Goal: Task Accomplishment & Management: Complete application form

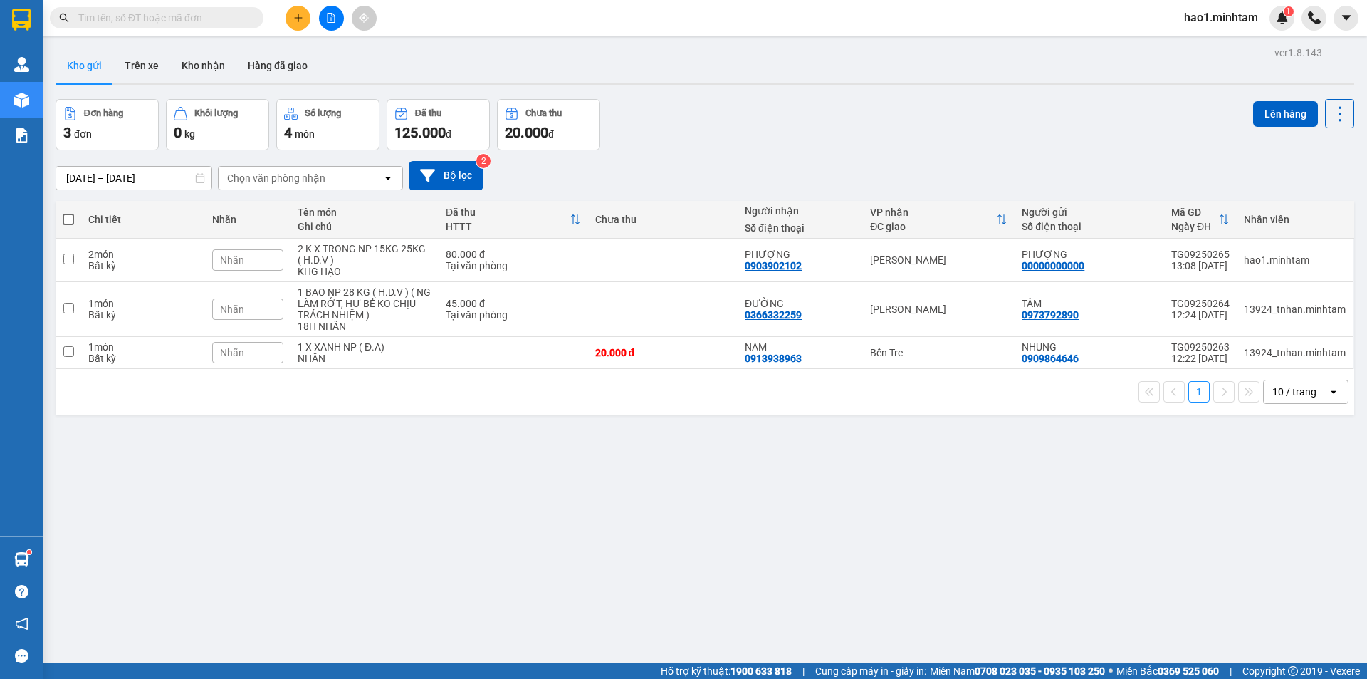
click at [205, 73] on button "Kho nhận" at bounding box center [203, 65] width 66 height 34
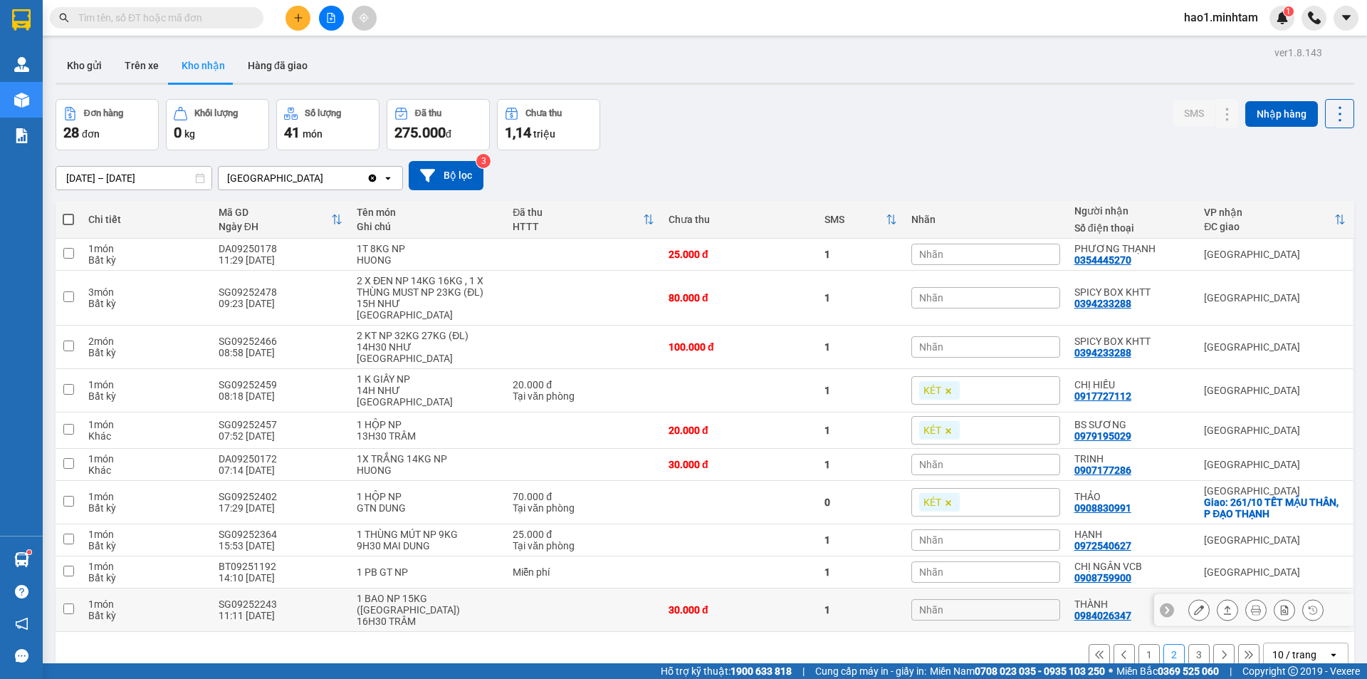
click at [1194, 605] on icon at bounding box center [1199, 610] width 10 height 10
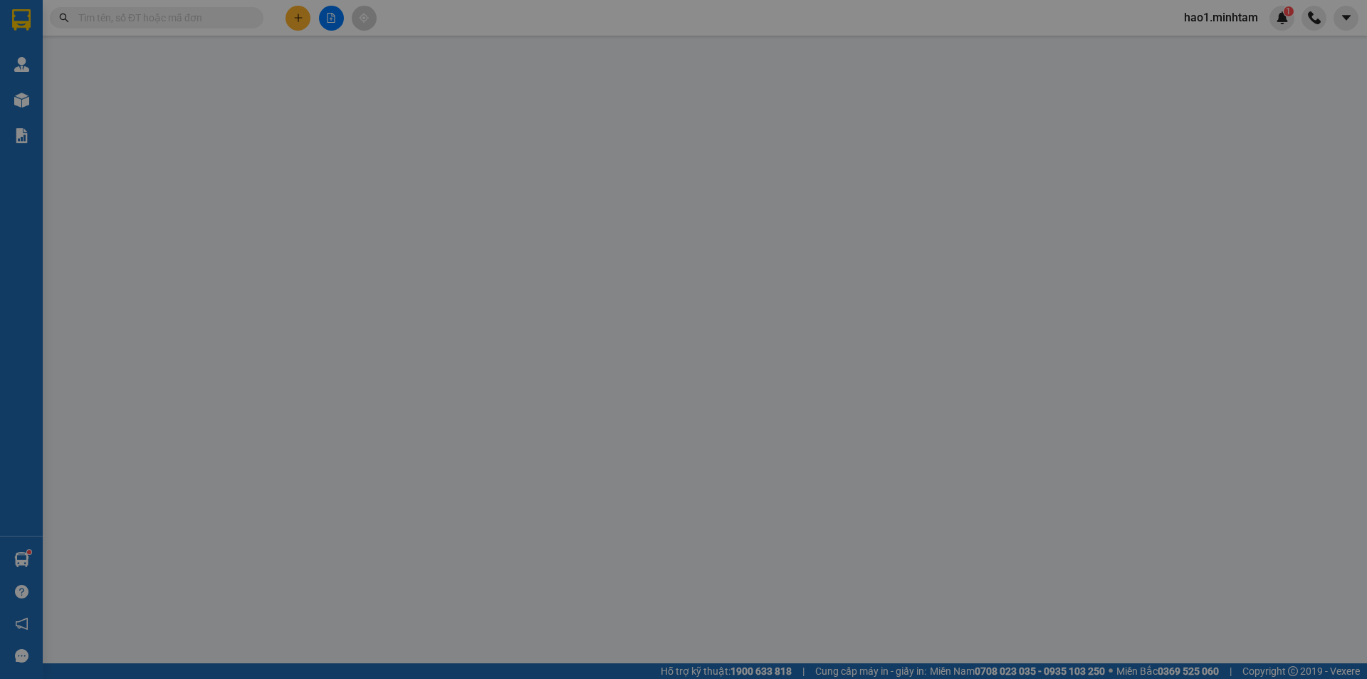
type input "0364406979"
type input "LAMVITA"
type input "0984026347"
type input "THÀNH"
type input "30.000"
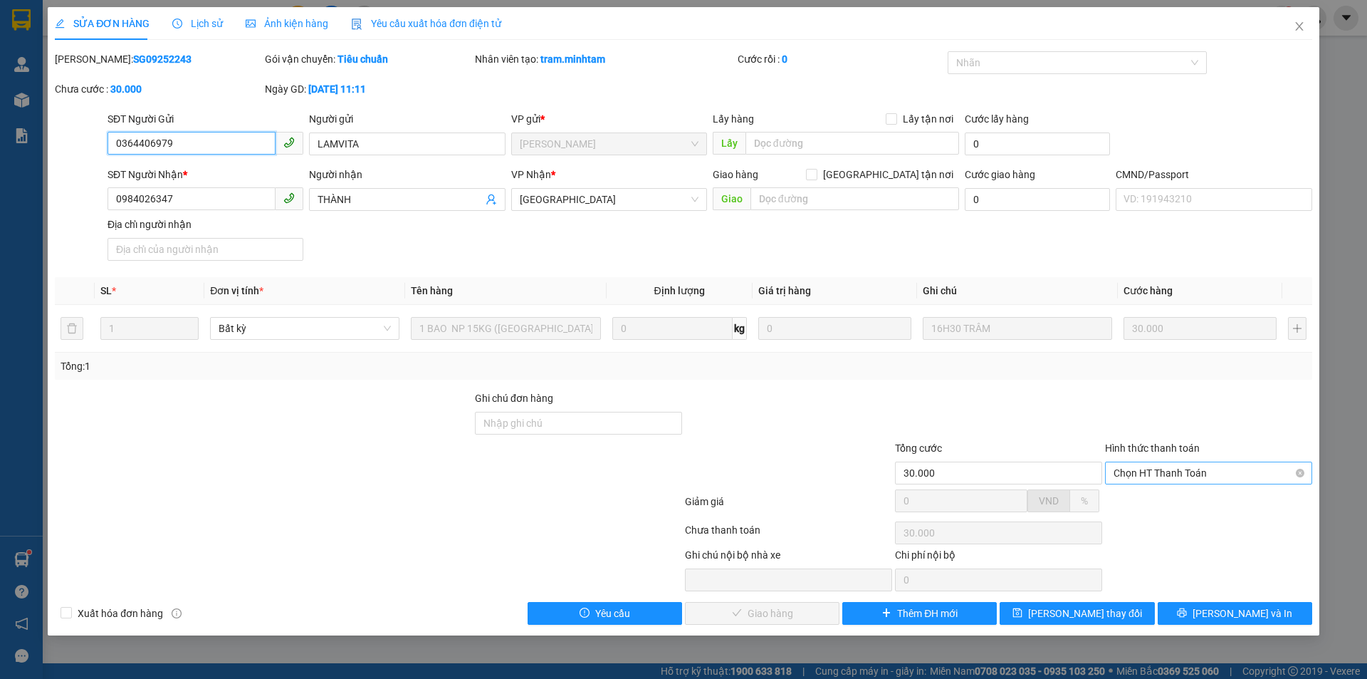
click at [1166, 474] on span "Chọn HT Thanh Toán" at bounding box center [1209, 472] width 190 height 21
drag, startPoint x: 1165, startPoint y: 492, endPoint x: 1081, endPoint y: 531, distance: 92.4
click at [1165, 493] on div "Tại văn phòng" at bounding box center [1208, 501] width 207 height 23
type input "0"
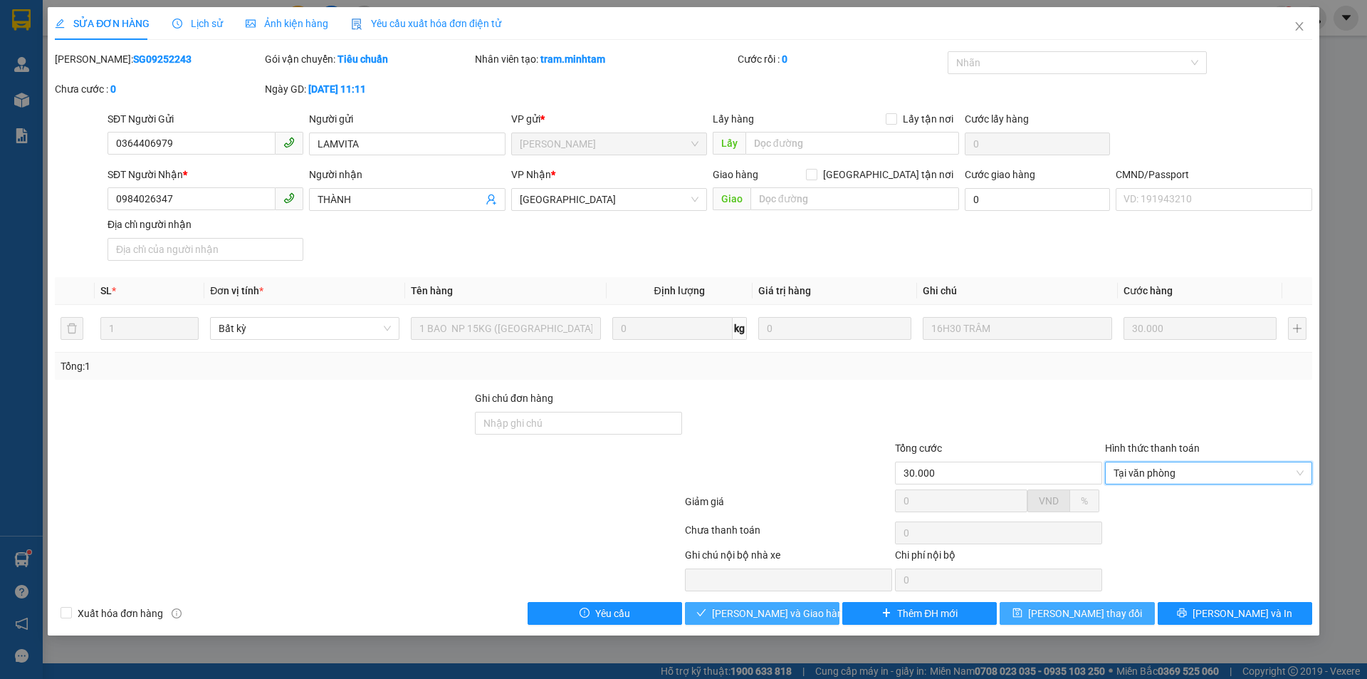
drag, startPoint x: 798, startPoint y: 615, endPoint x: 1010, endPoint y: 608, distance: 212.3
click at [803, 612] on span "[PERSON_NAME] và Giao hàng" at bounding box center [780, 613] width 137 height 16
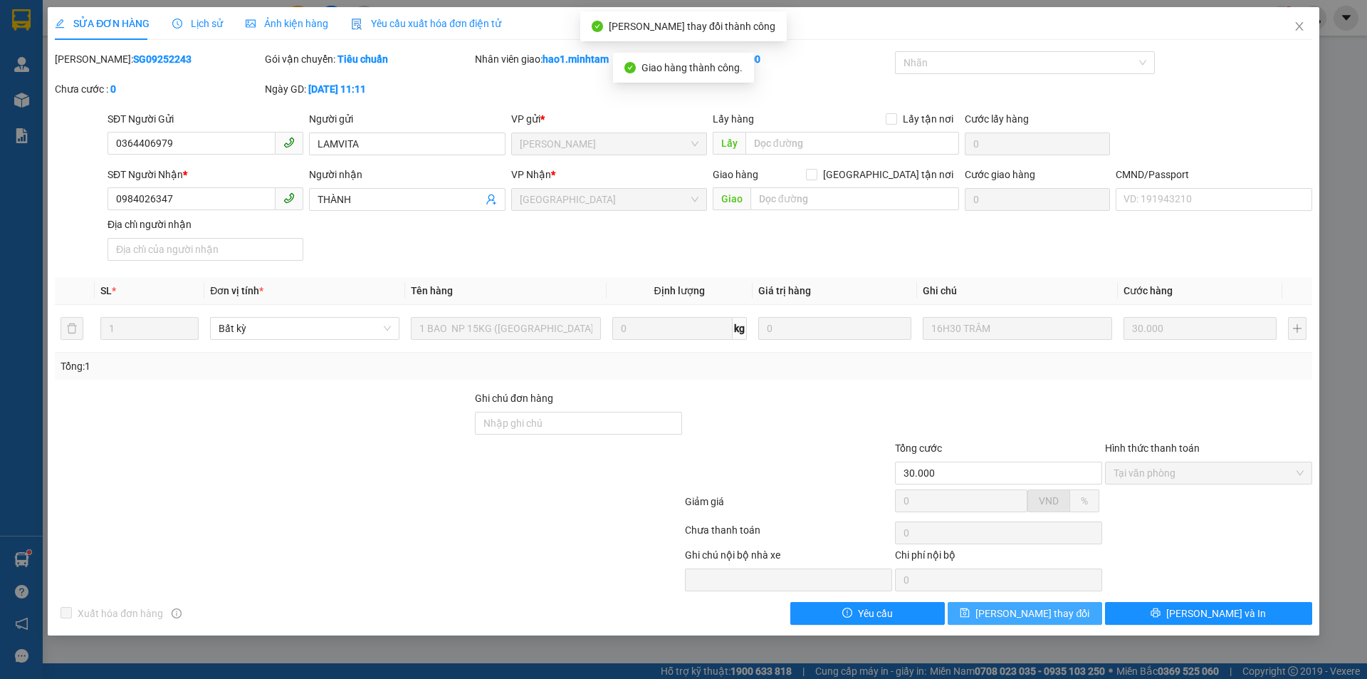
click at [1059, 614] on span "[PERSON_NAME] thay đổi" at bounding box center [1033, 613] width 114 height 16
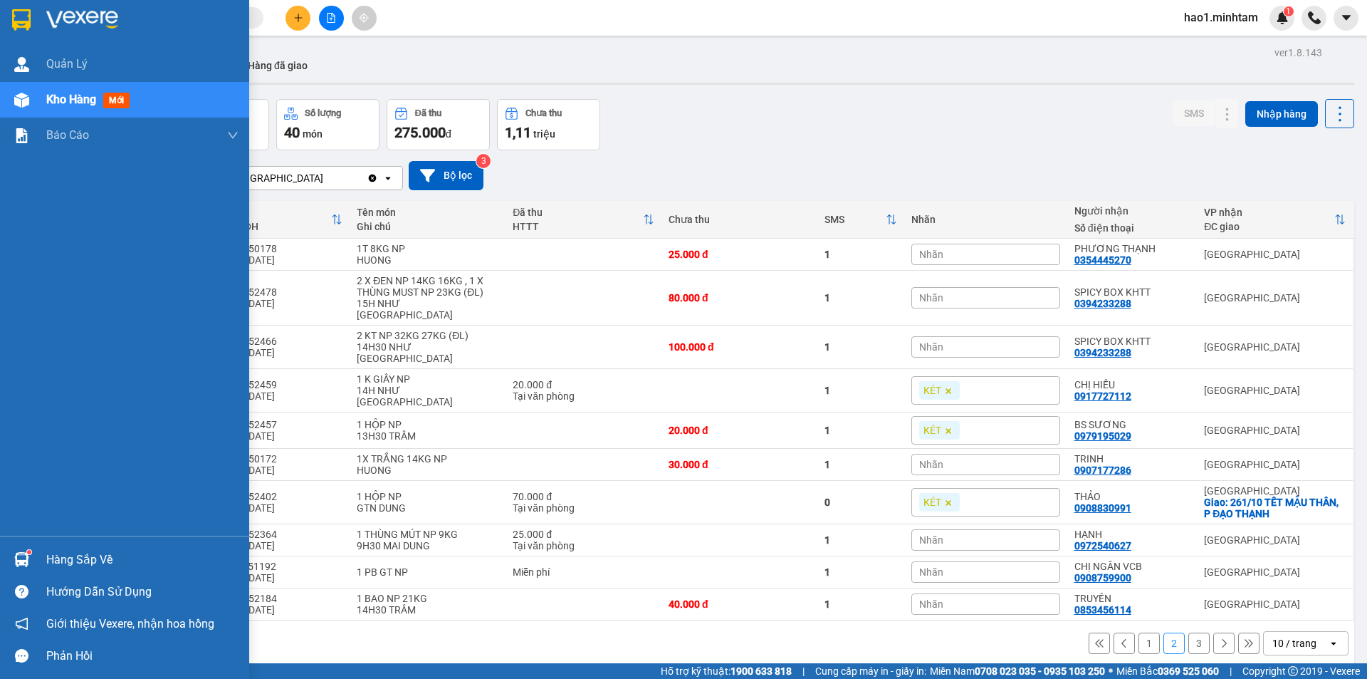
click at [23, 545] on div "Hàng sắp về" at bounding box center [124, 559] width 249 height 32
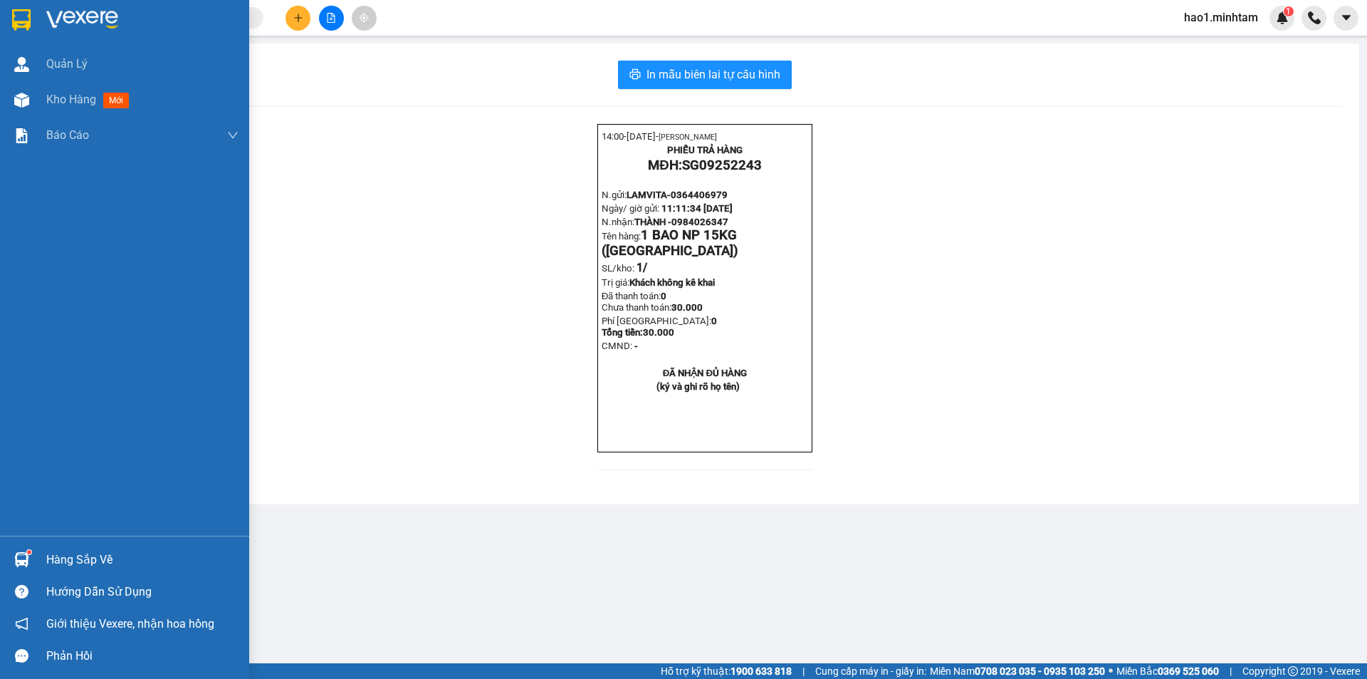
click at [26, 17] on img at bounding box center [21, 19] width 19 height 21
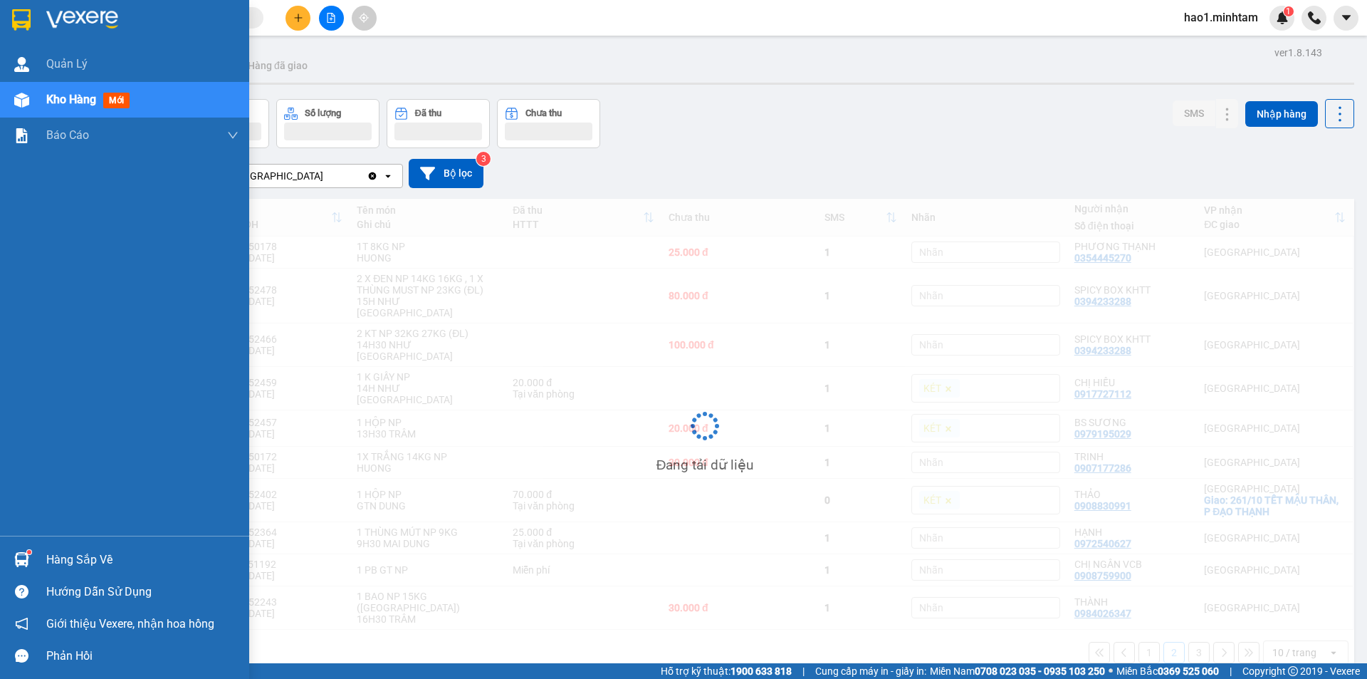
click at [46, 560] on div "Hàng sắp về" at bounding box center [124, 559] width 249 height 32
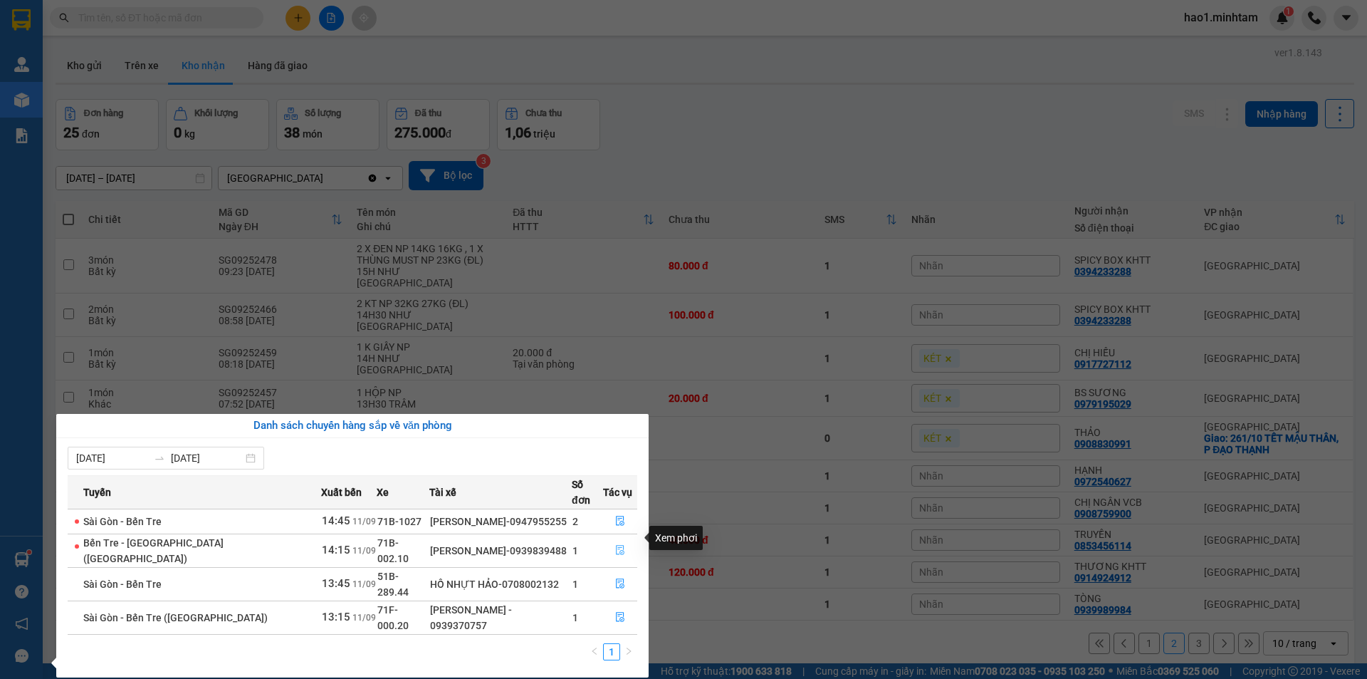
click at [615, 545] on icon "file-done" at bounding box center [620, 550] width 10 height 10
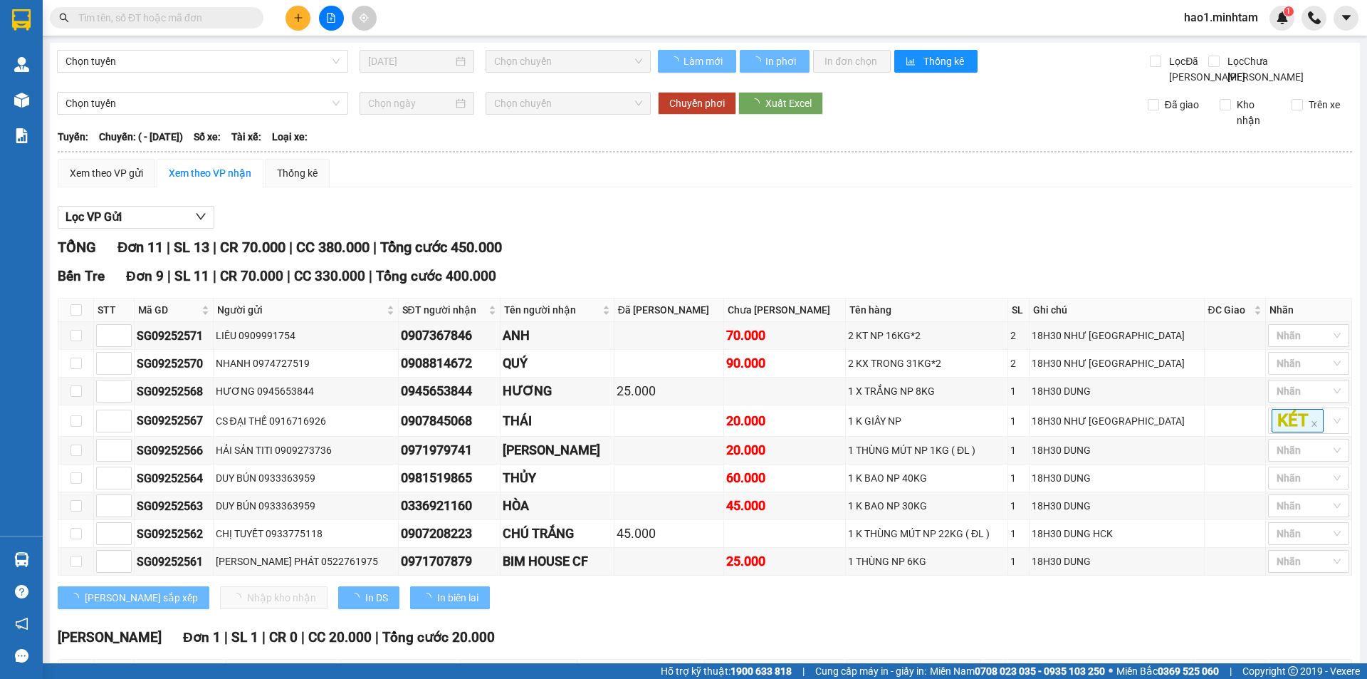
click at [732, 219] on div "Lọc VP Gửi TỔNG Đơn 11 | SL 13 | CR 70.000 | CC 380.000 | Tổng cước 450.000 Bê…" at bounding box center [705, 548] width 1295 height 699
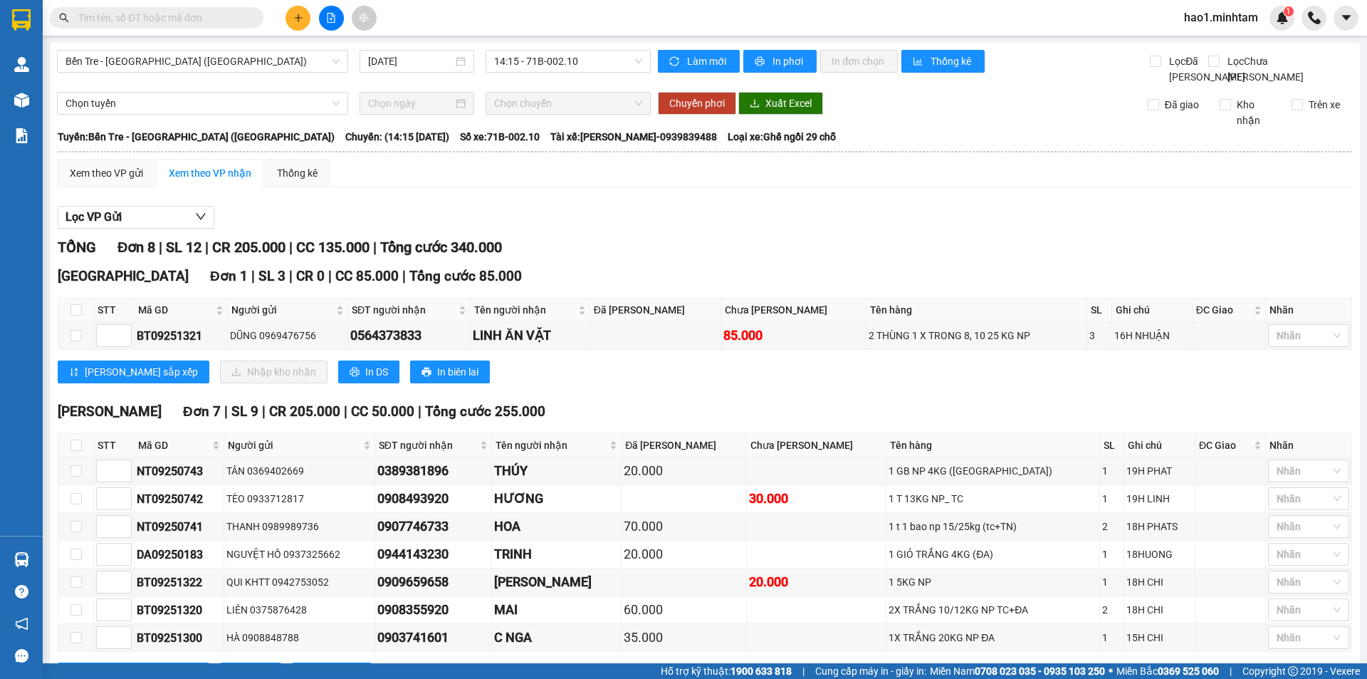
scroll to position [78, 0]
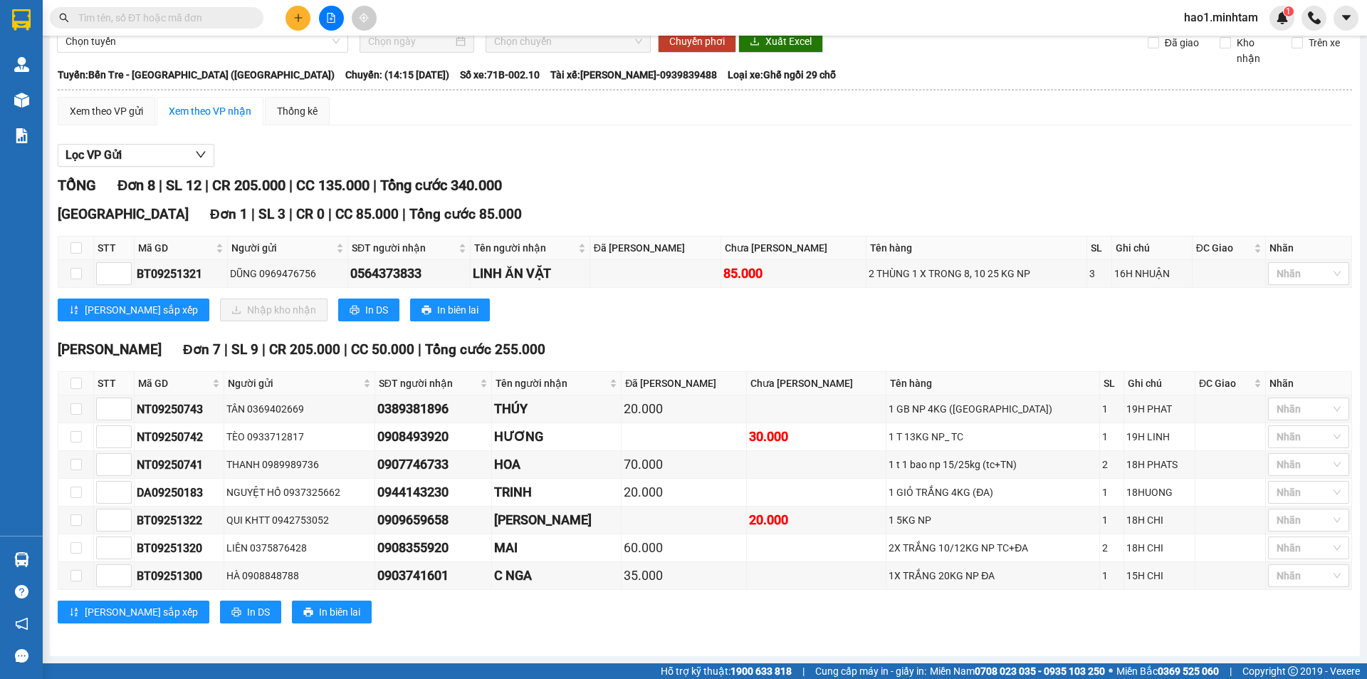
click at [702, 318] on div "[PERSON_NAME] sắp xếp Nhập kho nhận In DS In biên lai" at bounding box center [705, 309] width 1295 height 23
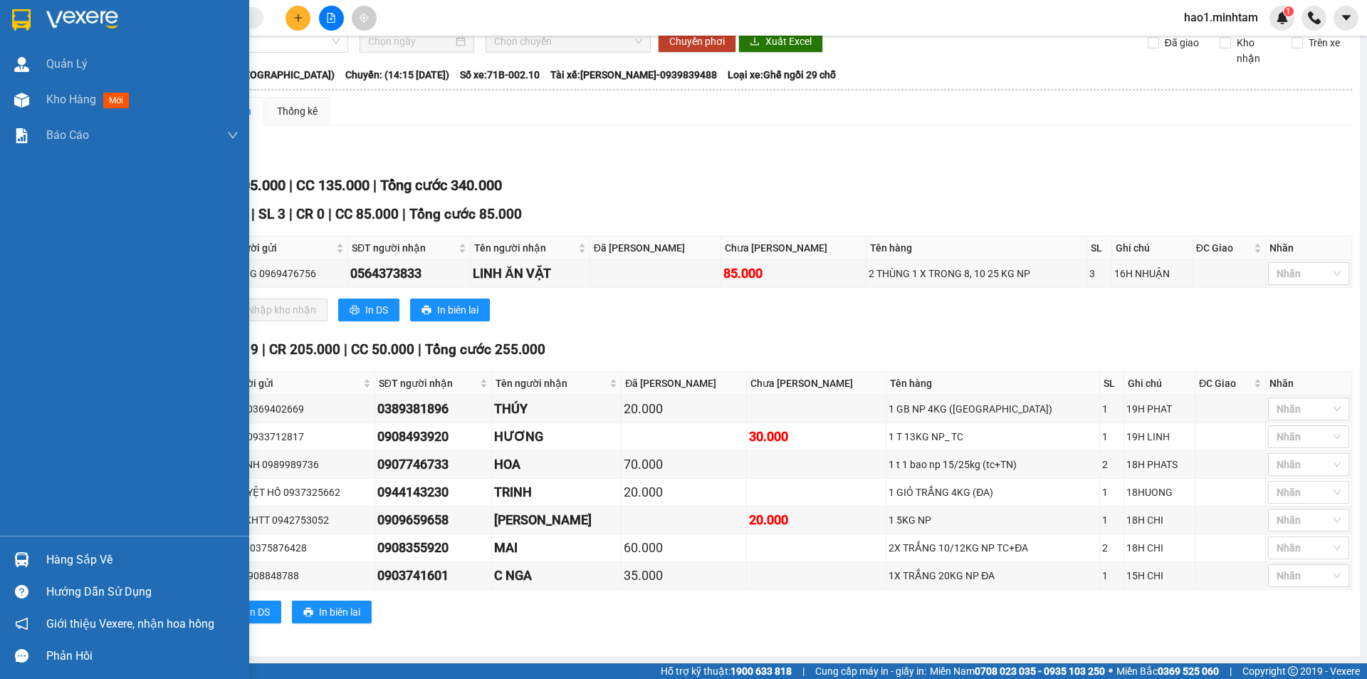
click at [28, 14] on img at bounding box center [21, 19] width 19 height 21
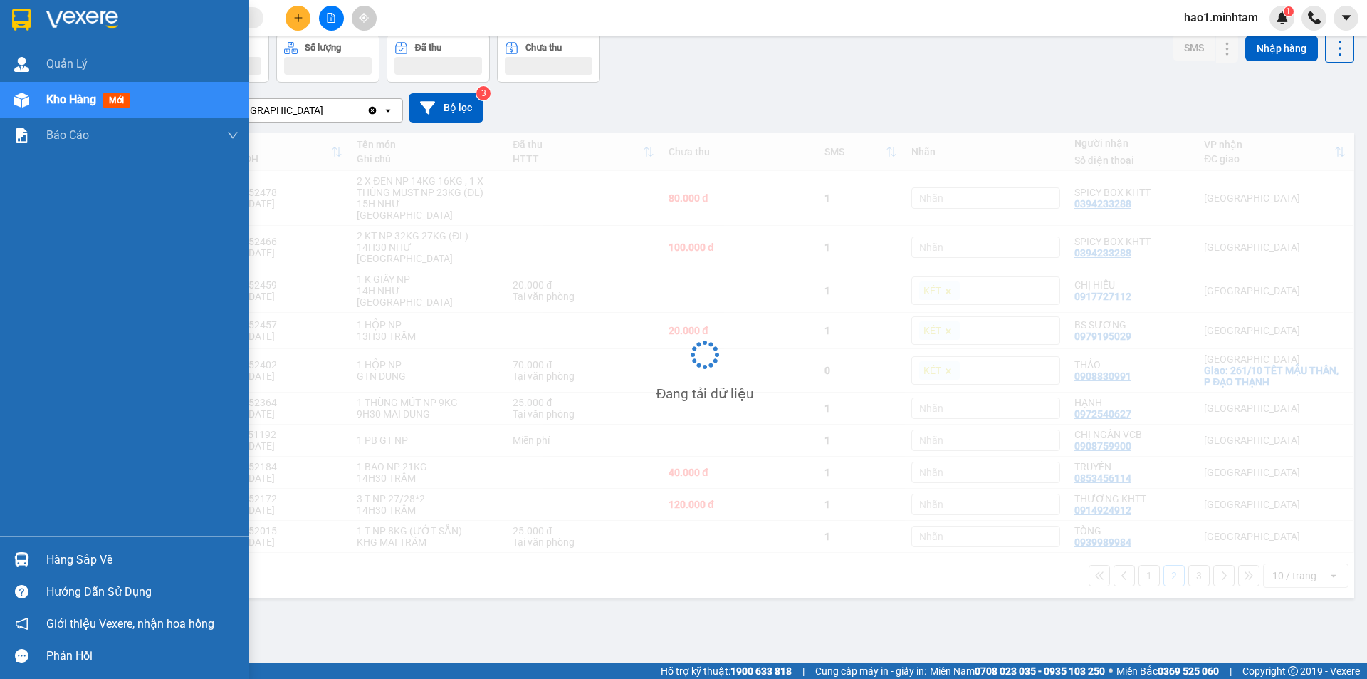
scroll to position [66, 0]
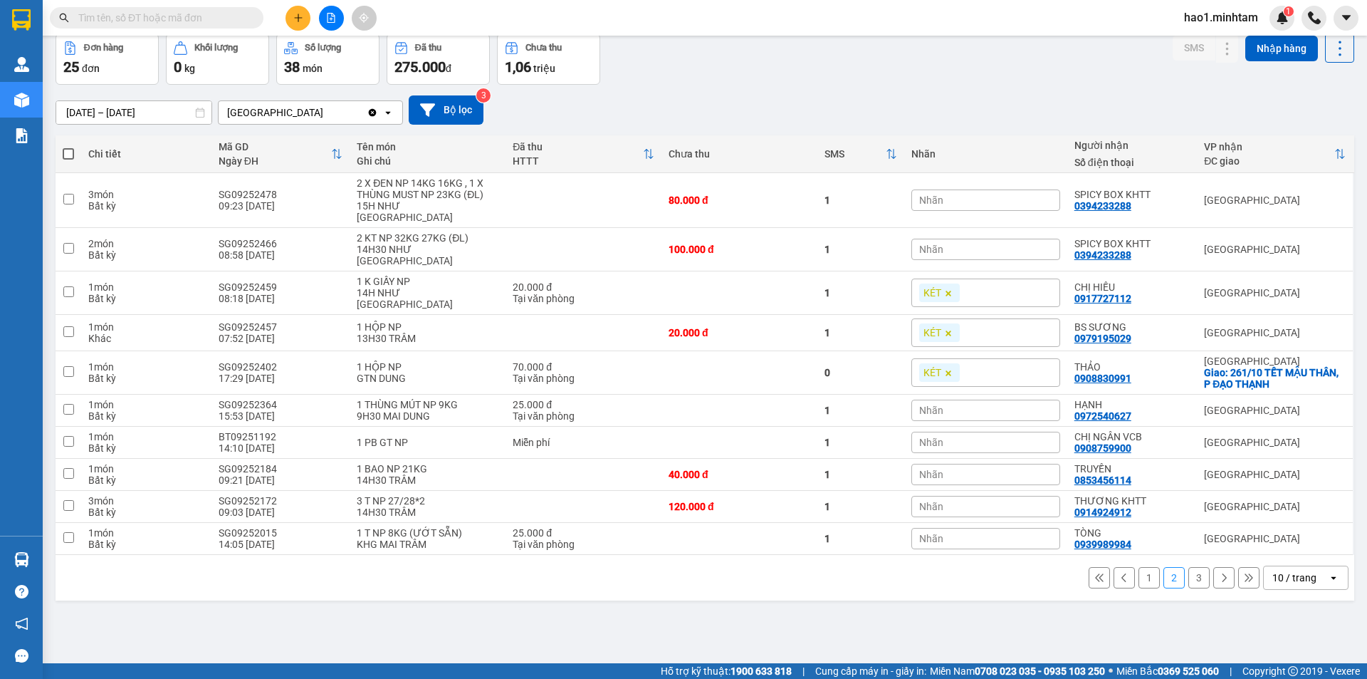
click at [734, 103] on div "[DATE] – [DATE] Press the down arrow key to interact with the calendar and sele…" at bounding box center [705, 109] width 1299 height 29
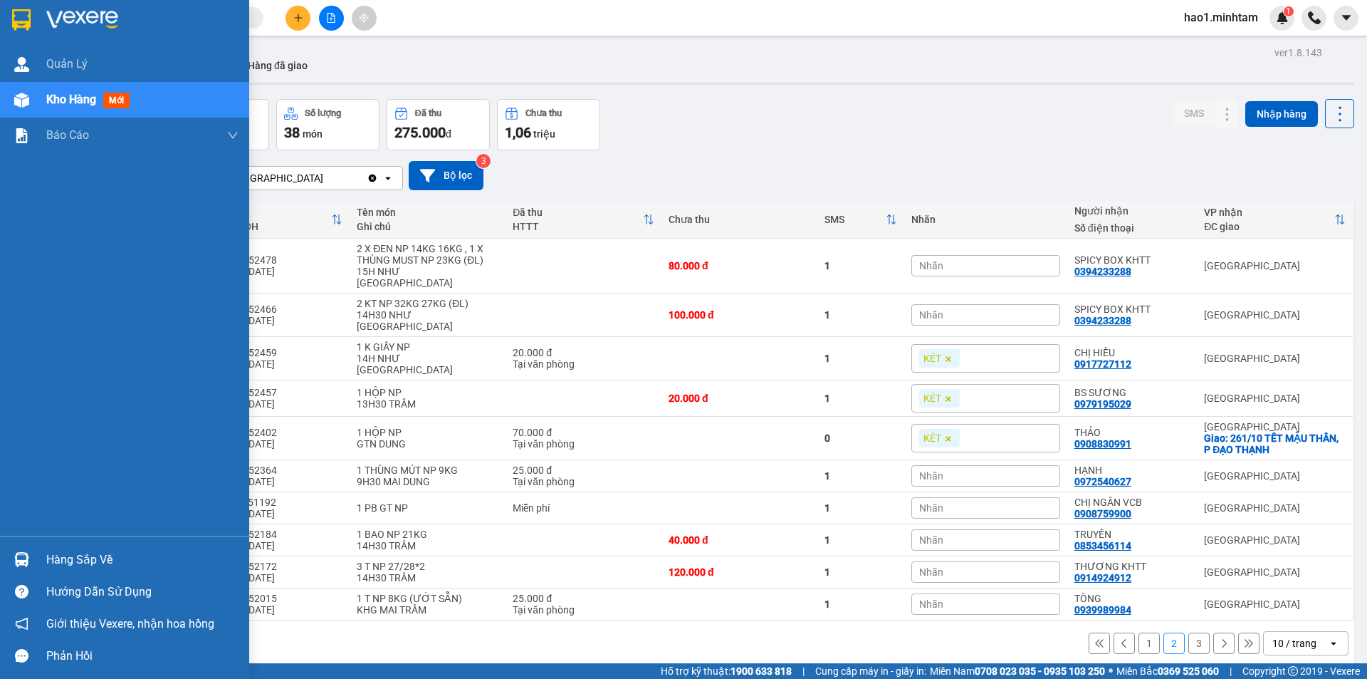
click at [33, 562] on div at bounding box center [21, 559] width 25 height 25
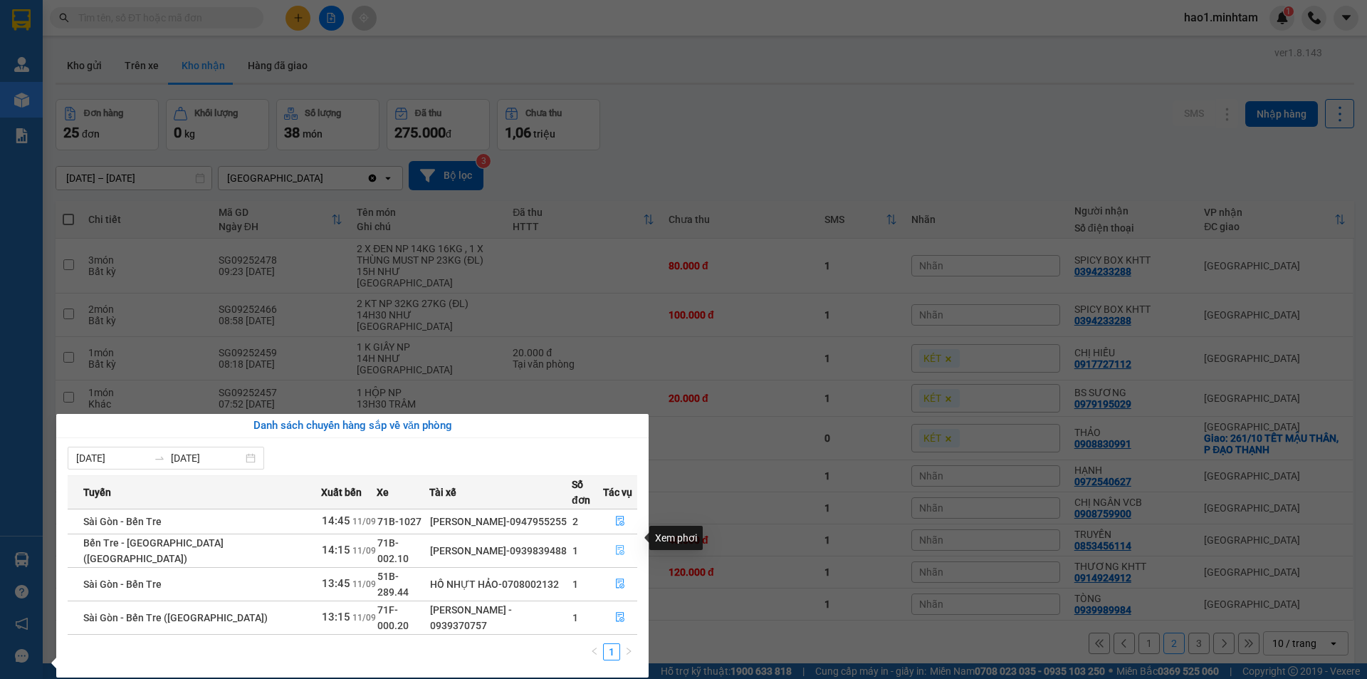
click at [615, 545] on icon "file-done" at bounding box center [620, 550] width 10 height 10
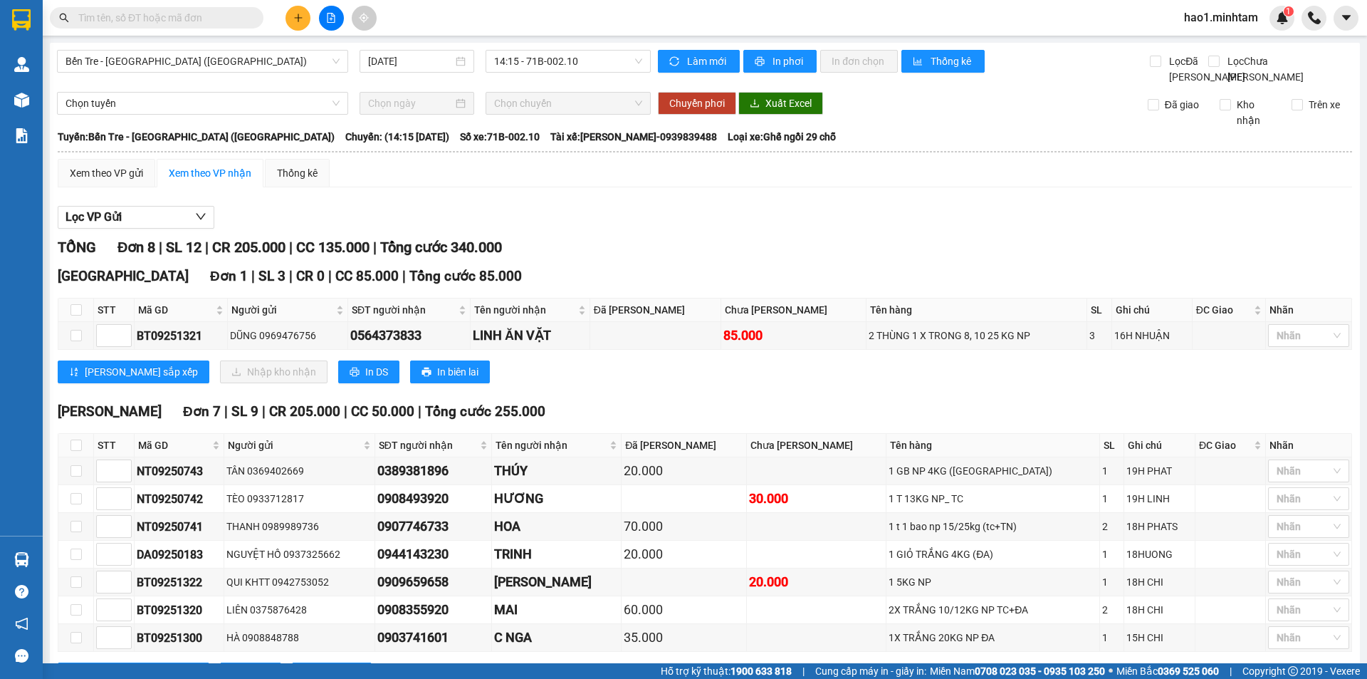
click at [697, 248] on div "Lọc VP Gửi TỔNG Đơn 8 | SL 12 | CR 205.000 | CC 135.000 | Tổng cước 340.000 [G…" at bounding box center [705, 451] width 1295 height 504
click at [684, 414] on div "TỔNG Đơn 8 | SL 12 | CR 205.000 | CC 135.000 | Tổng cước 340.000 [GEOGRAPHIC_DA…" at bounding box center [705, 469] width 1295 height 467
click at [671, 420] on div "[PERSON_NAME][GEOGRAPHIC_DATA] 7 | SL 9 | CR 205.000 | CC 50.000 | Tổng cước 25…" at bounding box center [705, 411] width 1295 height 21
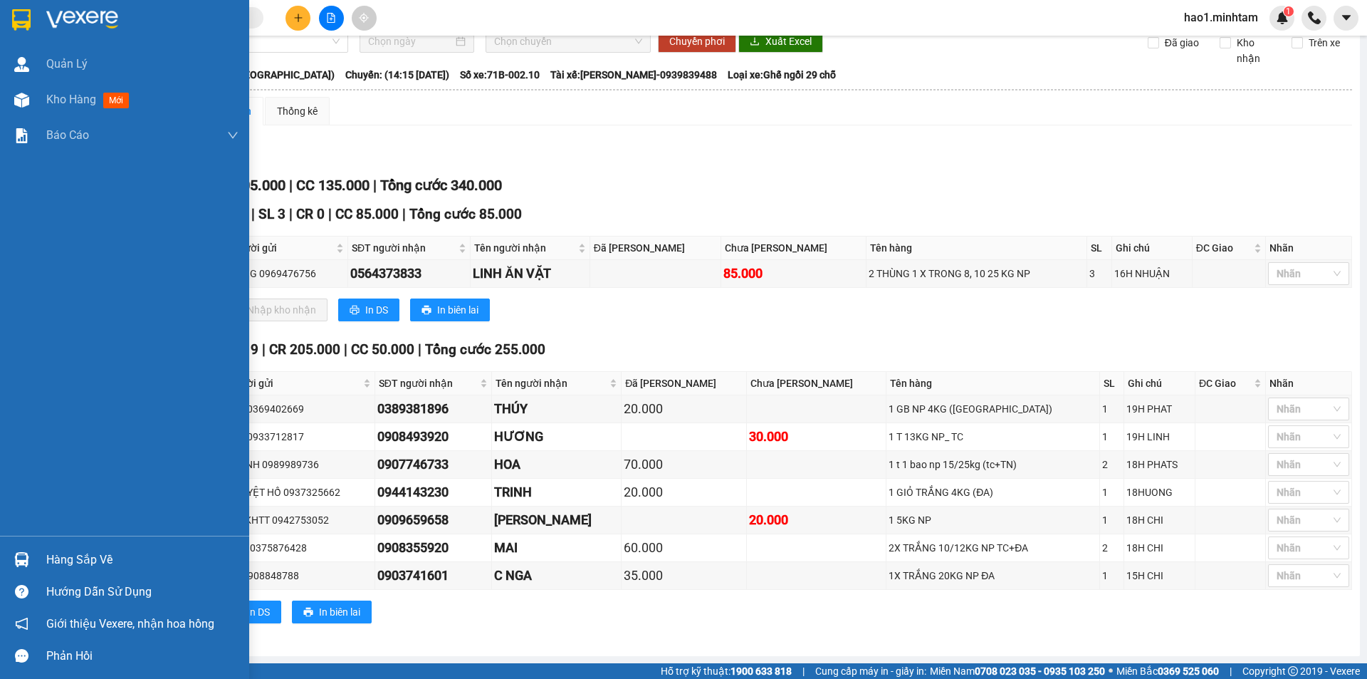
click at [27, 563] on img at bounding box center [21, 559] width 15 height 15
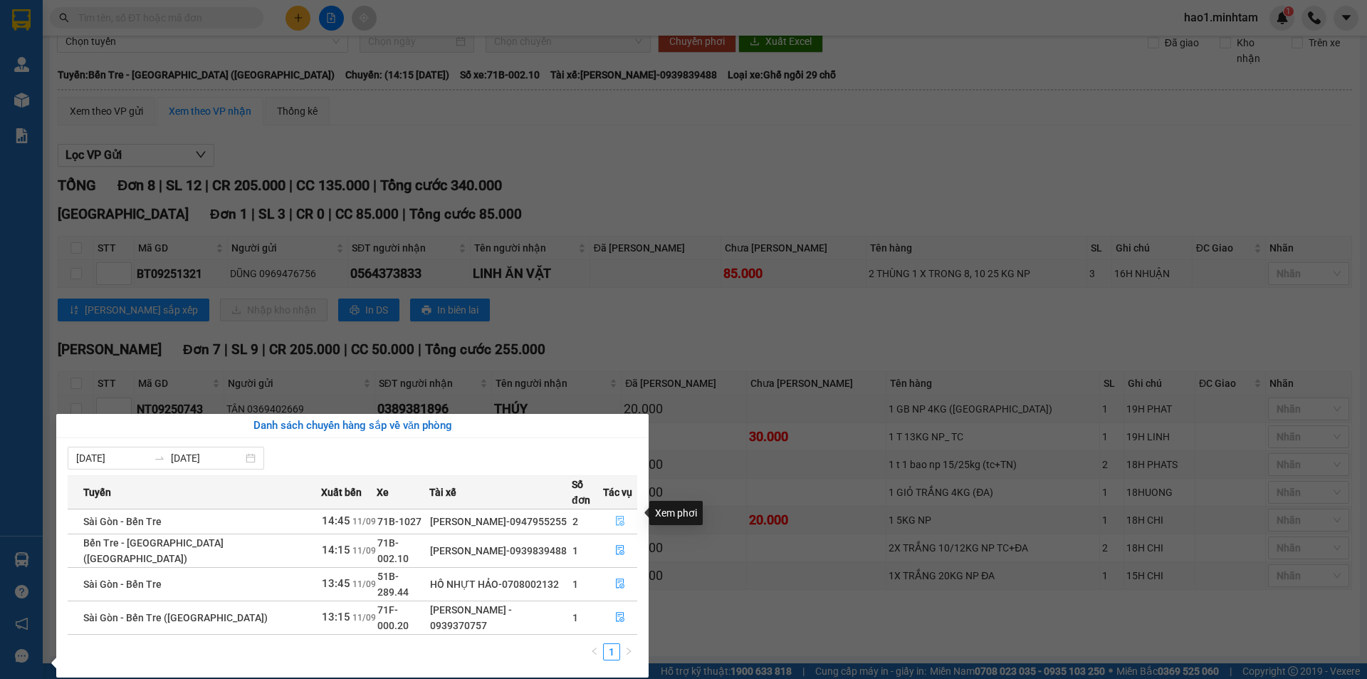
click at [618, 516] on icon "file-done" at bounding box center [620, 521] width 10 height 10
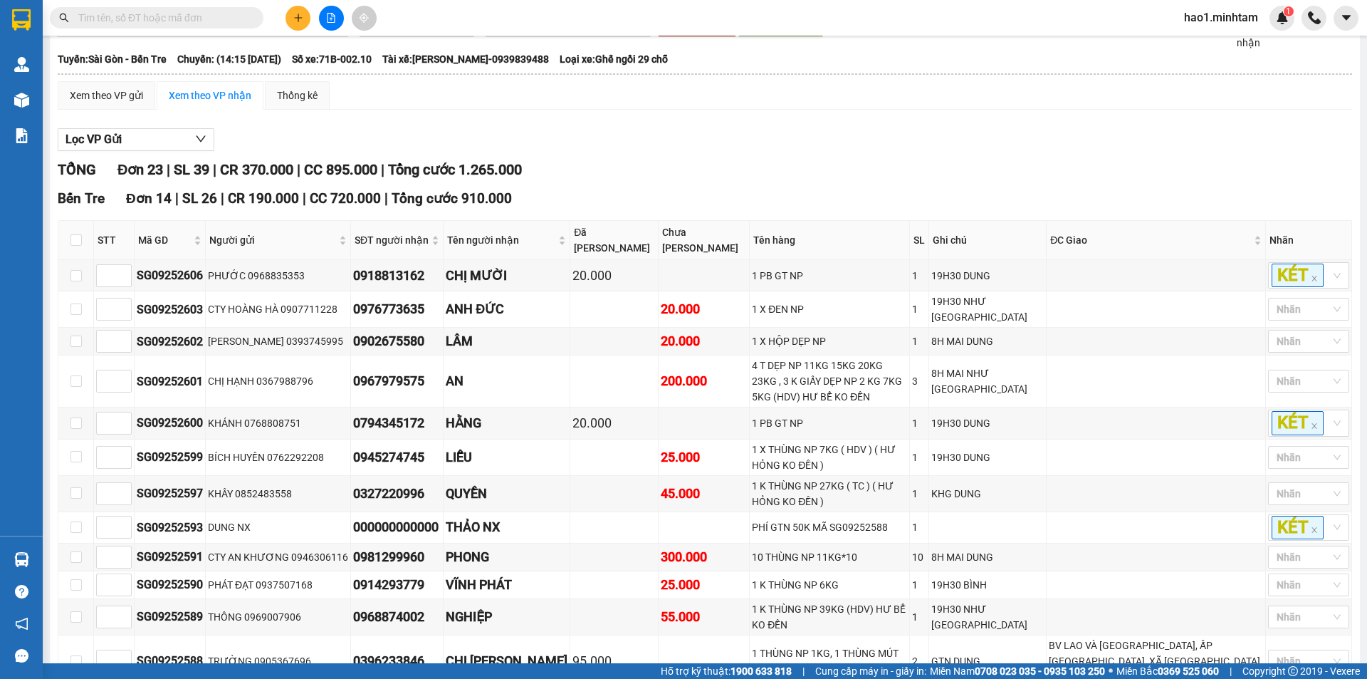
click at [814, 181] on div "TỔNG Đơn 23 | SL 39 | CR 370.000 | CC 895.000 | Tổng cước 1.265.000" at bounding box center [705, 170] width 1295 height 22
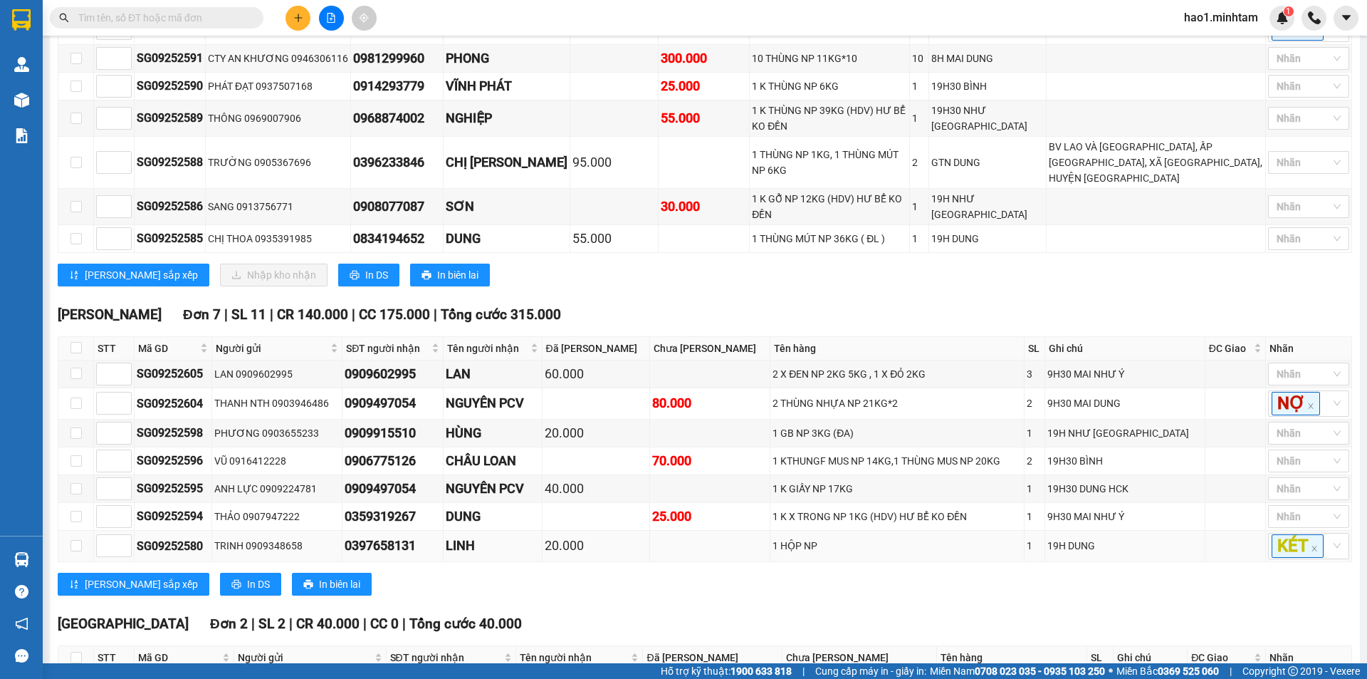
scroll to position [714, 0]
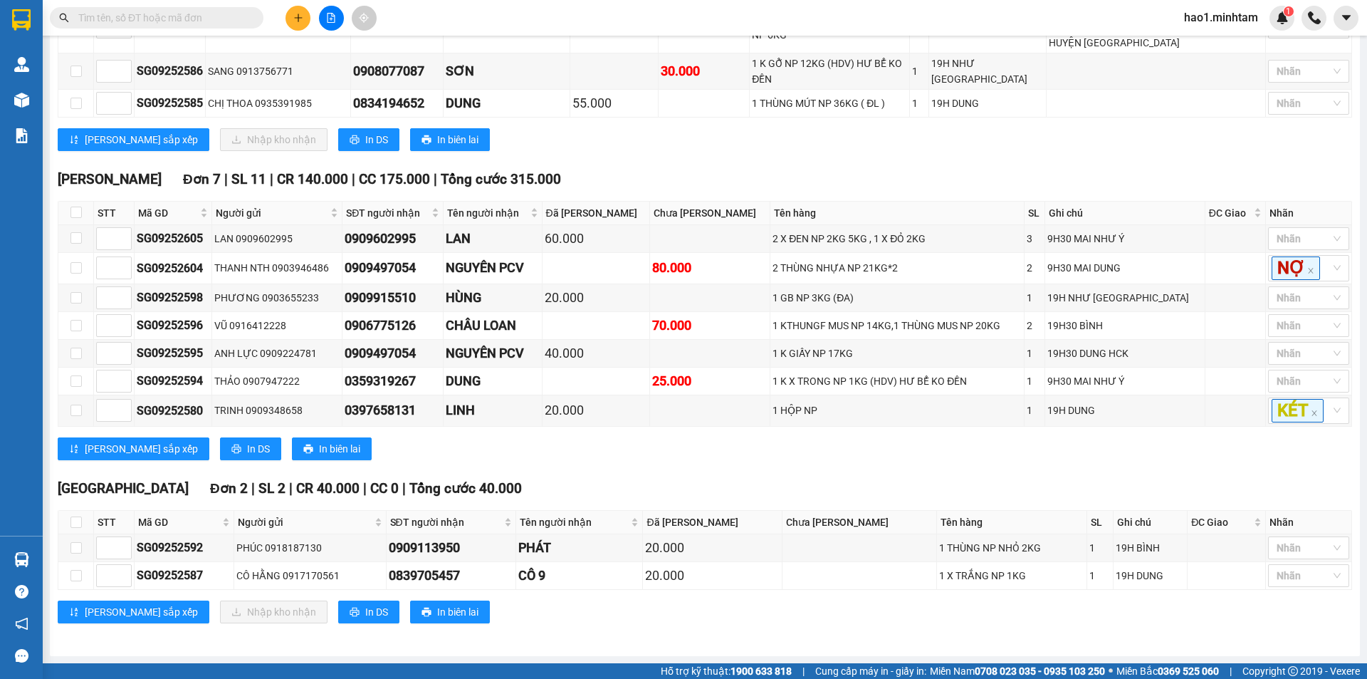
click at [651, 484] on div "Tiền Giang Đơn 2 | SL 2 | CR 40.000 | CC 0 | Tổng cước 40.000" at bounding box center [705, 488] width 1295 height 21
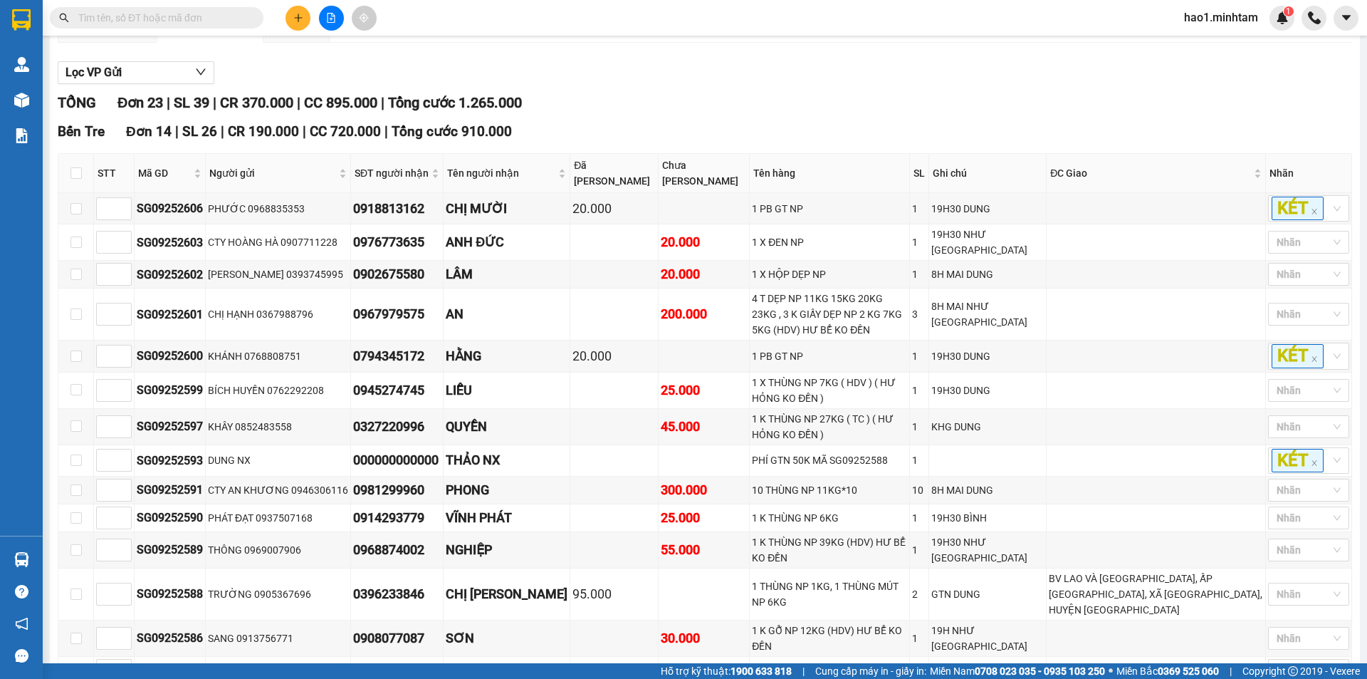
scroll to position [0, 0]
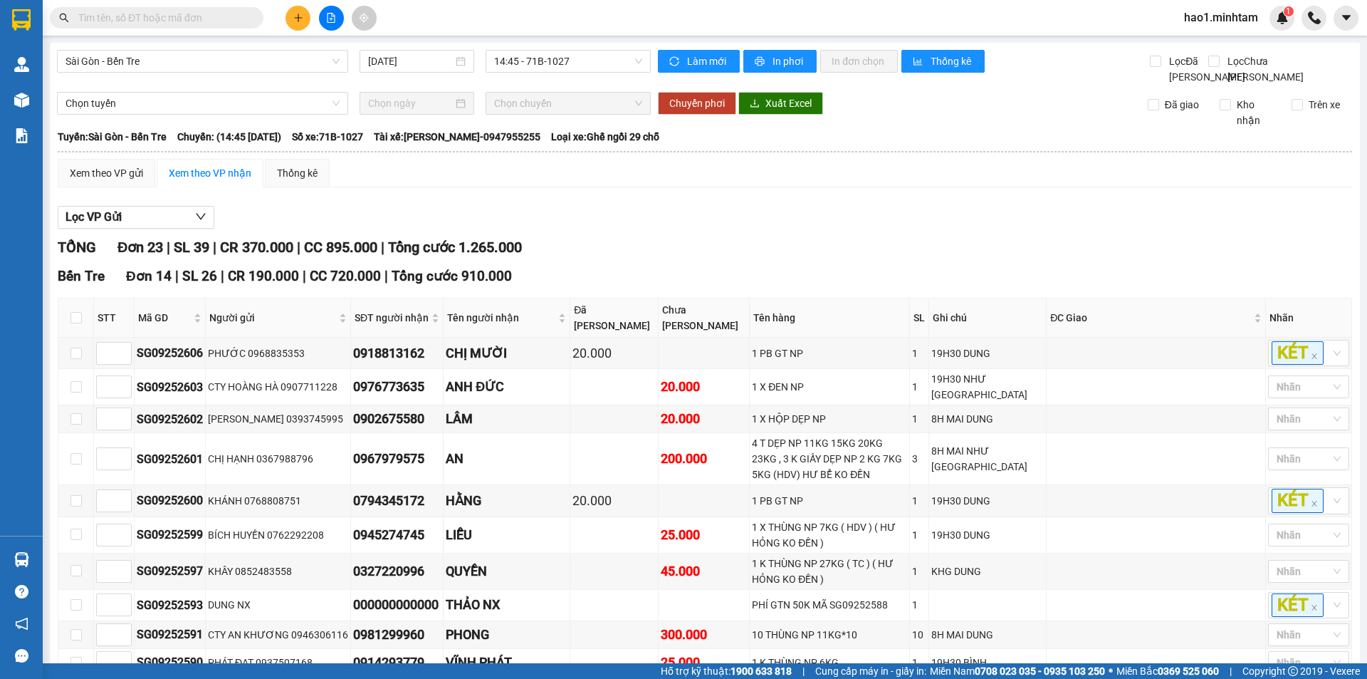
click at [583, 229] on div "Lọc VP Gửi" at bounding box center [705, 218] width 1295 height 24
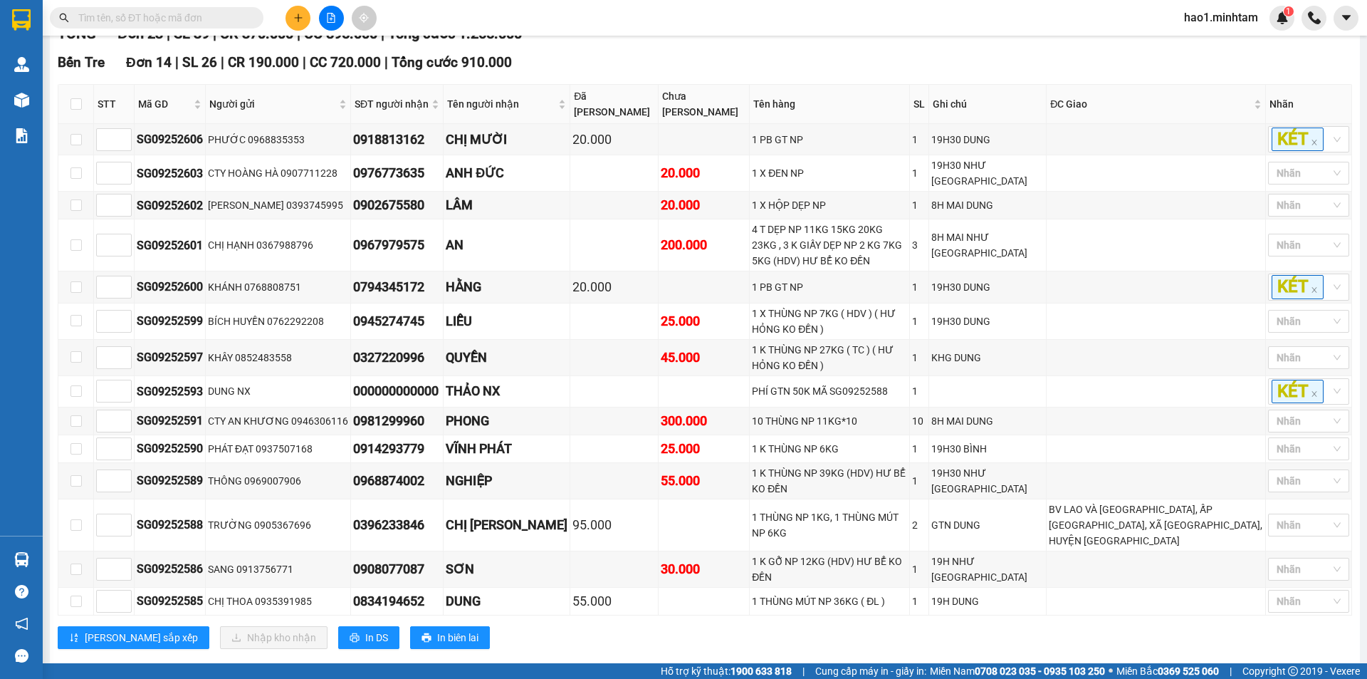
click at [166, 18] on input "text" at bounding box center [162, 18] width 168 height 16
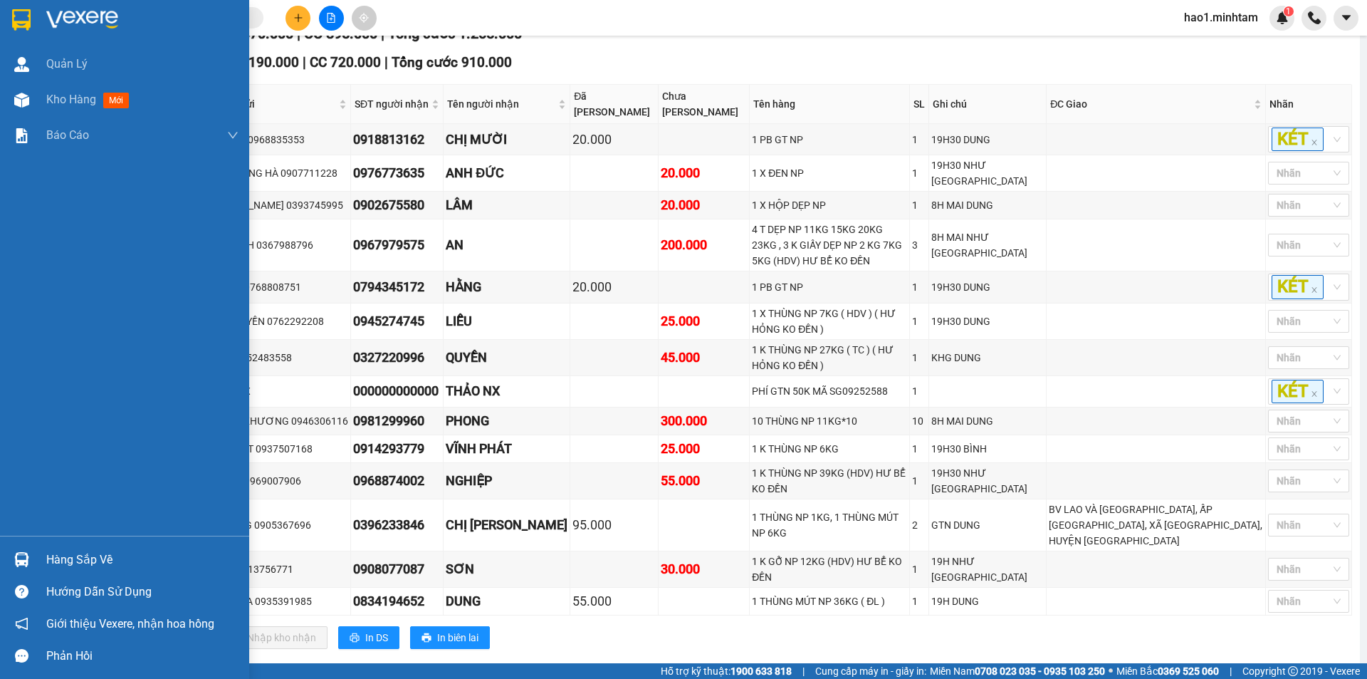
drag, startPoint x: 52, startPoint y: 556, endPoint x: 65, endPoint y: 559, distance: 13.3
click at [52, 556] on div "Hàng sắp về" at bounding box center [142, 559] width 192 height 21
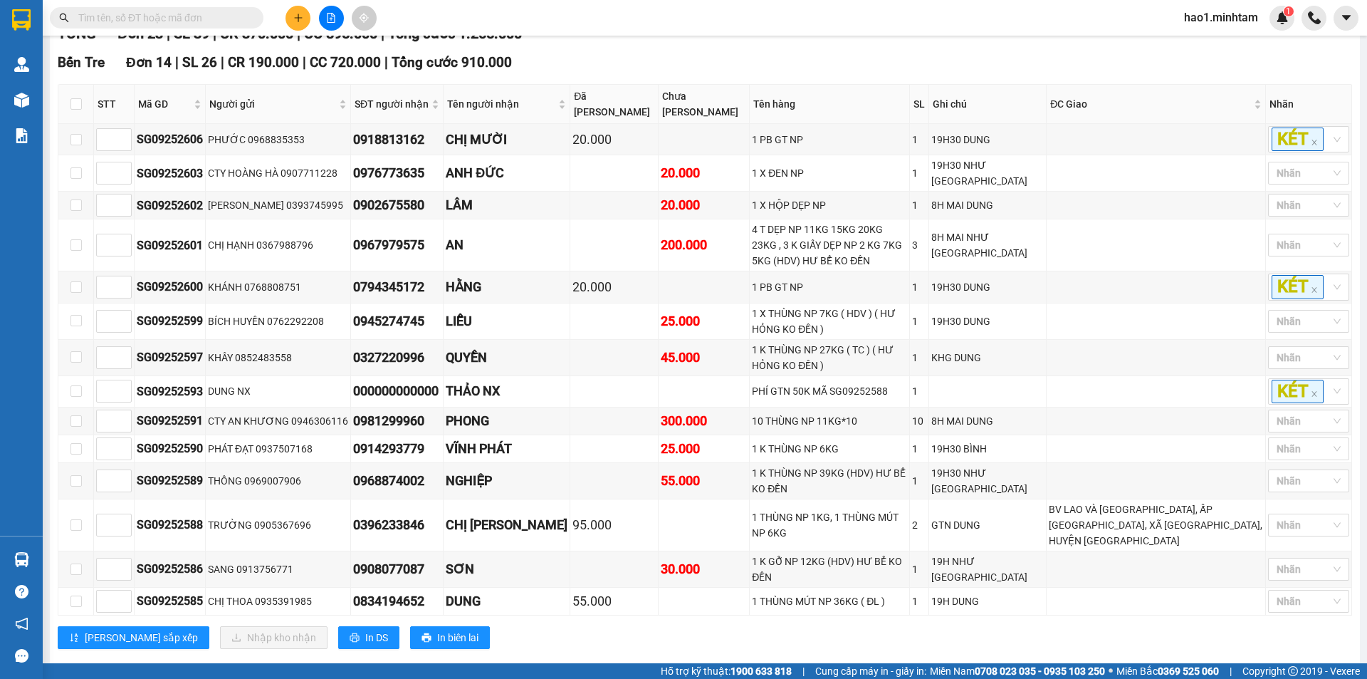
click at [127, 14] on section "Kết quả tìm kiếm ( 0 ) Bộ lọc Thuộc VP này Ngày tạo đơn gần nhất No Data hao1.m…" at bounding box center [683, 339] width 1367 height 679
click at [123, 18] on input "text" at bounding box center [162, 18] width 168 height 16
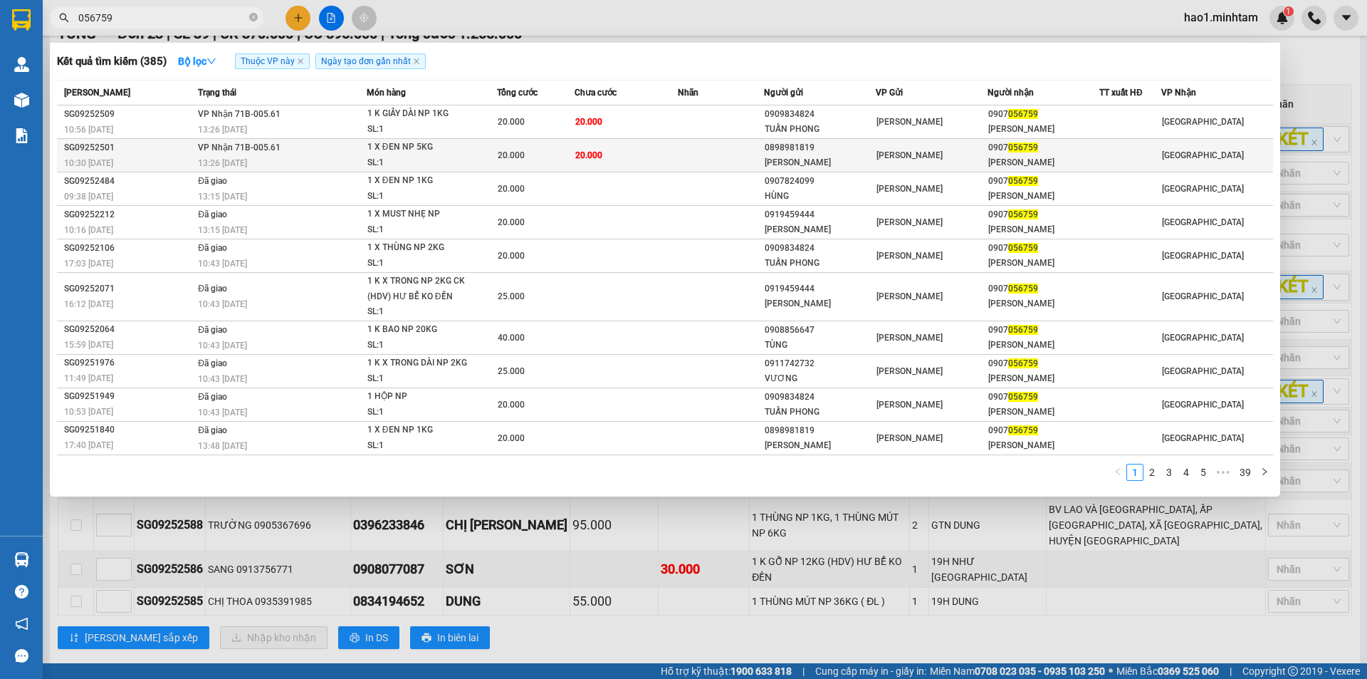
type input "056759"
click at [648, 155] on td "20.000" at bounding box center [626, 155] width 103 height 33
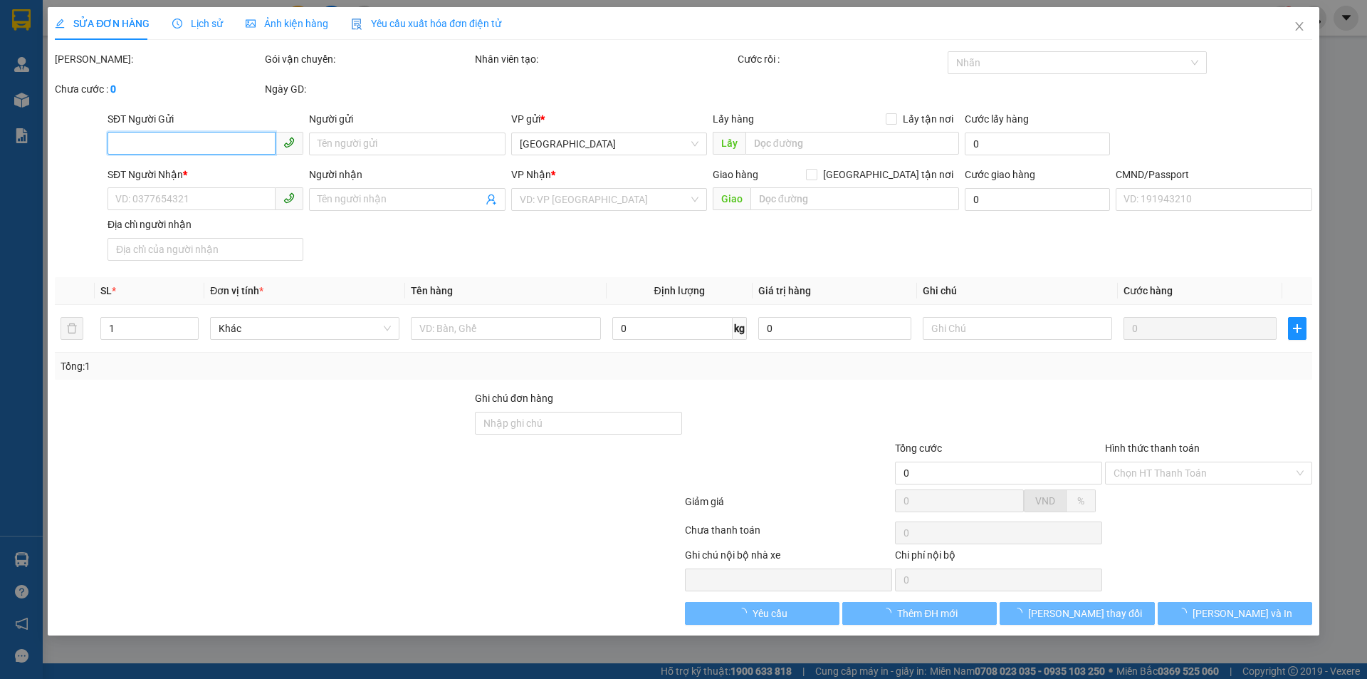
type input "0898981819"
type input "[PERSON_NAME]"
type input "0907056759"
type input "[PERSON_NAME]"
type input "20.000"
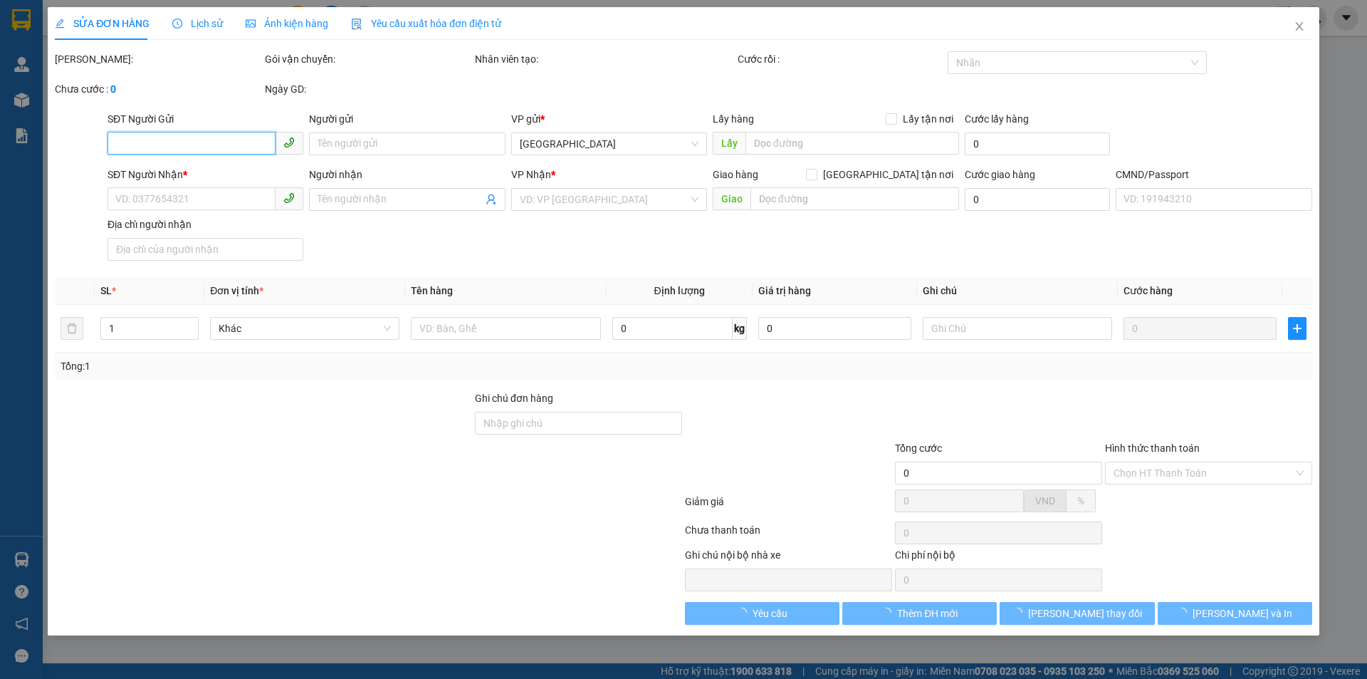
type input "20.000"
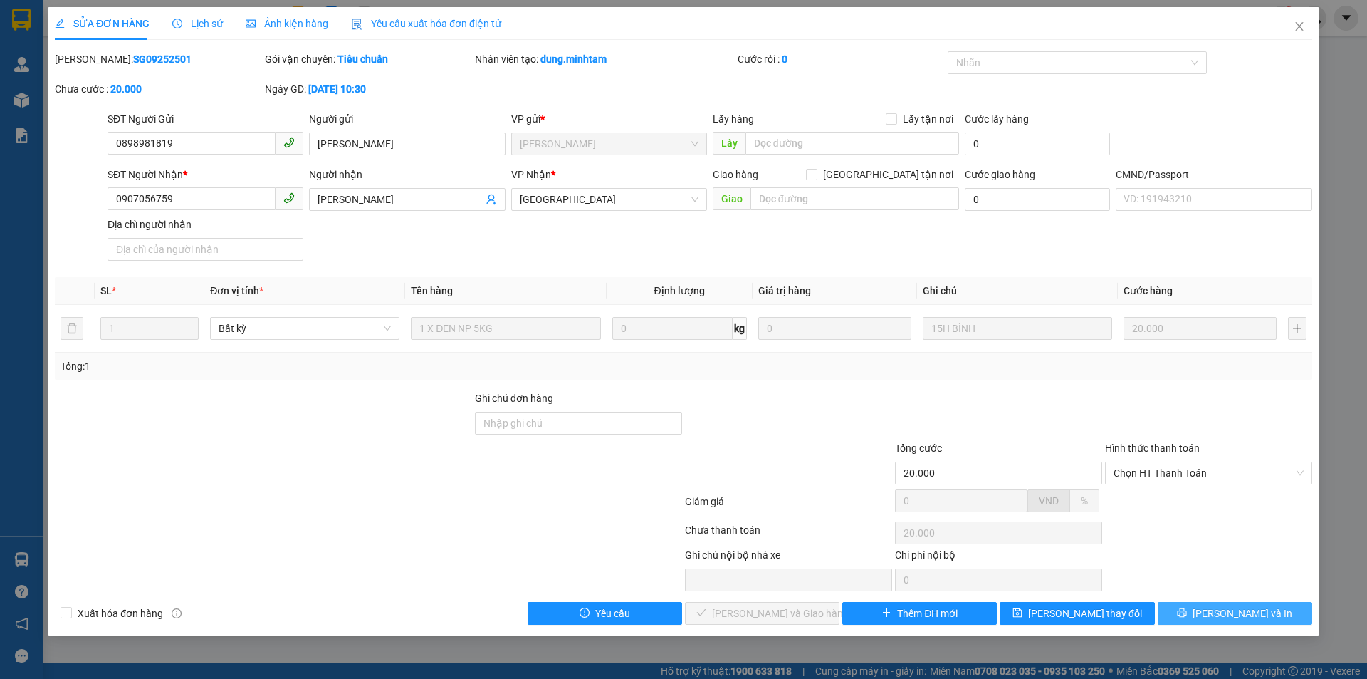
click at [1249, 614] on span "[PERSON_NAME] và In" at bounding box center [1243, 613] width 100 height 16
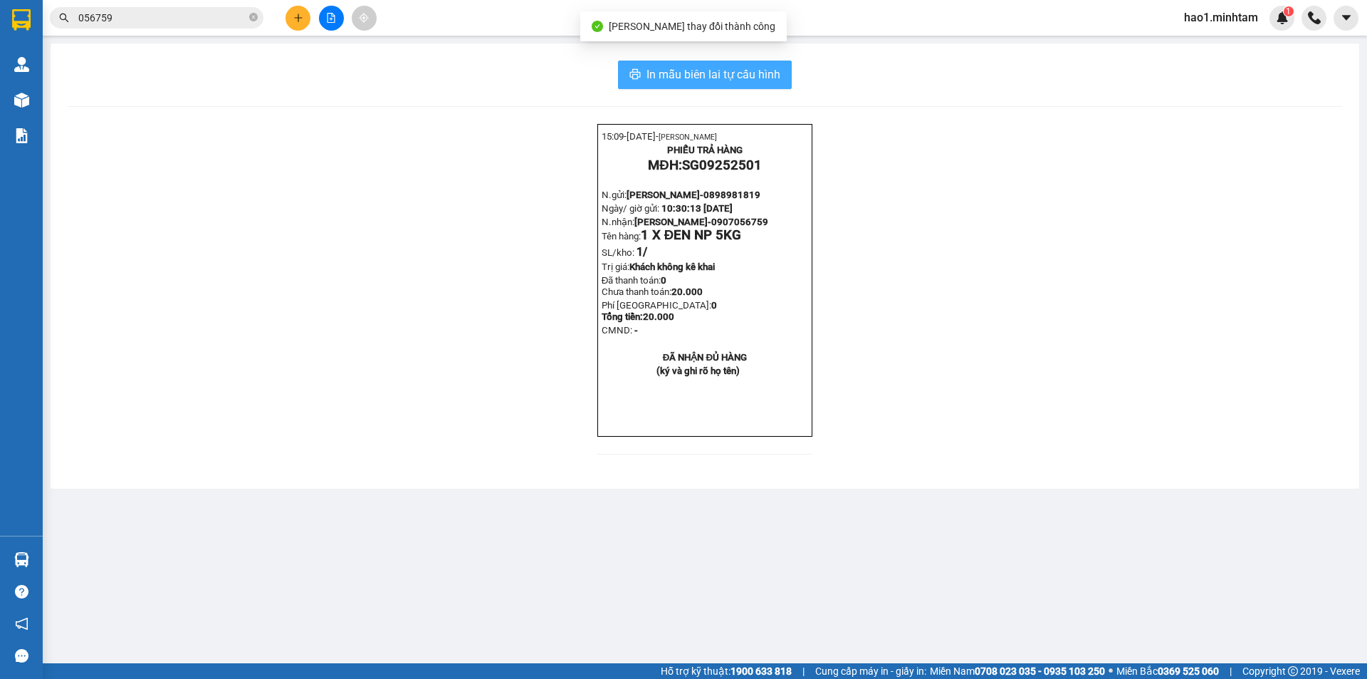
click at [665, 83] on span "In mẫu biên lai tự cấu hình" at bounding box center [714, 75] width 134 height 18
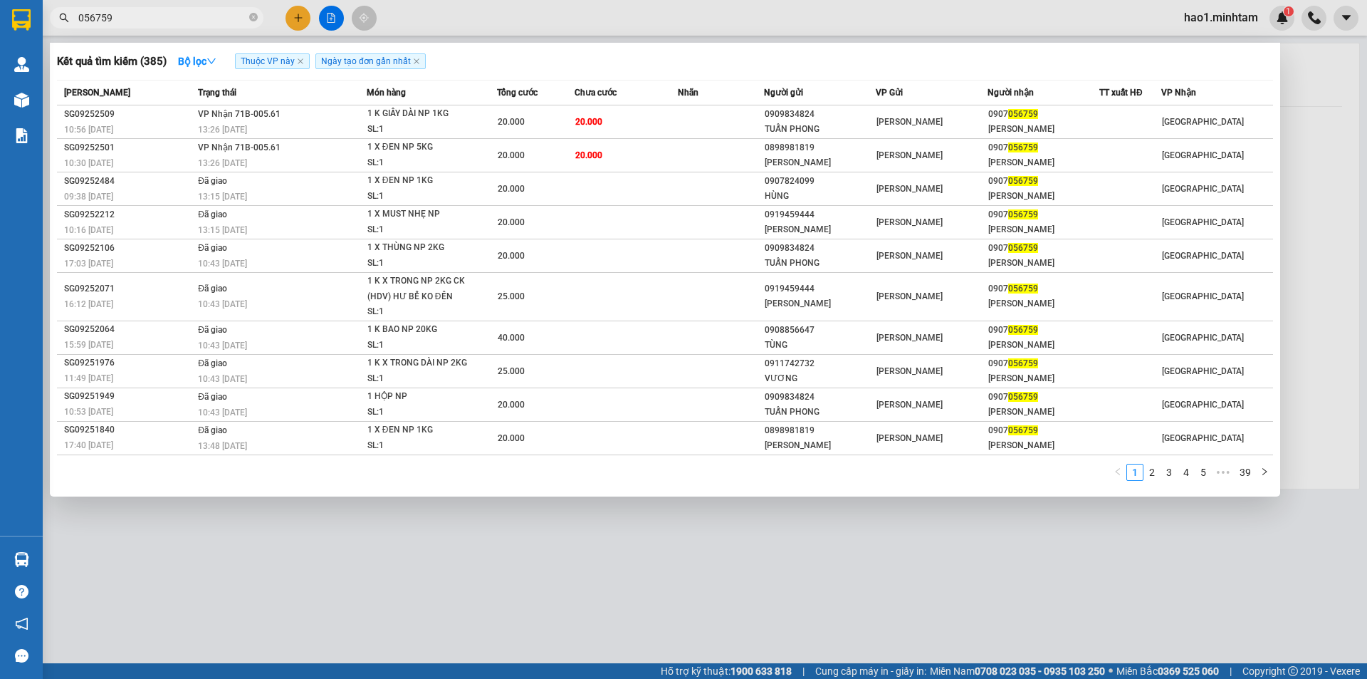
click at [200, 24] on input "056759" at bounding box center [162, 18] width 168 height 16
click at [603, 113] on td "20.000" at bounding box center [626, 121] width 103 height 33
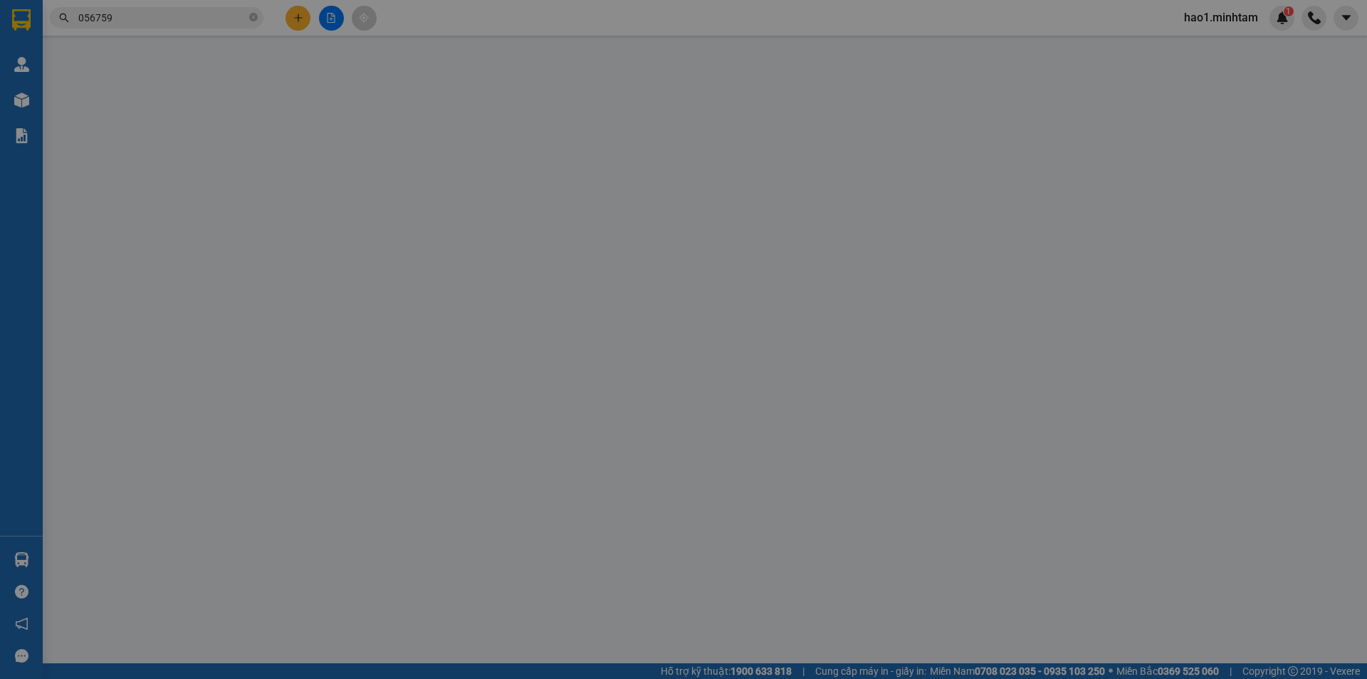
type input "0909834824"
type input "TUẤN PHONG"
type input "0907056759"
type input "[PERSON_NAME]"
type input "20.000"
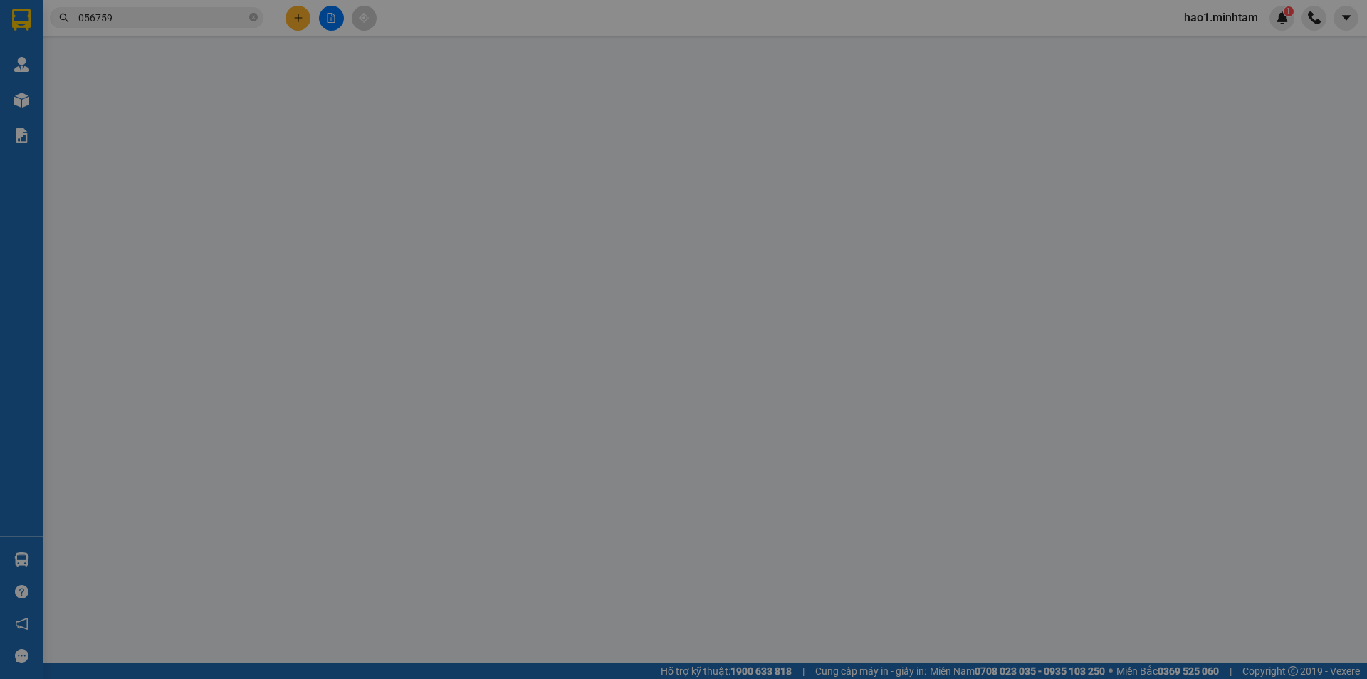
type input "20.000"
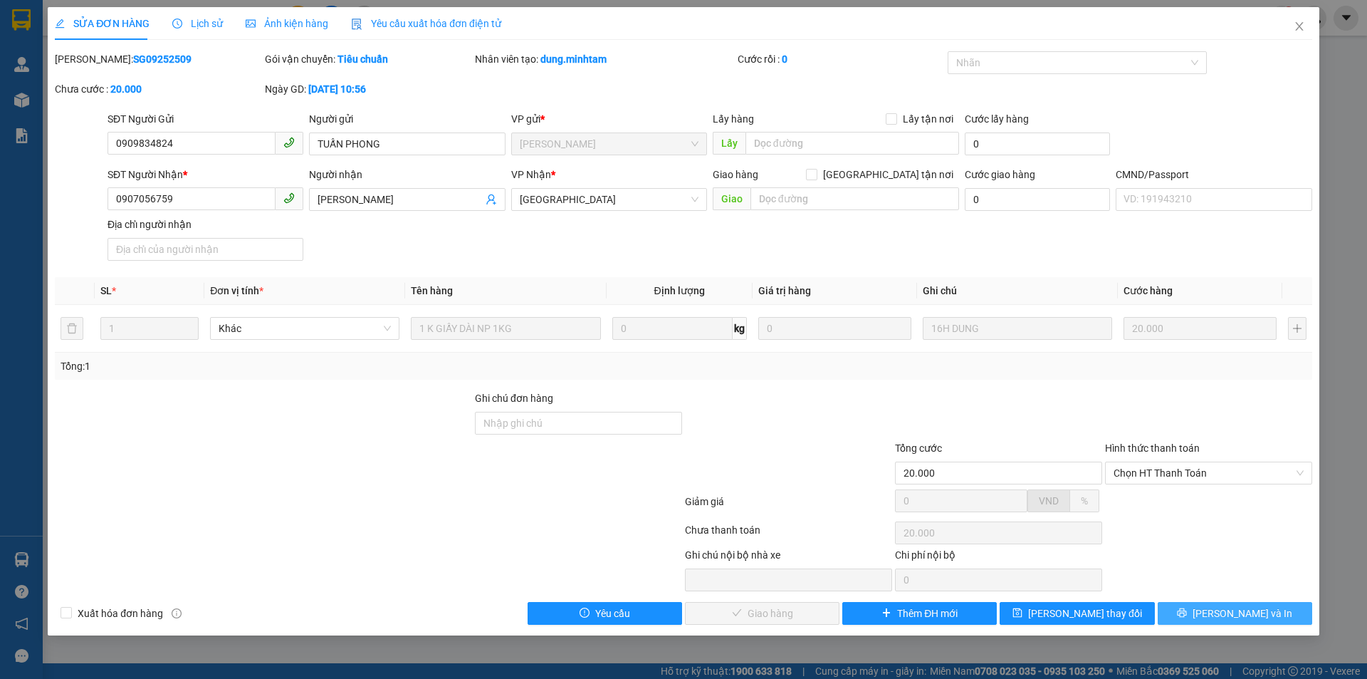
click at [1252, 625] on div "SỬA ĐƠN HÀNG Lịch sử Ảnh kiện hàng Yêu cầu xuất hóa đơn điện tử Total Paid Fee …" at bounding box center [684, 321] width 1272 height 628
click at [1247, 610] on span "[PERSON_NAME] và In" at bounding box center [1243, 613] width 100 height 16
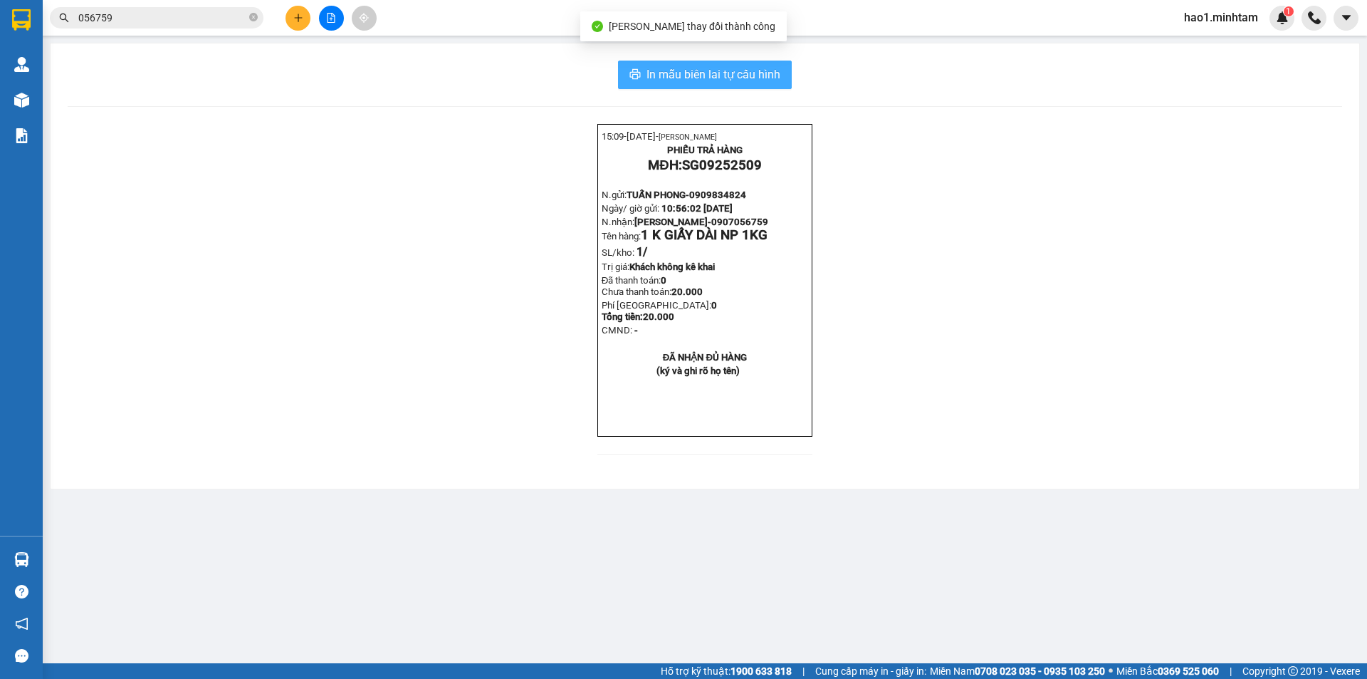
click at [780, 75] on span "In mẫu biên lai tự cấu hình" at bounding box center [714, 75] width 134 height 18
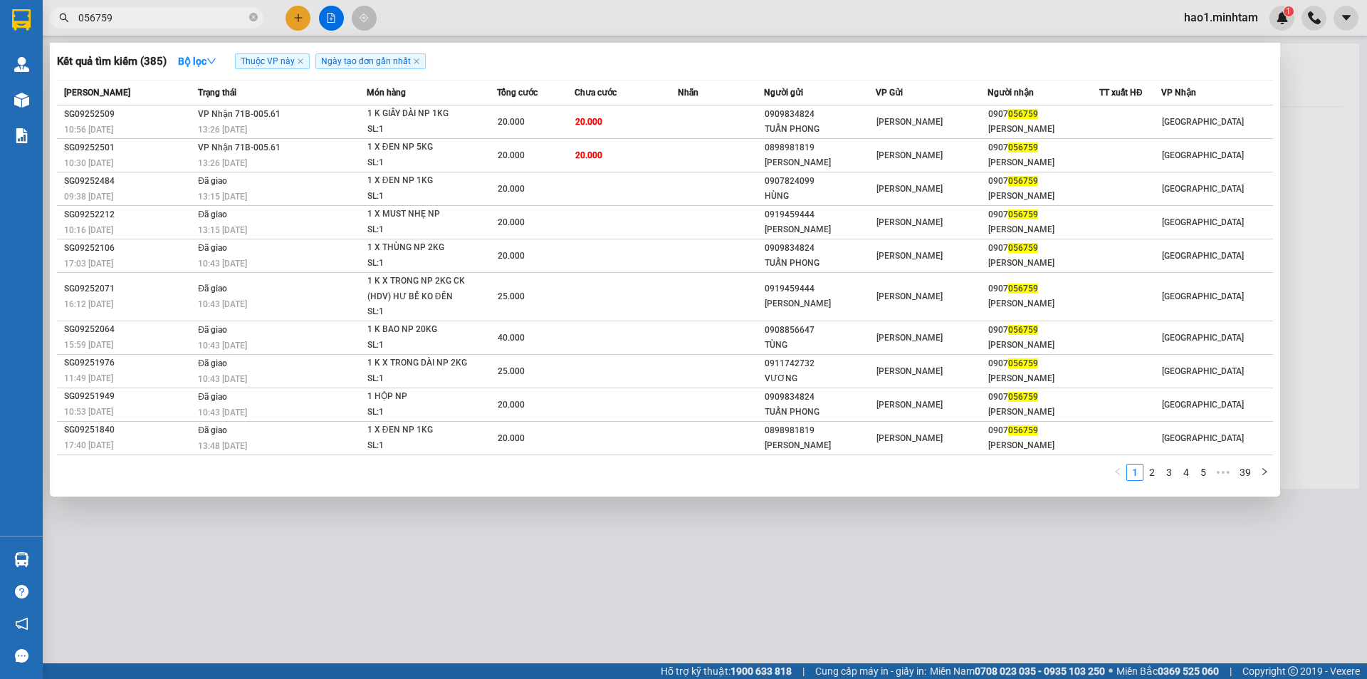
click at [172, 16] on input "056759" at bounding box center [162, 18] width 168 height 16
click at [575, 135] on td "20.000" at bounding box center [626, 121] width 103 height 33
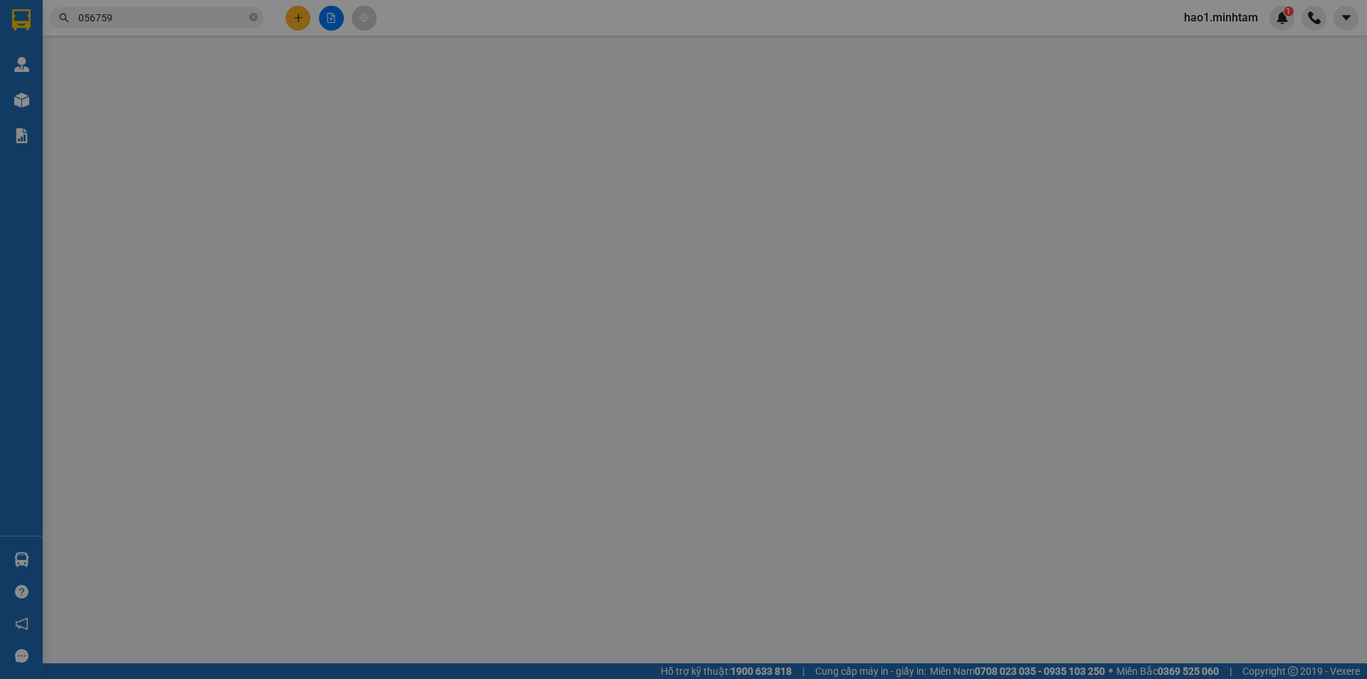
type input "0909834824"
type input "TUẤN PHONG"
type input "0907056759"
type input "[PERSON_NAME]"
type input "20.000"
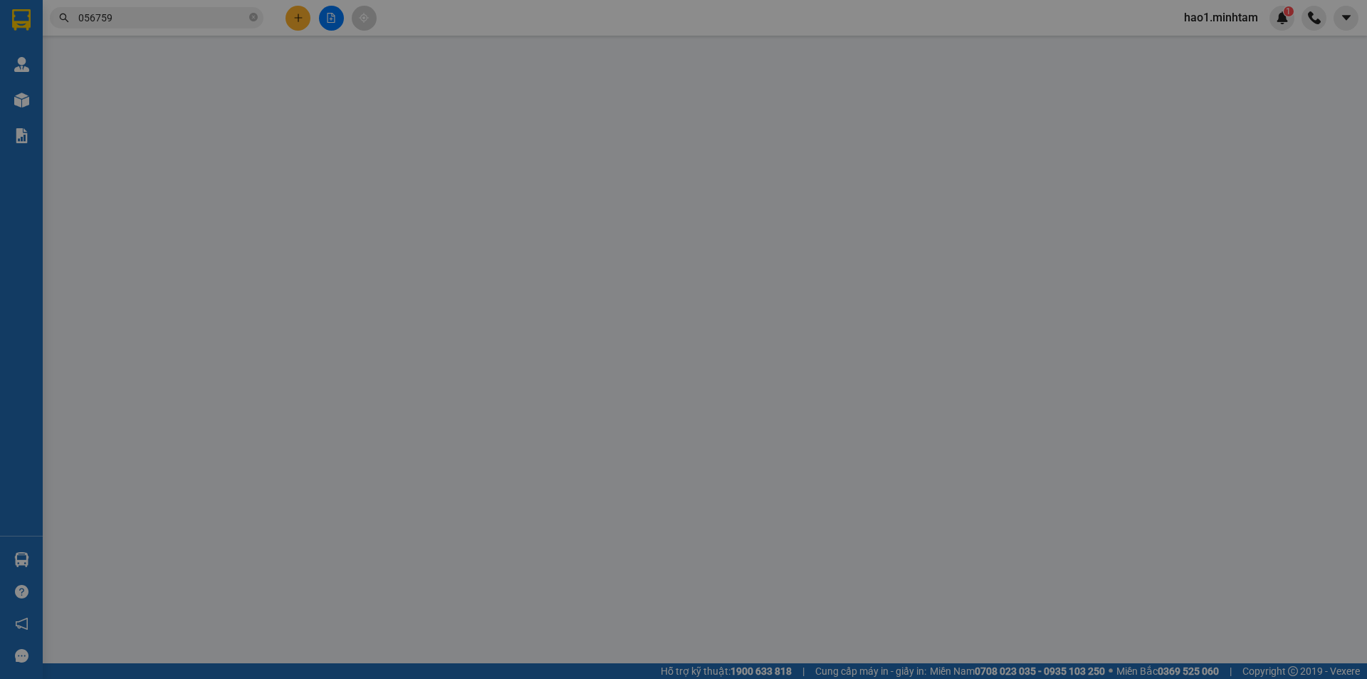
type input "20.000"
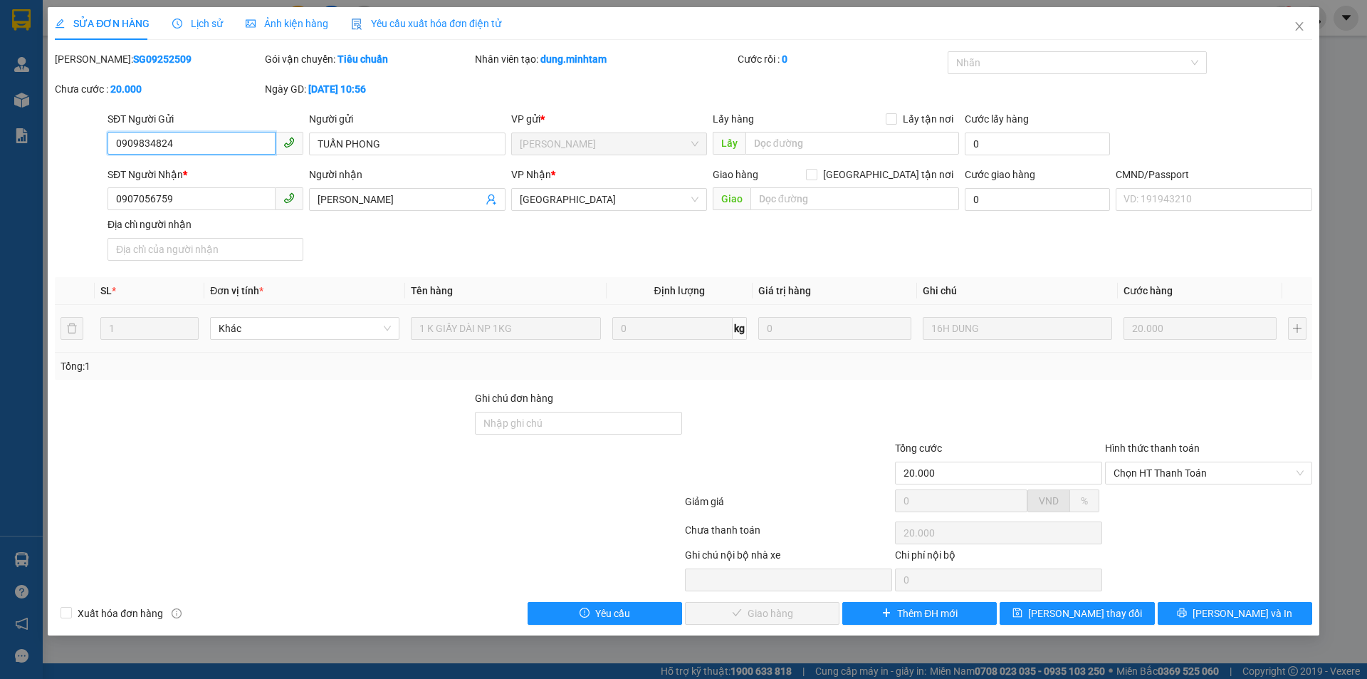
drag, startPoint x: 1169, startPoint y: 476, endPoint x: 1169, endPoint y: 489, distance: 12.8
click at [1169, 478] on span "Chọn HT Thanh Toán" at bounding box center [1209, 472] width 190 height 21
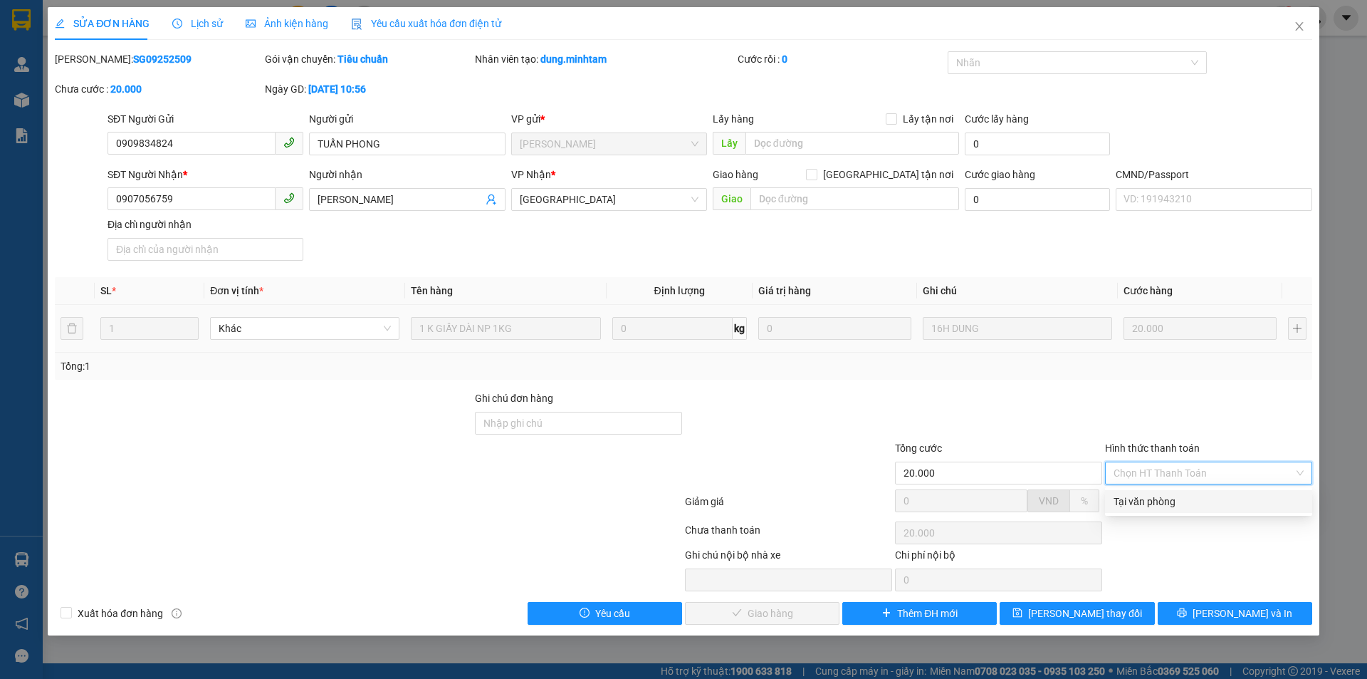
click at [1172, 496] on div "Tại văn phòng" at bounding box center [1209, 502] width 190 height 16
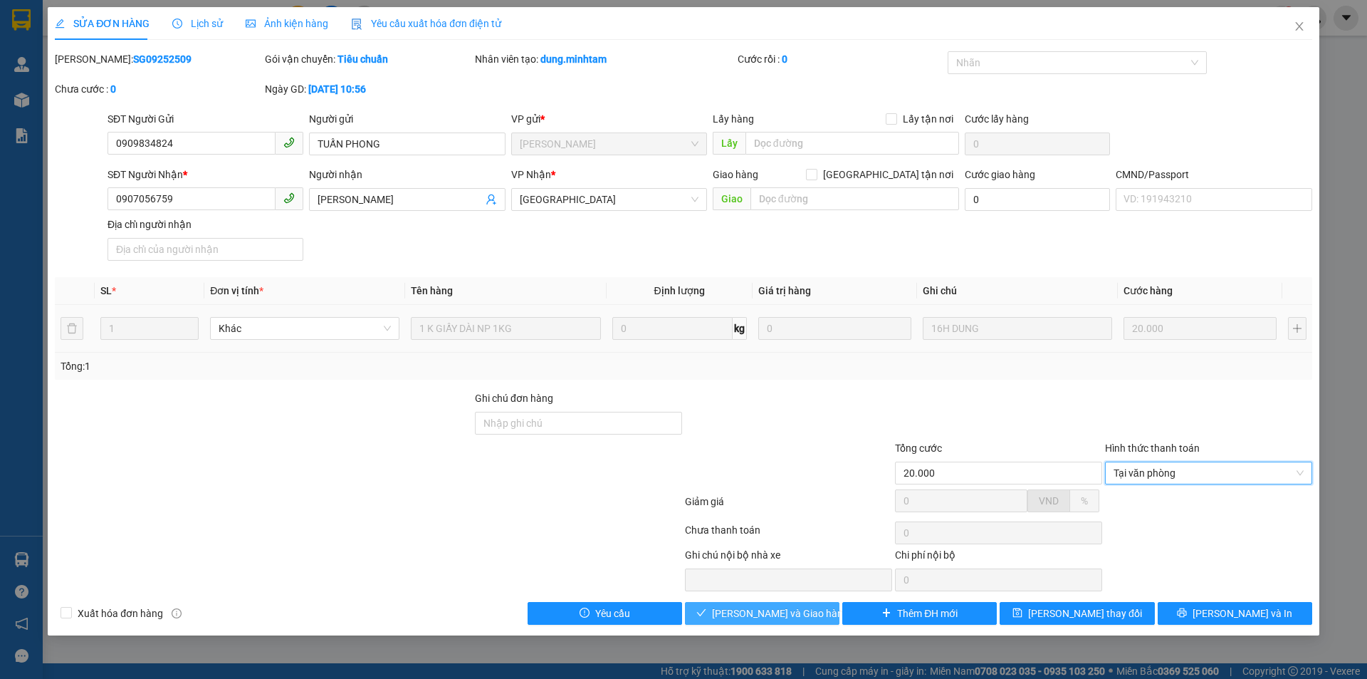
drag, startPoint x: 788, startPoint y: 621, endPoint x: 1051, endPoint y: 652, distance: 264.7
click at [799, 620] on button "[PERSON_NAME] và Giao hàng" at bounding box center [762, 613] width 155 height 23
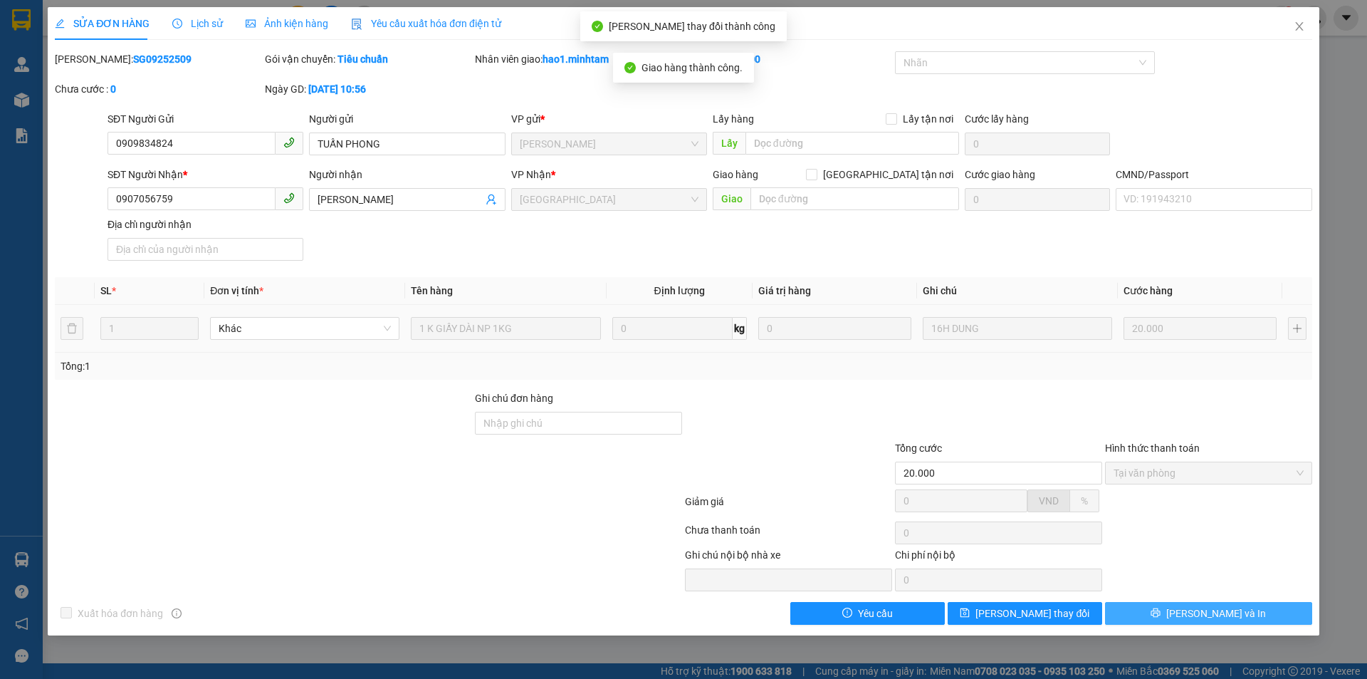
click at [1246, 619] on button "[PERSON_NAME] và In" at bounding box center [1208, 613] width 207 height 23
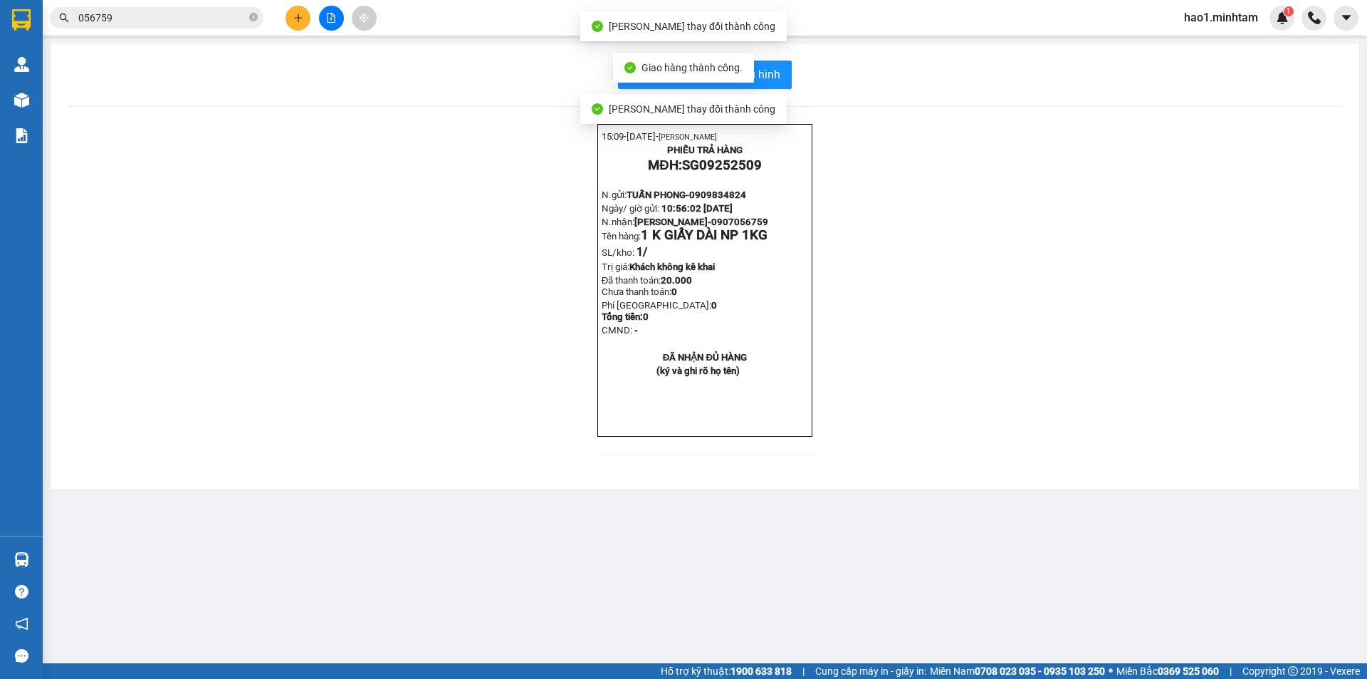
click at [194, 23] on input "056759" at bounding box center [162, 18] width 168 height 16
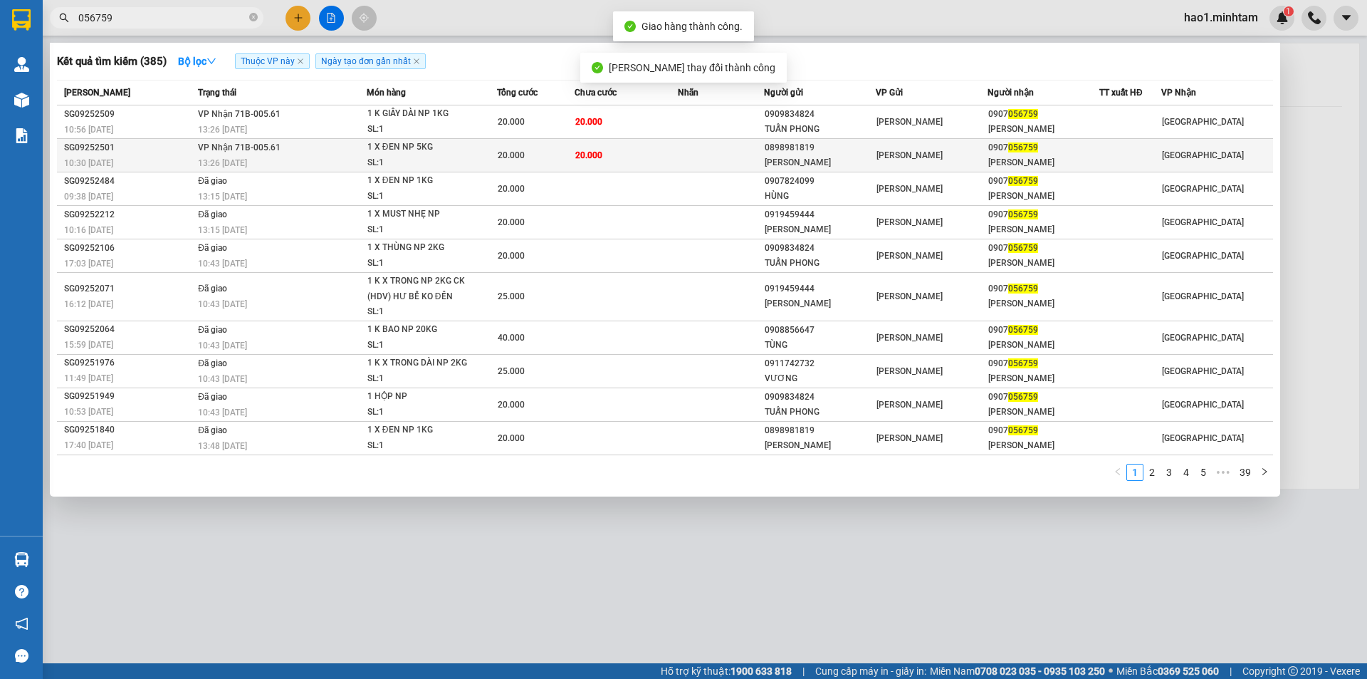
click at [630, 165] on td "20.000" at bounding box center [626, 155] width 103 height 33
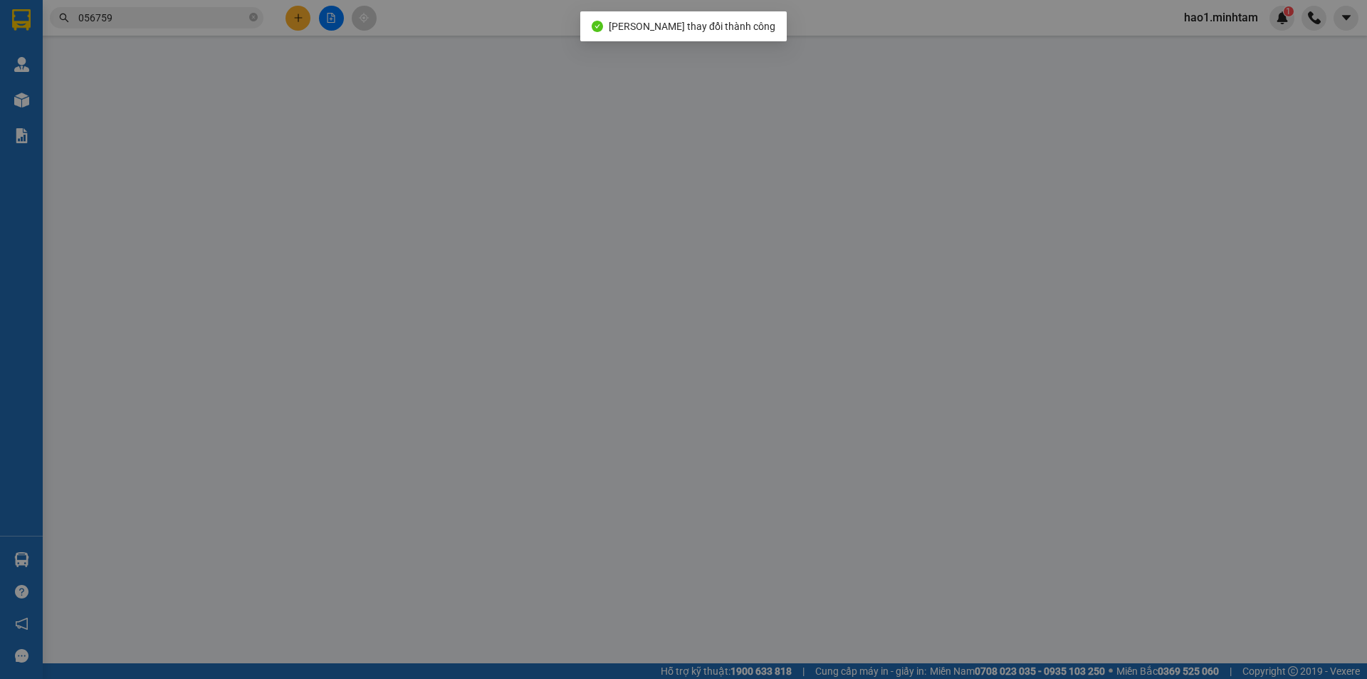
type input "0898981819"
type input "[PERSON_NAME]"
type input "0907056759"
type input "[PERSON_NAME]"
type input "20.000"
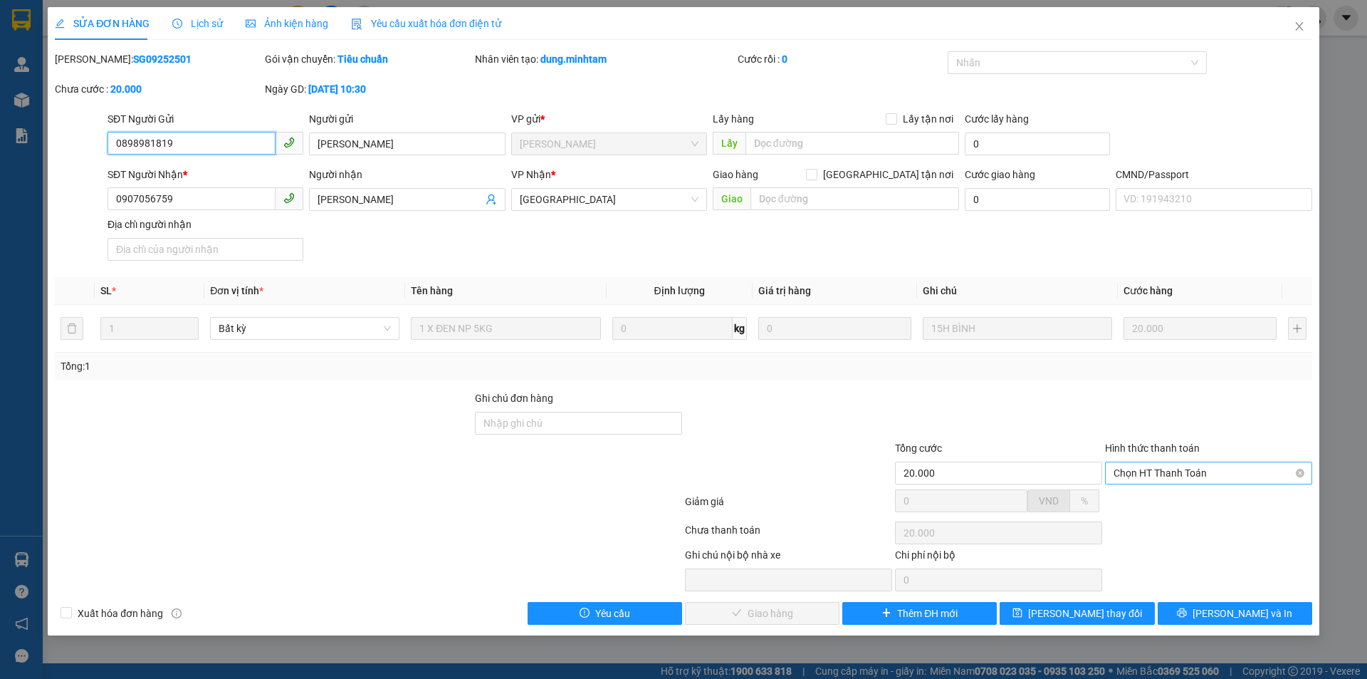
click at [1209, 476] on span "Chọn HT Thanh Toán" at bounding box center [1209, 472] width 190 height 21
click at [1207, 491] on div "Tại văn phòng" at bounding box center [1208, 501] width 207 height 23
type input "0"
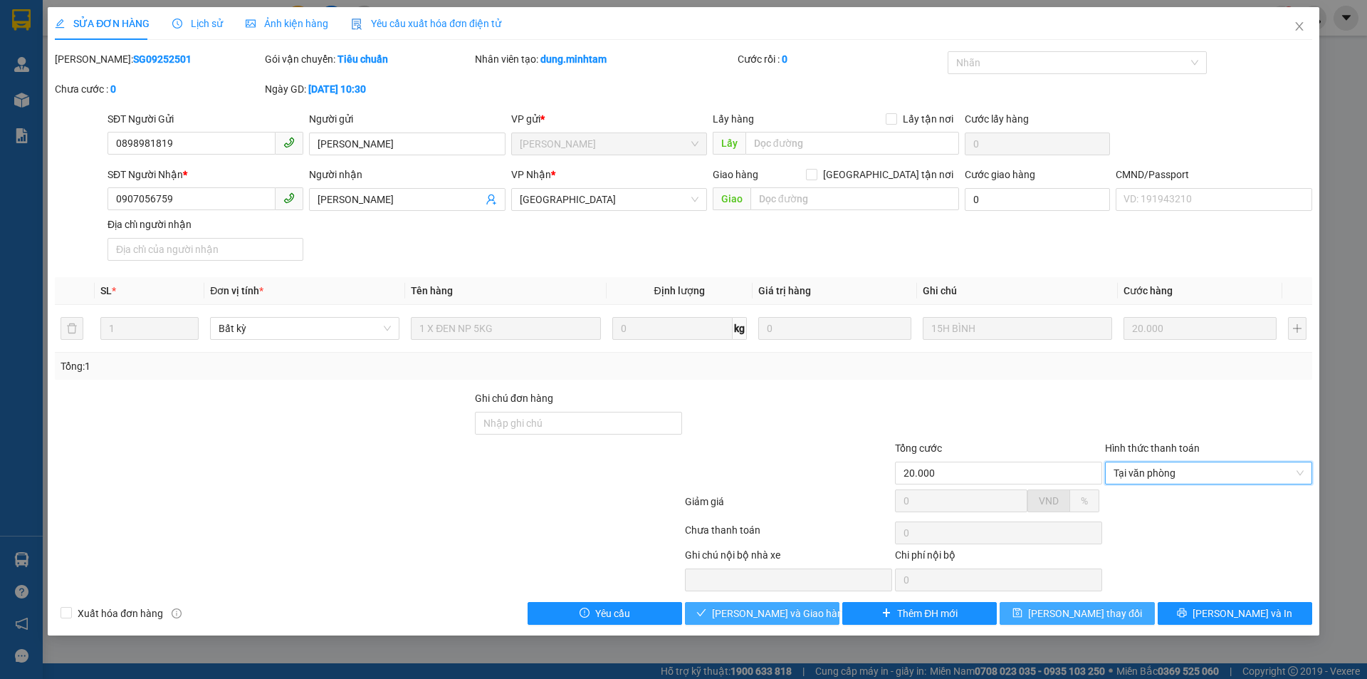
drag, startPoint x: 771, startPoint y: 616, endPoint x: 1147, endPoint y: 613, distance: 376.1
click at [782, 616] on span "[PERSON_NAME] và Giao hàng" at bounding box center [780, 613] width 137 height 16
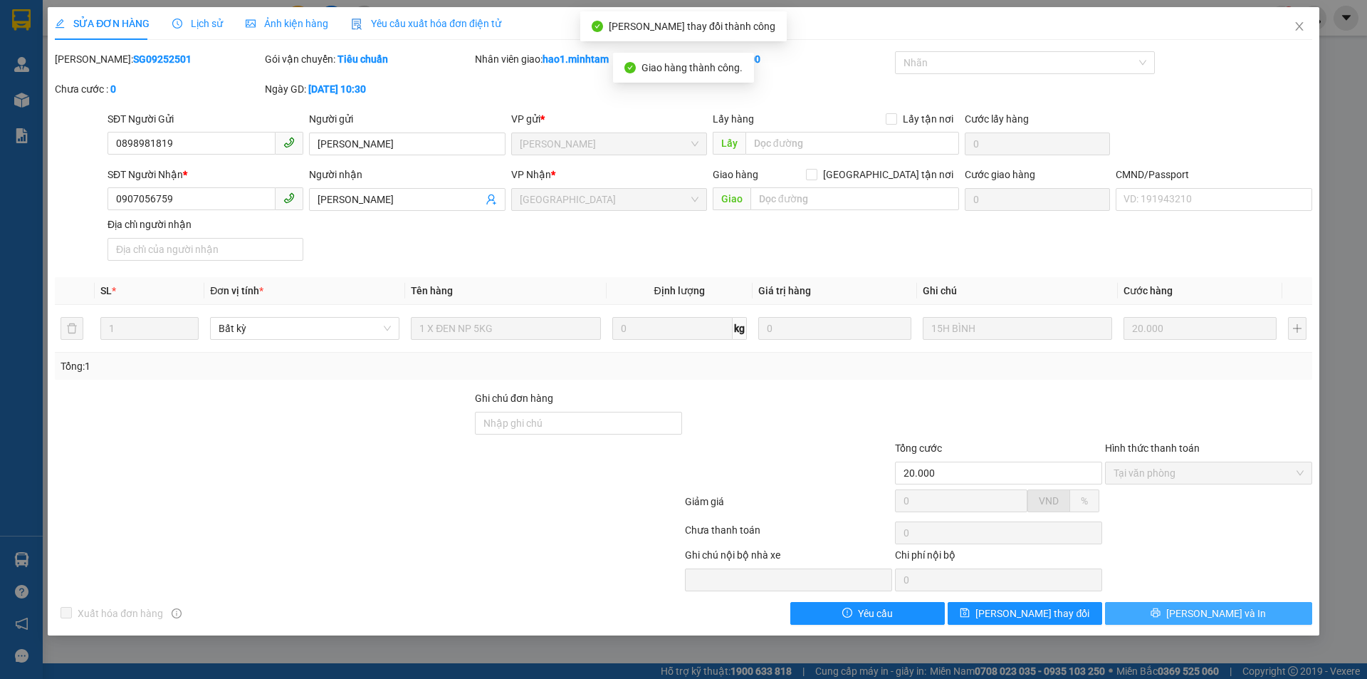
click at [1271, 615] on button "[PERSON_NAME] và In" at bounding box center [1208, 613] width 207 height 23
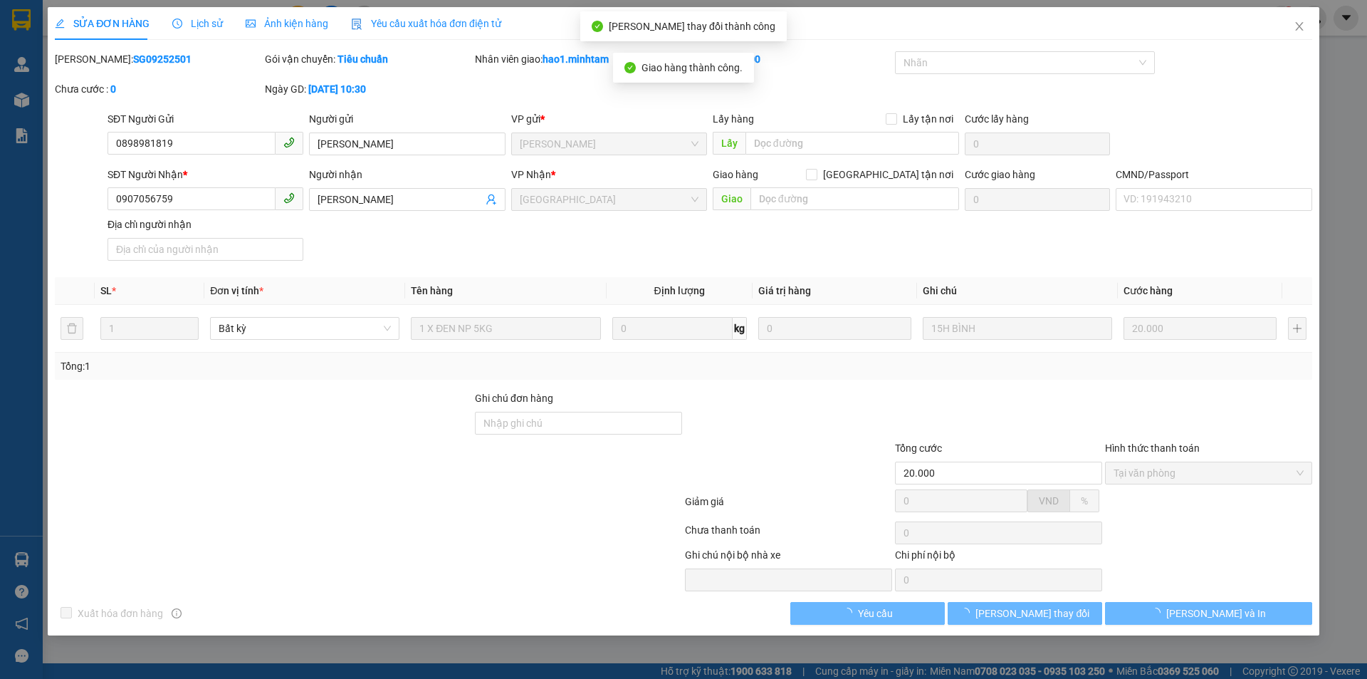
click at [1079, 368] on div "Tổng: 1" at bounding box center [684, 366] width 1246 height 16
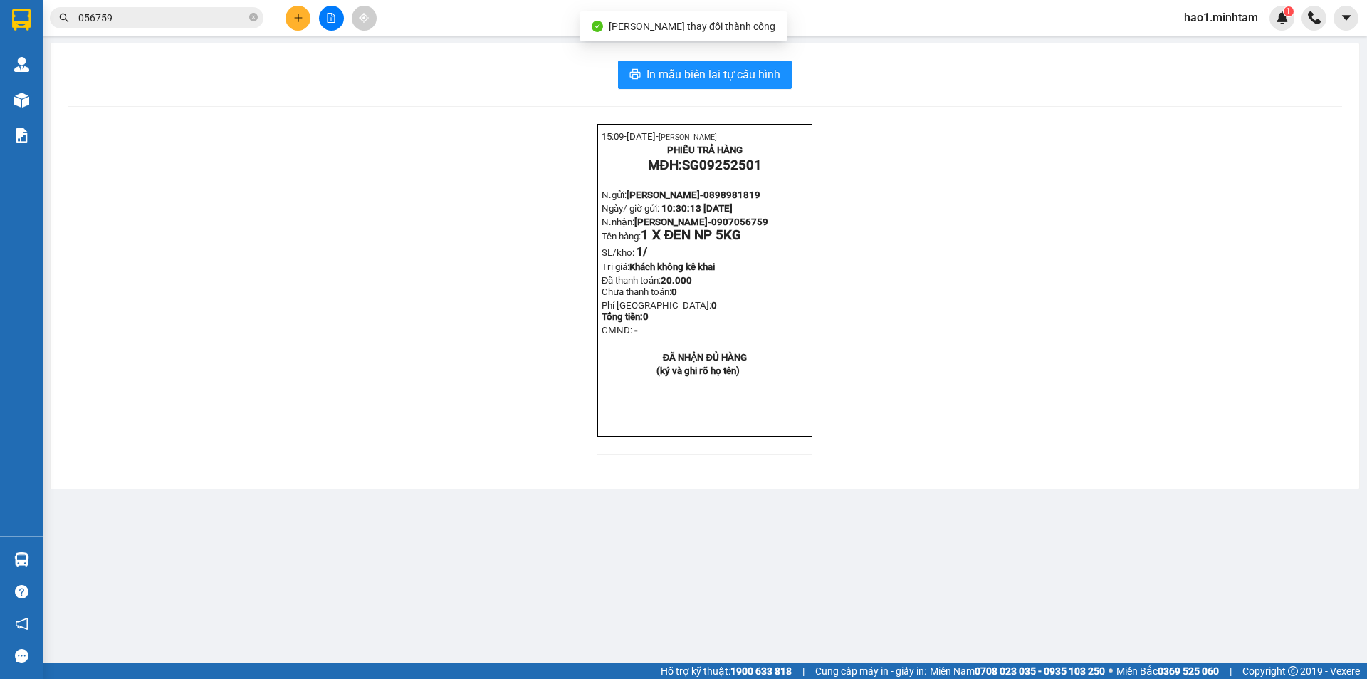
click at [1065, 295] on div "15:09- [DATE]- [PERSON_NAME] PHIẾU TRẢ HÀNG MĐH: SG09252501 N.gửi: ANH HẢI- 089…" at bounding box center [705, 298] width 1275 height 348
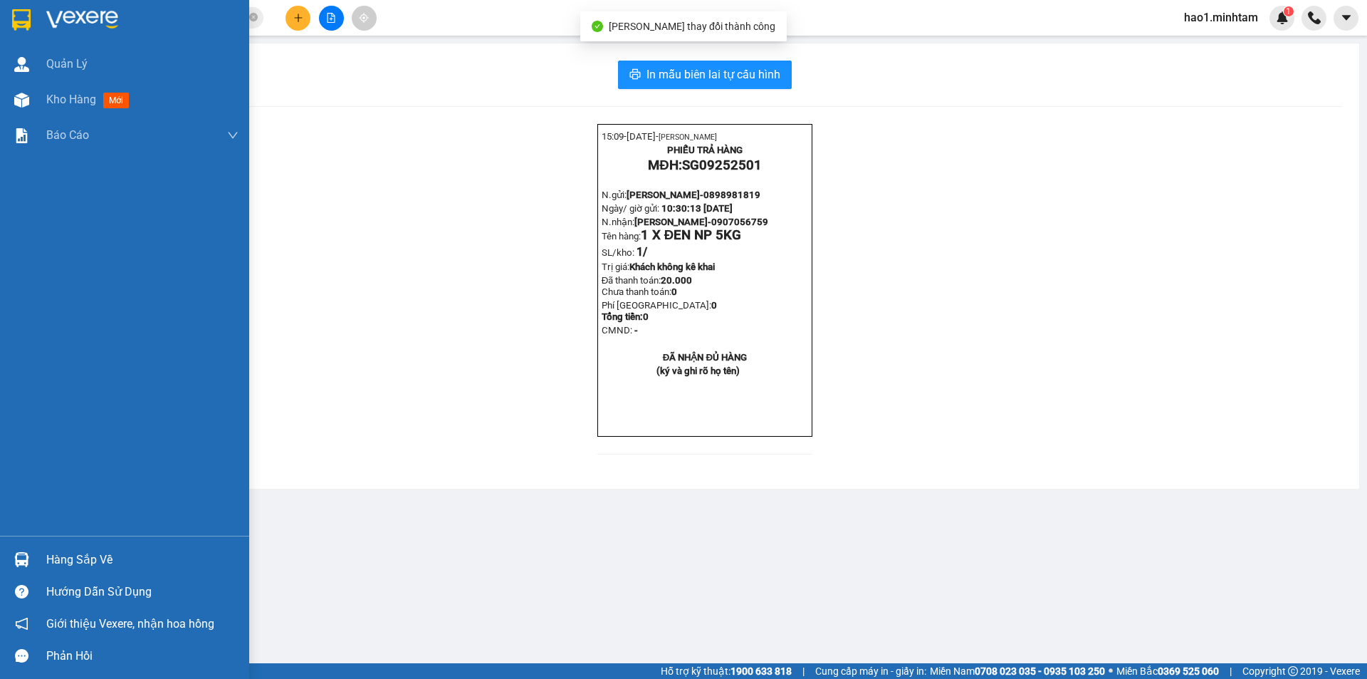
drag, startPoint x: 18, startPoint y: 21, endPoint x: 236, endPoint y: 13, distance: 218.1
click at [19, 20] on img at bounding box center [21, 19] width 19 height 21
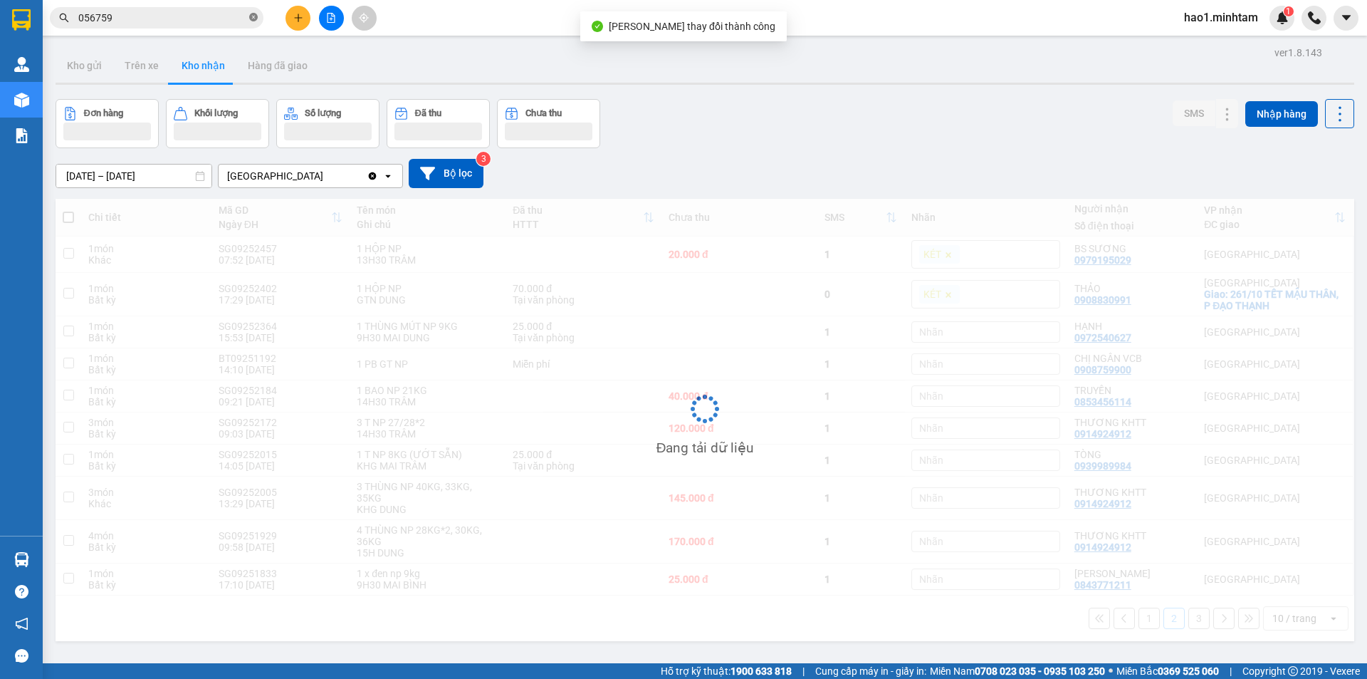
click at [256, 19] on icon "close-circle" at bounding box center [253, 17] width 9 height 9
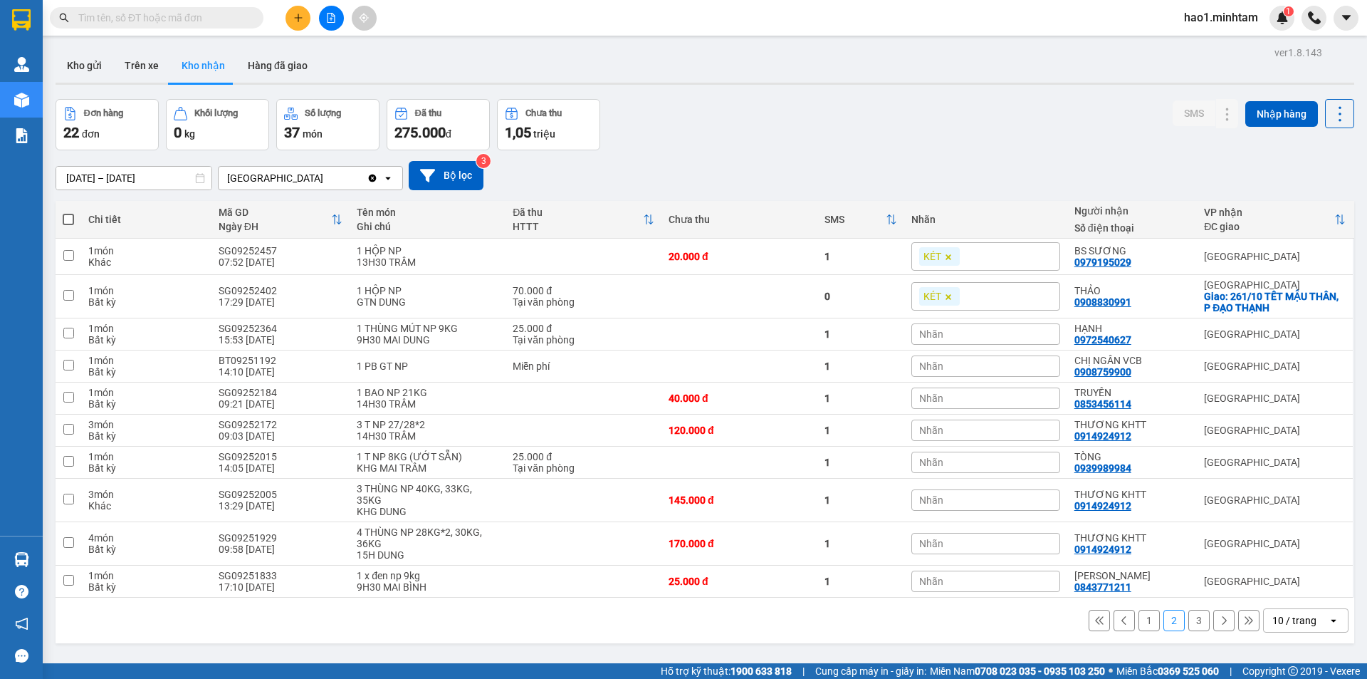
click at [953, 154] on div "[DATE] – [DATE] Press the down arrow key to interact with the calendar and sele…" at bounding box center [705, 175] width 1299 height 51
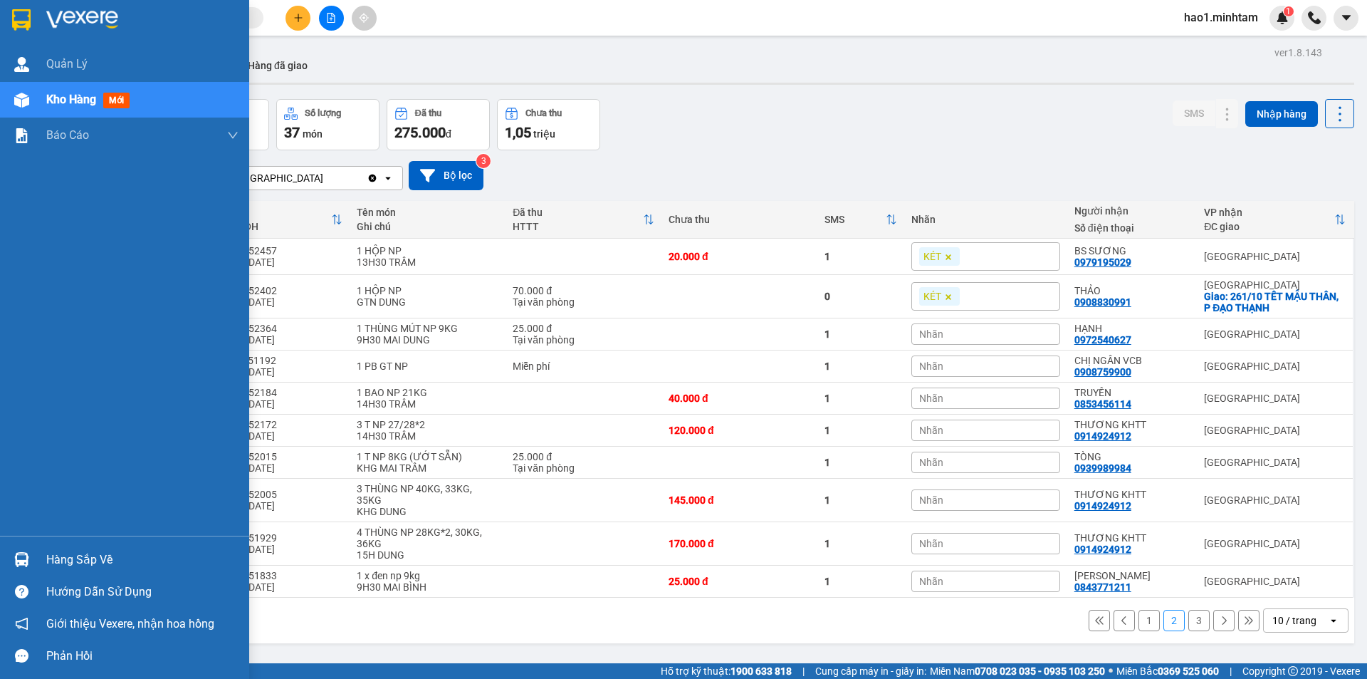
click at [57, 566] on div "Hàng sắp về" at bounding box center [142, 559] width 192 height 21
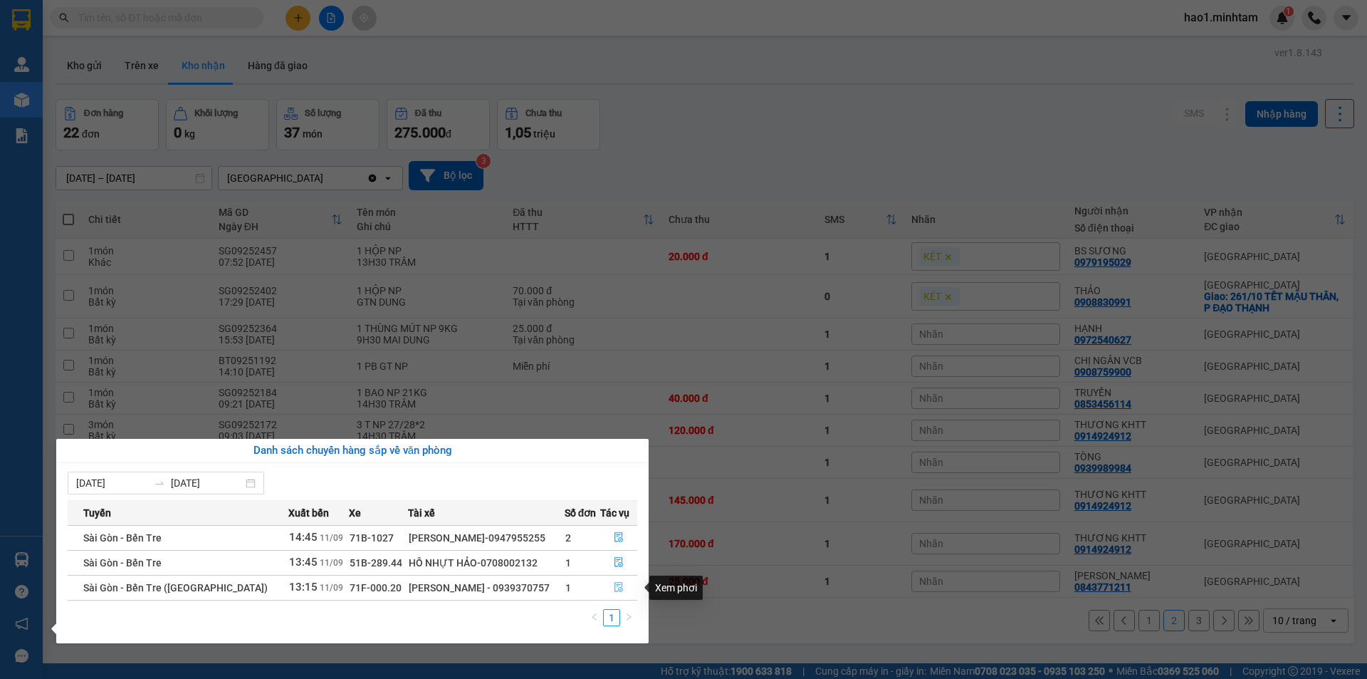
click at [616, 587] on icon "file-done" at bounding box center [619, 587] width 10 height 10
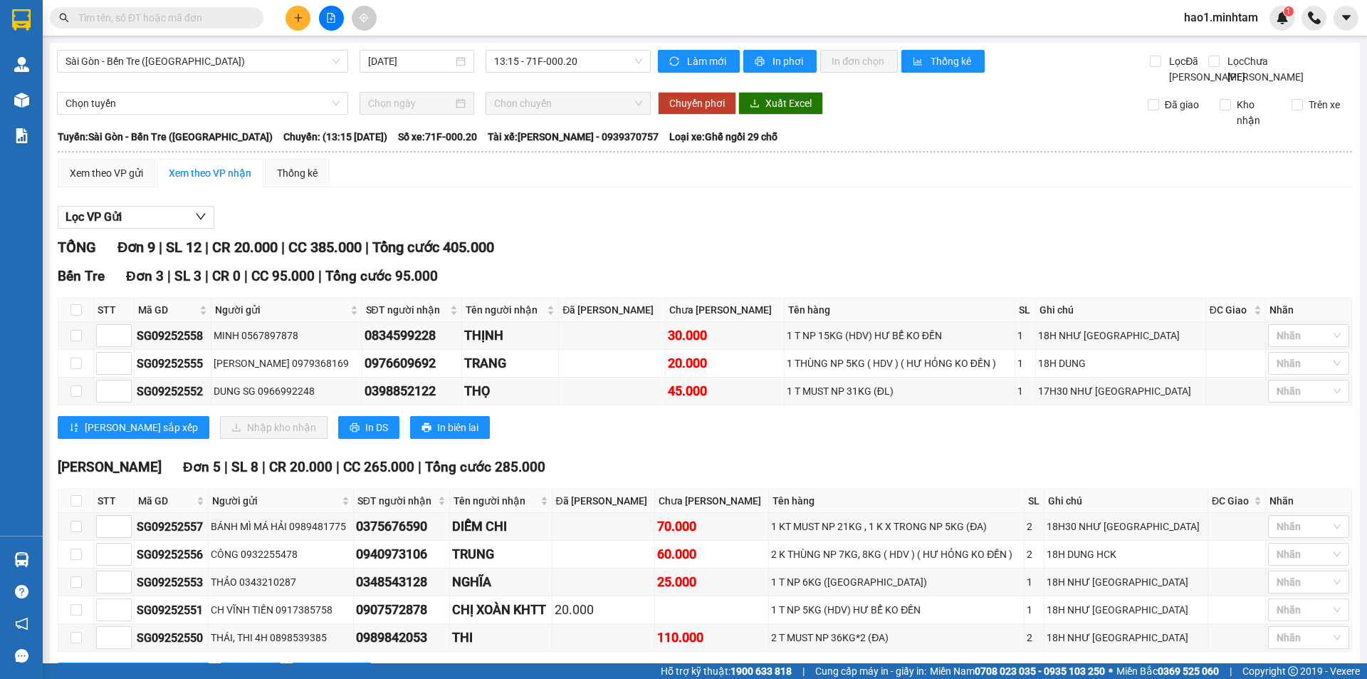
click at [784, 209] on div "Xem theo VP gửi Xem theo VP nhận Thống kê Lọc VP Gửi TỔNG Đơn 9 | SL 12 | CR 2…" at bounding box center [705, 498] width 1295 height 679
drag, startPoint x: 117, startPoint y: 11, endPoint x: 368, endPoint y: 0, distance: 251.7
click at [167, 12] on input "text" at bounding box center [162, 18] width 168 height 16
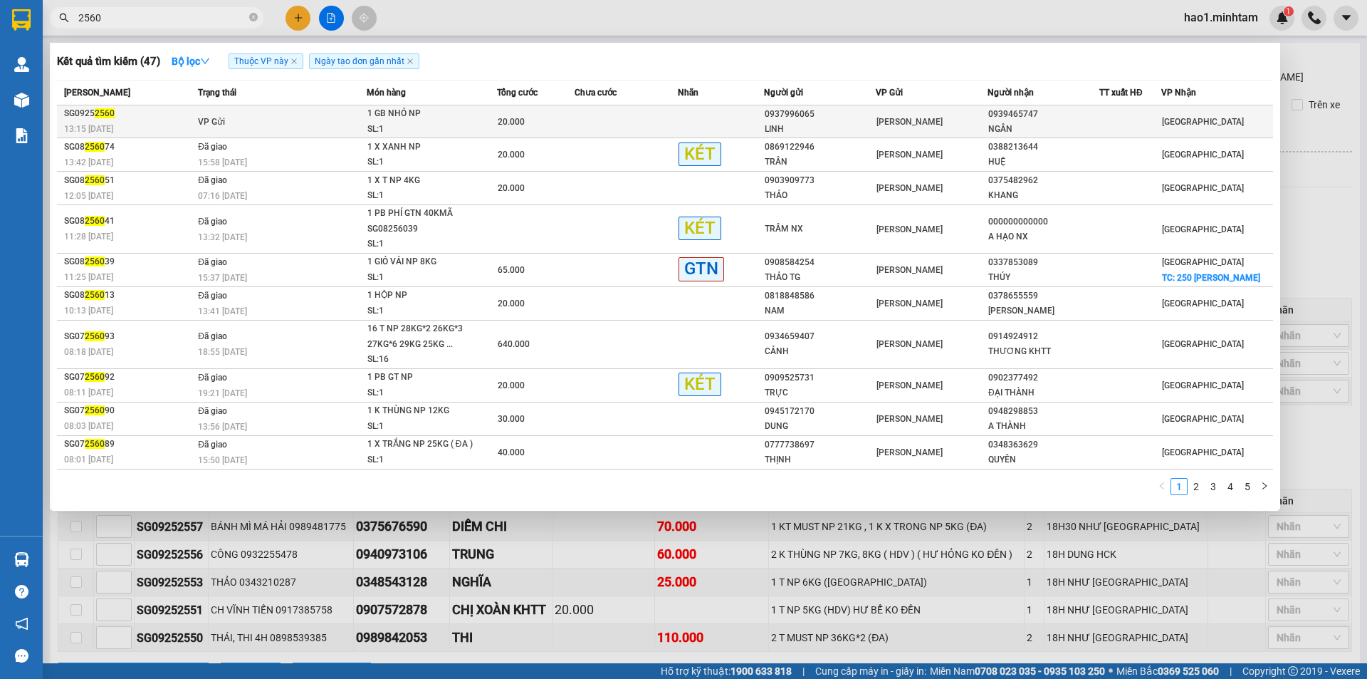
type input "2560"
click at [521, 118] on span "20.000" at bounding box center [511, 122] width 27 height 10
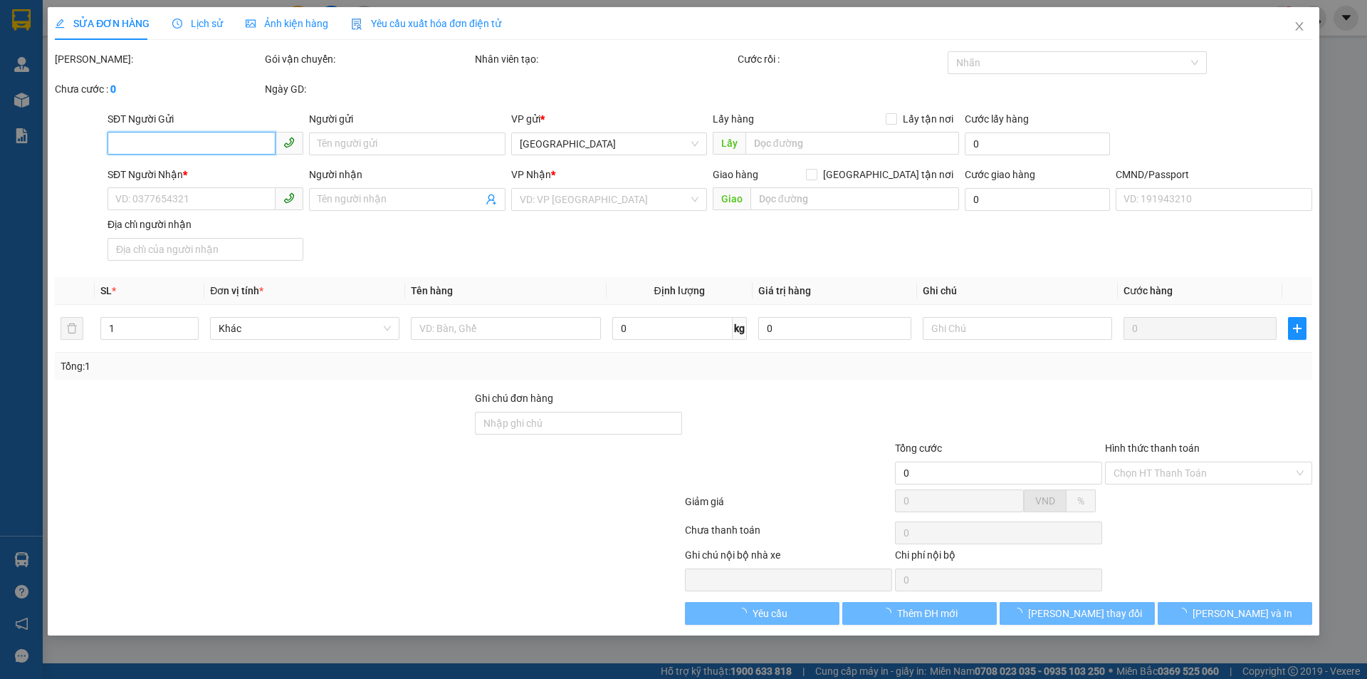
type input "0937996065"
type input "LINH"
type input "0939465747"
type input "NGÂN"
type input "20.000"
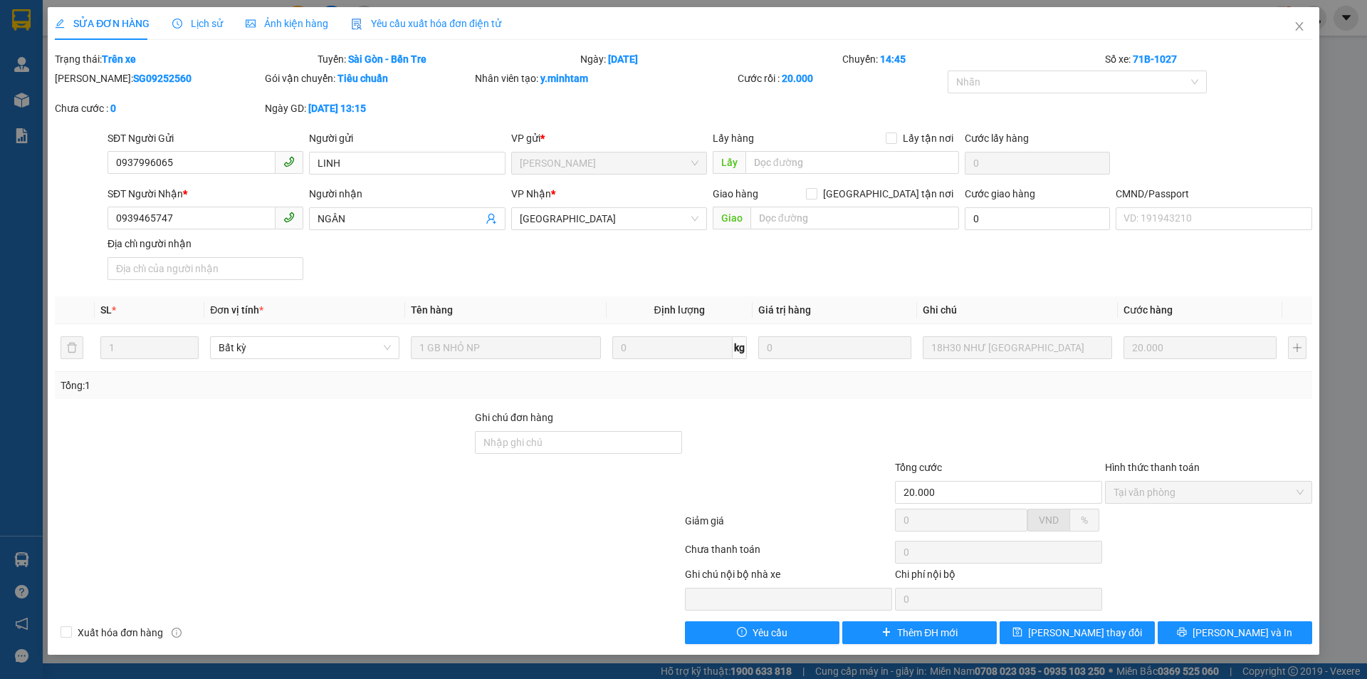
click at [713, 104] on div "Mã ĐH: SG09252560 Gói vận chuyển: Tiêu chuẩn Nhân viên tạo: y.minhtam Cước rồi …" at bounding box center [683, 101] width 1261 height 60
click at [1304, 25] on span "Close" at bounding box center [1300, 27] width 40 height 40
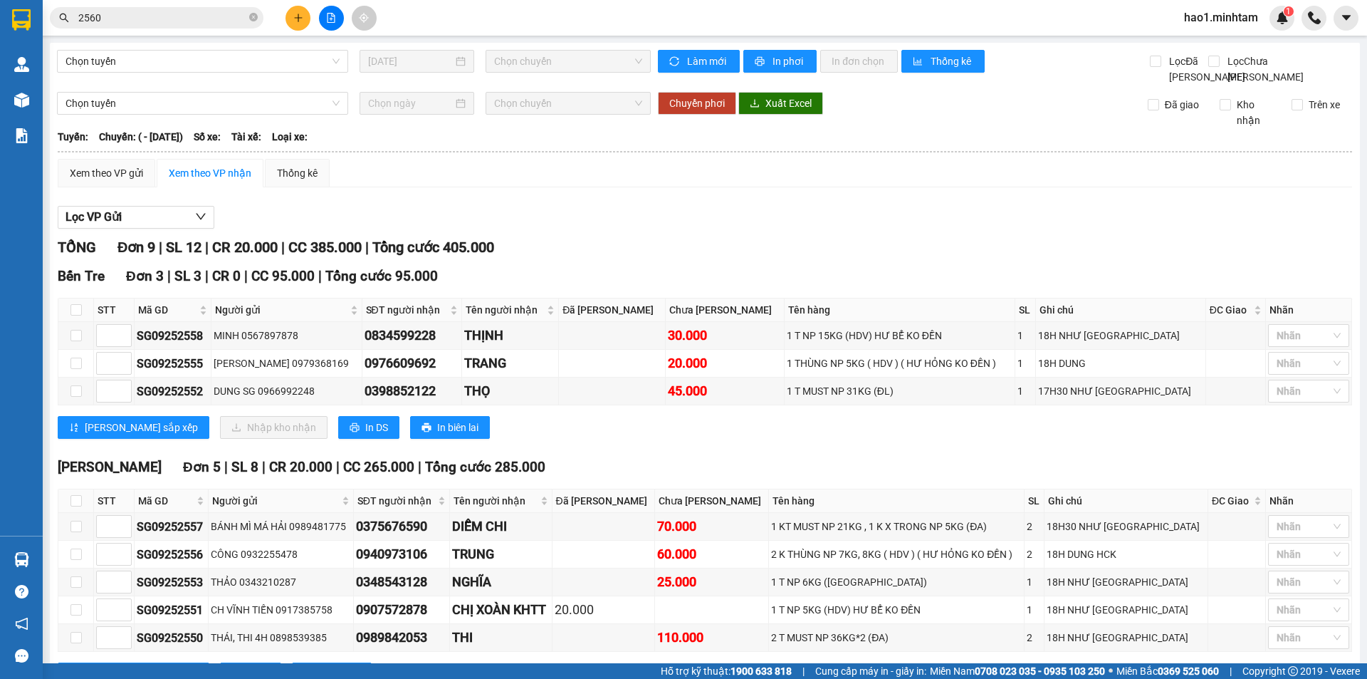
click at [175, 23] on input "2560" at bounding box center [162, 18] width 168 height 16
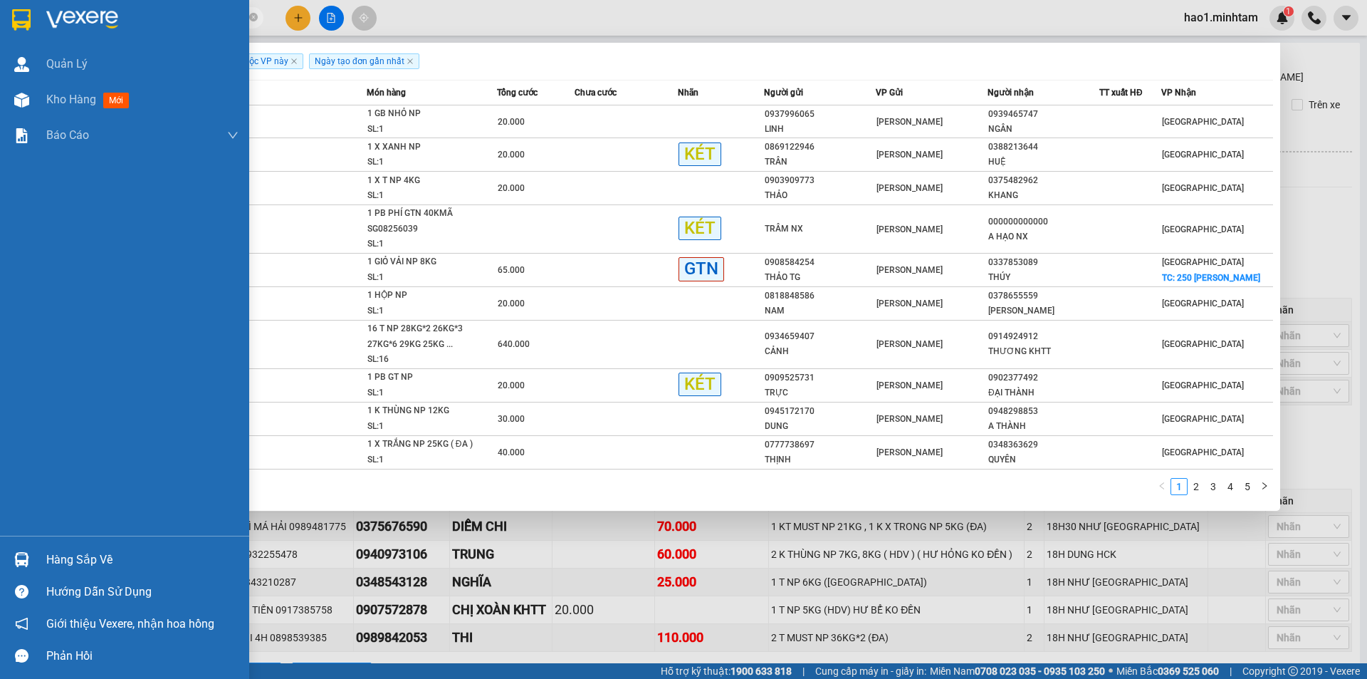
drag, startPoint x: 21, startPoint y: 554, endPoint x: 83, endPoint y: 541, distance: 64.0
click at [21, 554] on img at bounding box center [21, 559] width 15 height 15
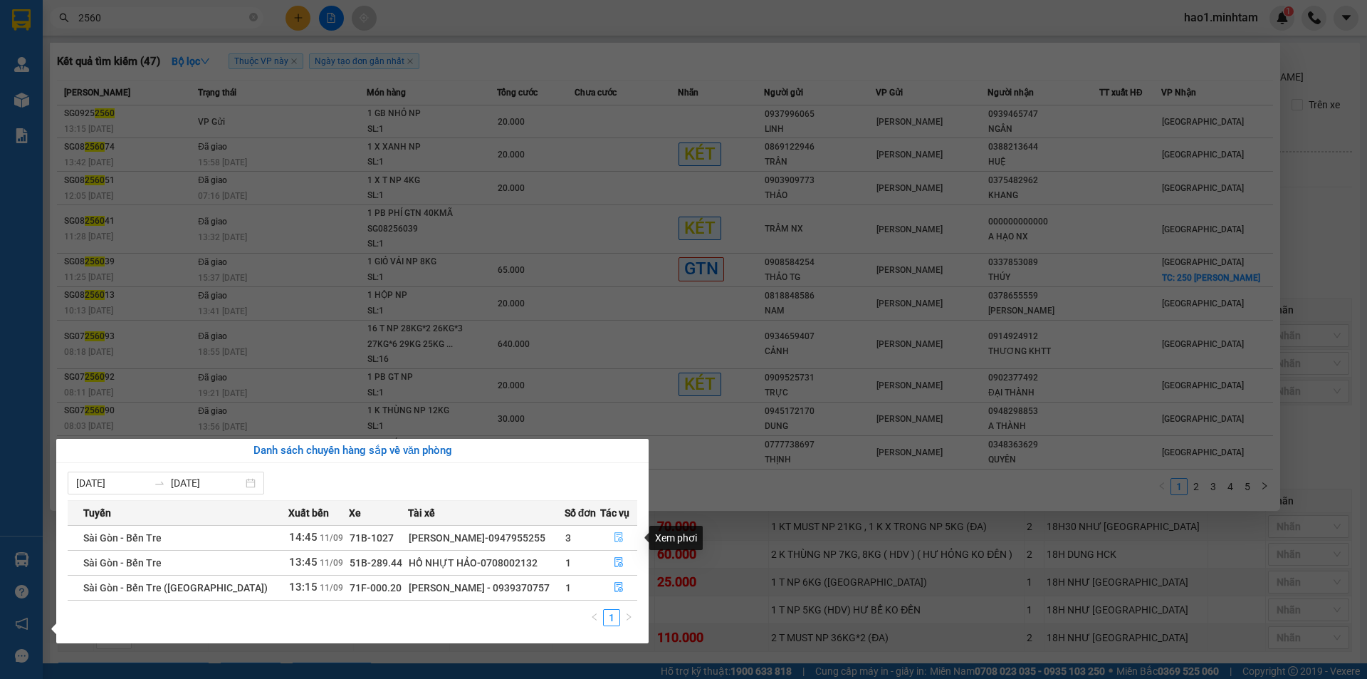
click at [615, 538] on icon "file-done" at bounding box center [619, 538] width 9 height 10
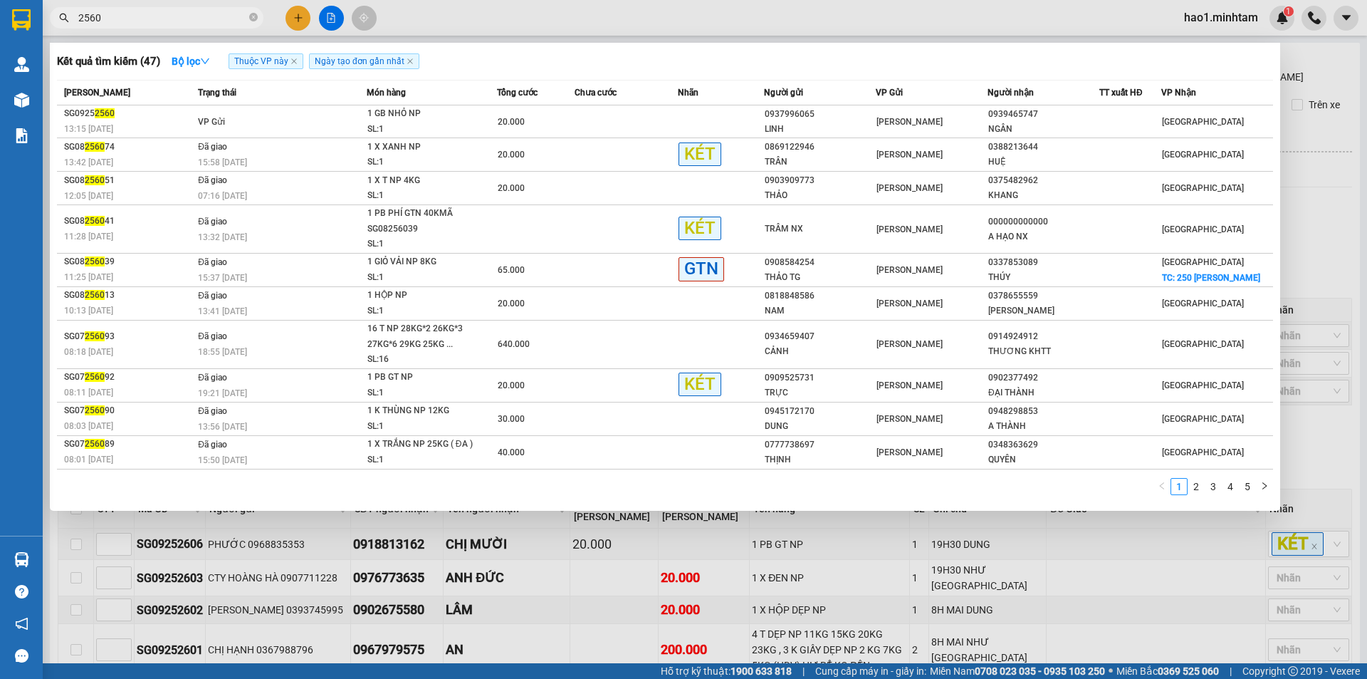
drag, startPoint x: 1304, startPoint y: 214, endPoint x: 1217, endPoint y: 247, distance: 92.9
click at [1305, 214] on div at bounding box center [683, 339] width 1367 height 679
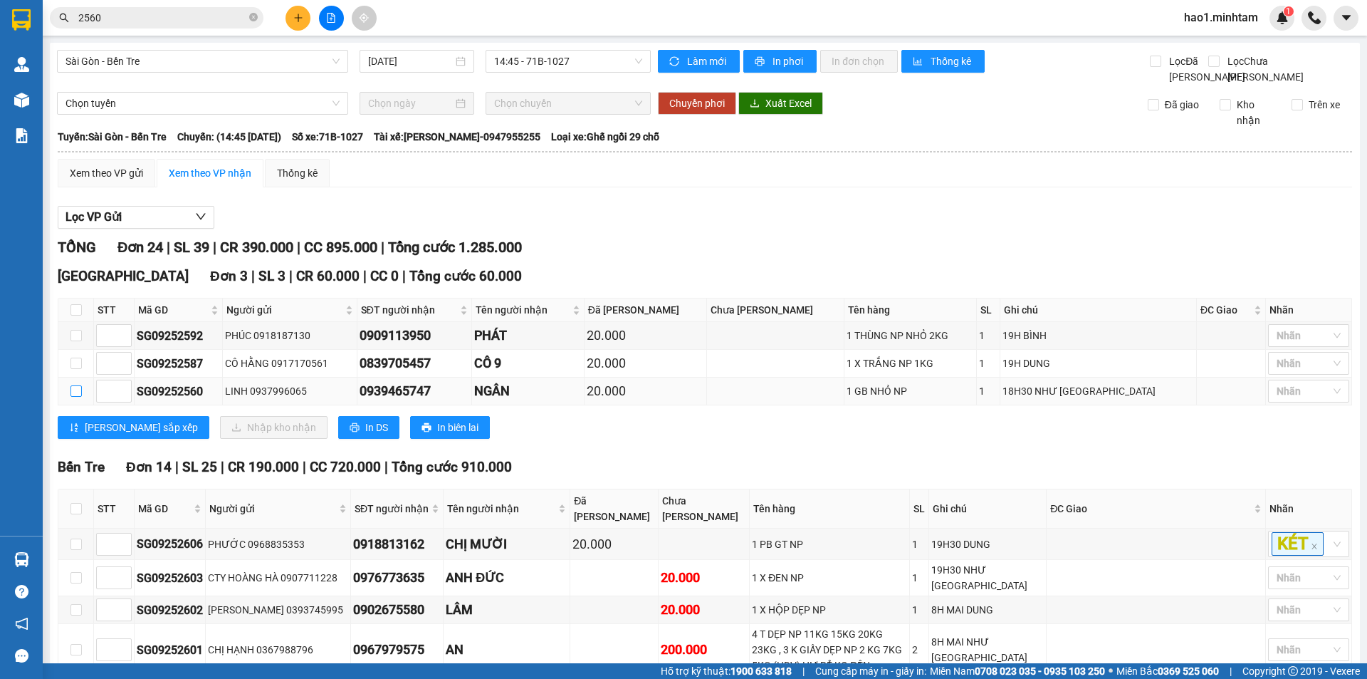
click at [73, 397] on input "checkbox" at bounding box center [76, 390] width 11 height 11
checkbox input "true"
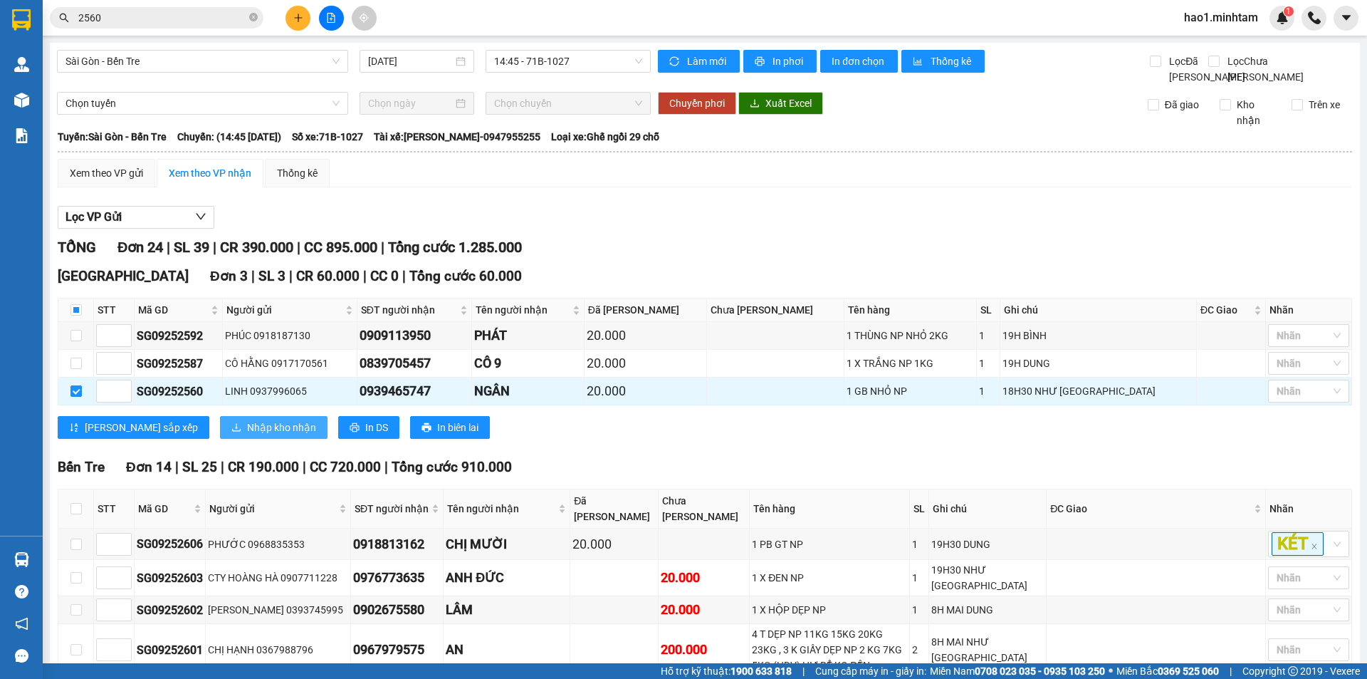
click at [247, 420] on span "Nhập kho nhận" at bounding box center [281, 428] width 69 height 16
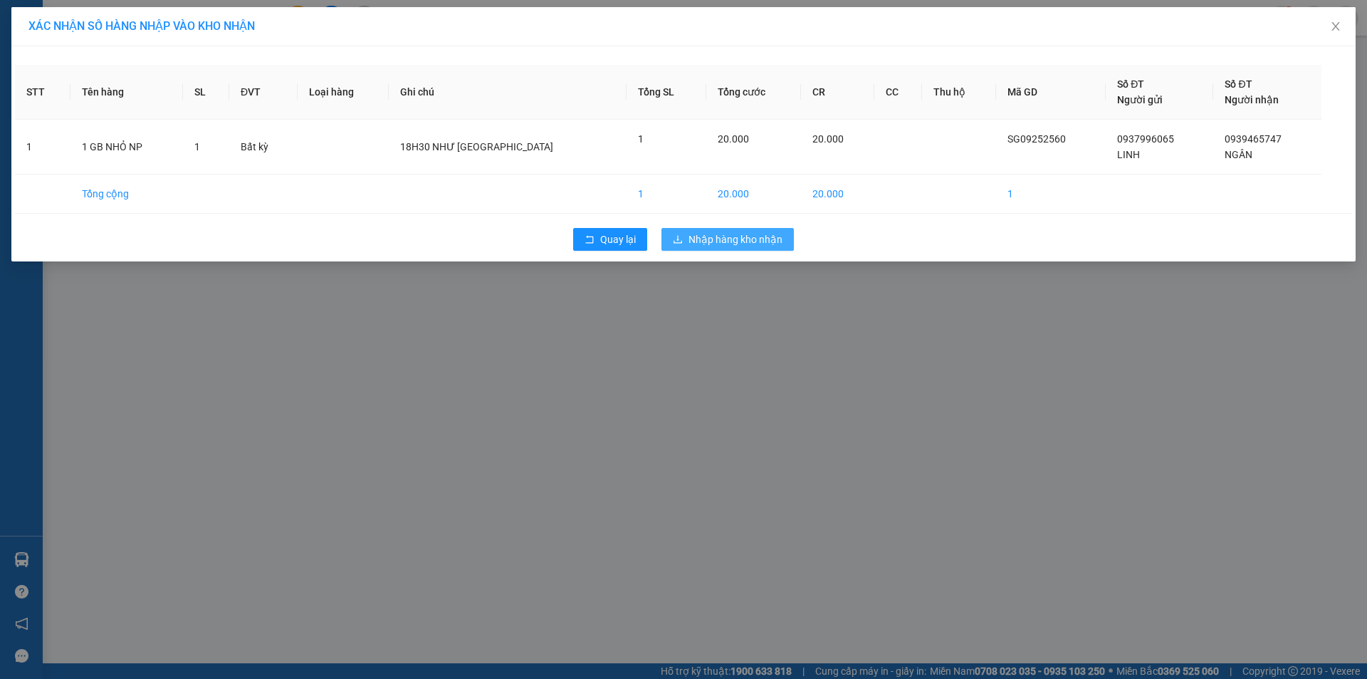
click at [737, 244] on span "Nhập hàng kho nhận" at bounding box center [736, 239] width 94 height 16
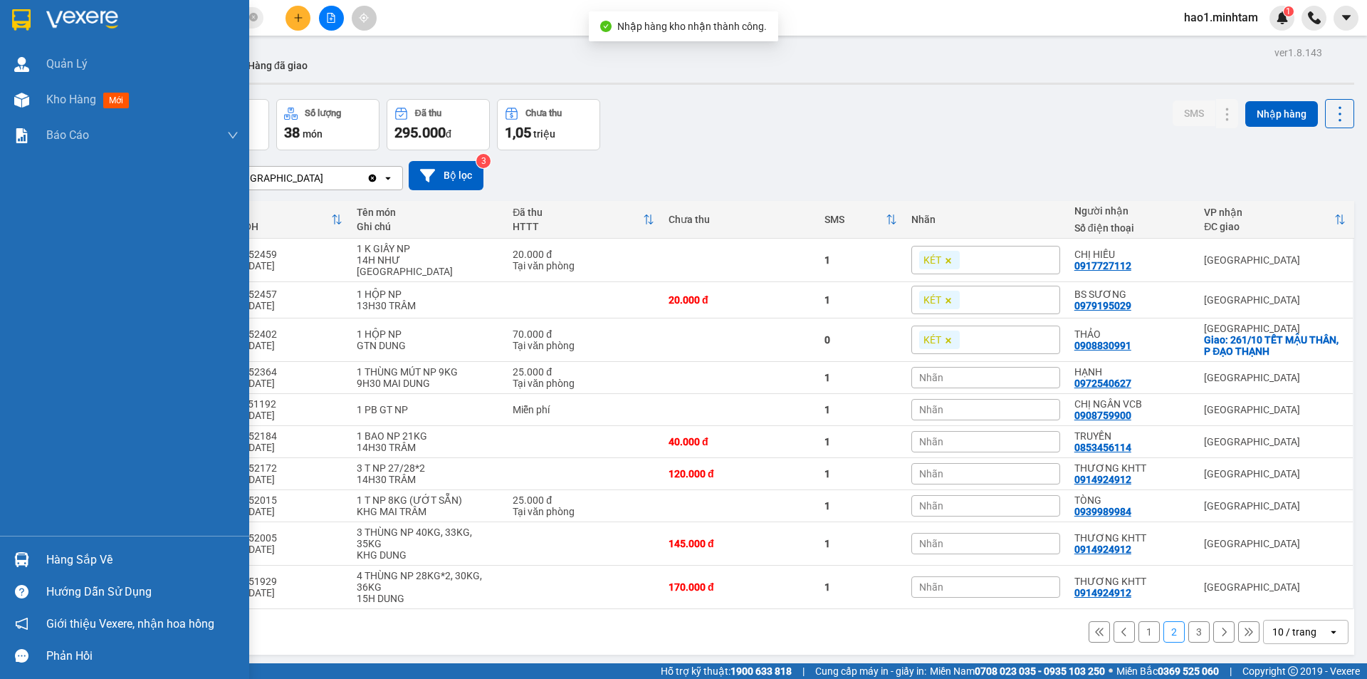
click at [52, 549] on div "Hàng sắp về" at bounding box center [142, 559] width 192 height 21
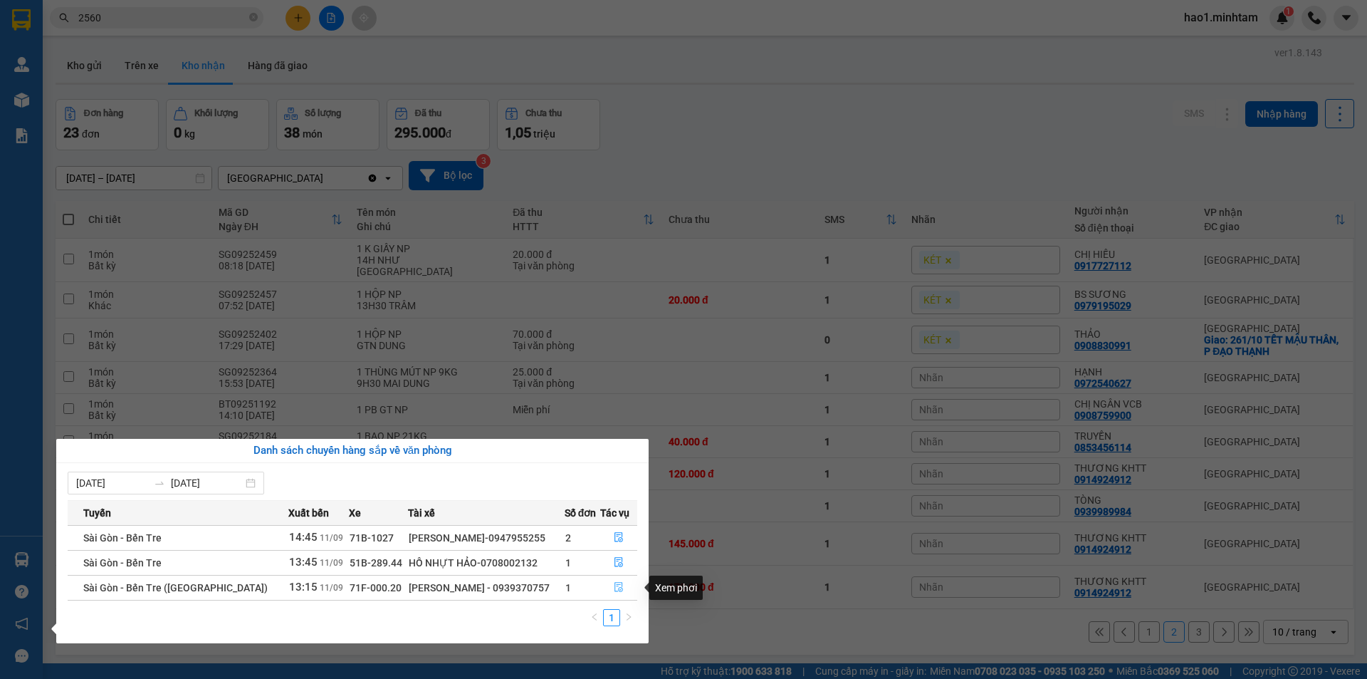
click at [619, 589] on icon "file-done" at bounding box center [619, 587] width 10 height 10
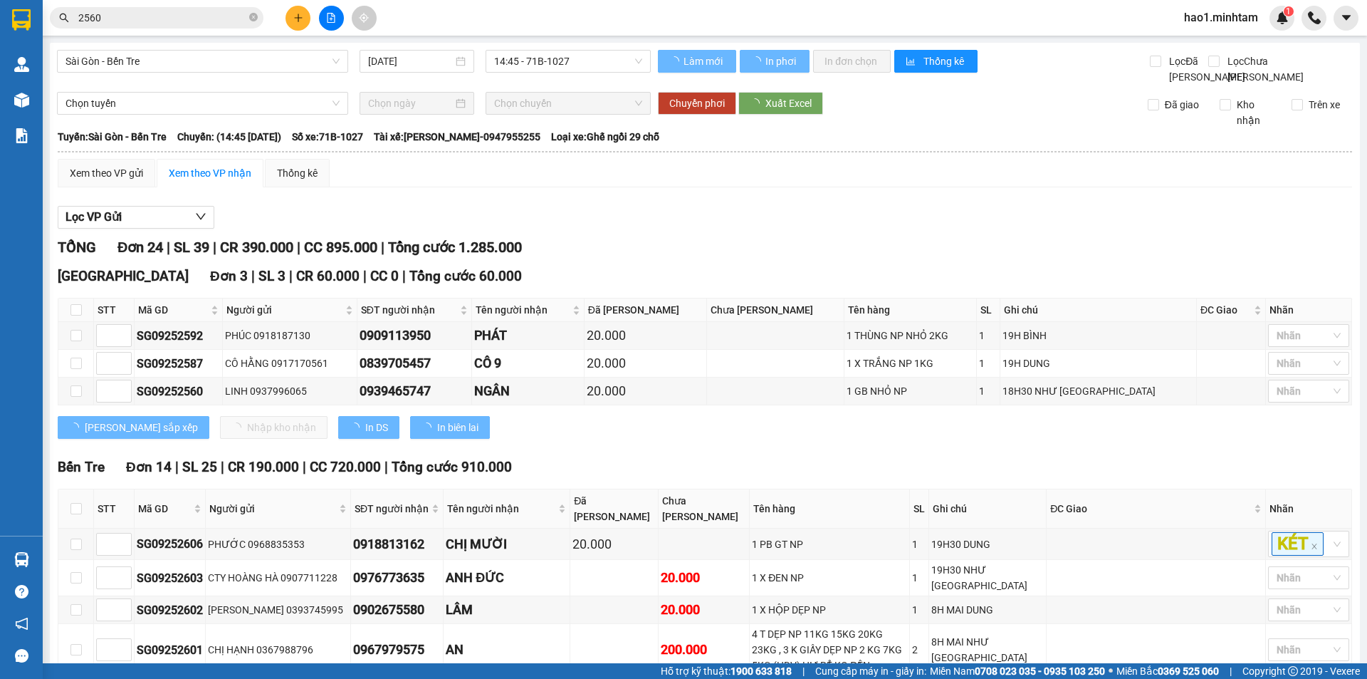
drag, startPoint x: 850, startPoint y: 226, endPoint x: 786, endPoint y: 274, distance: 79.9
click at [851, 228] on div "Lọc VP Gửi" at bounding box center [705, 218] width 1295 height 24
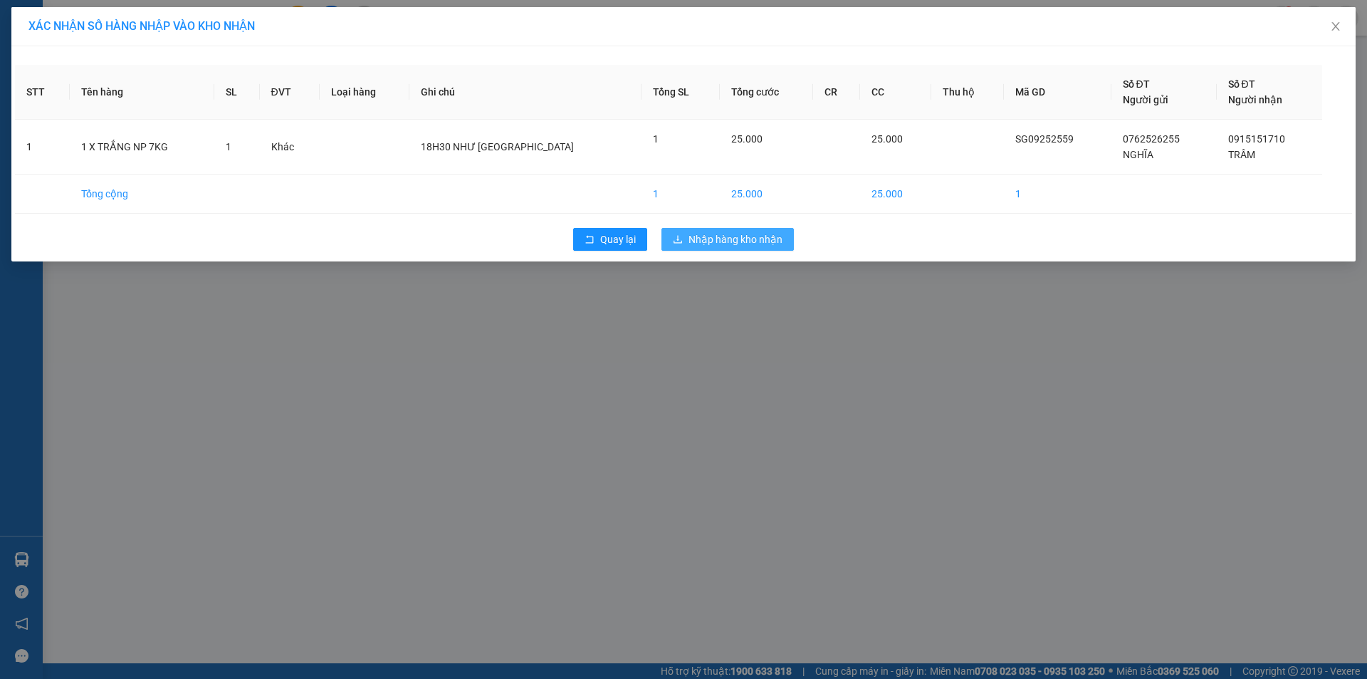
click at [723, 244] on span "Nhập hàng kho nhận" at bounding box center [736, 239] width 94 height 16
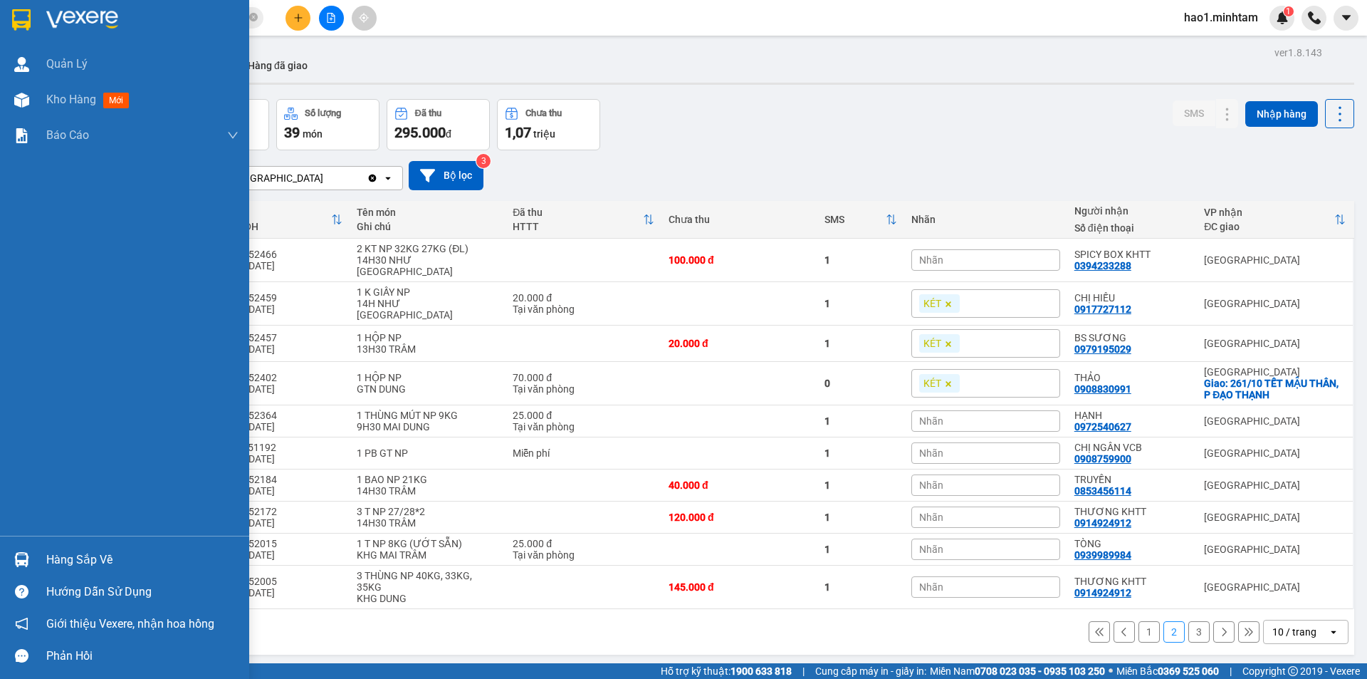
click at [29, 552] on div at bounding box center [21, 559] width 25 height 25
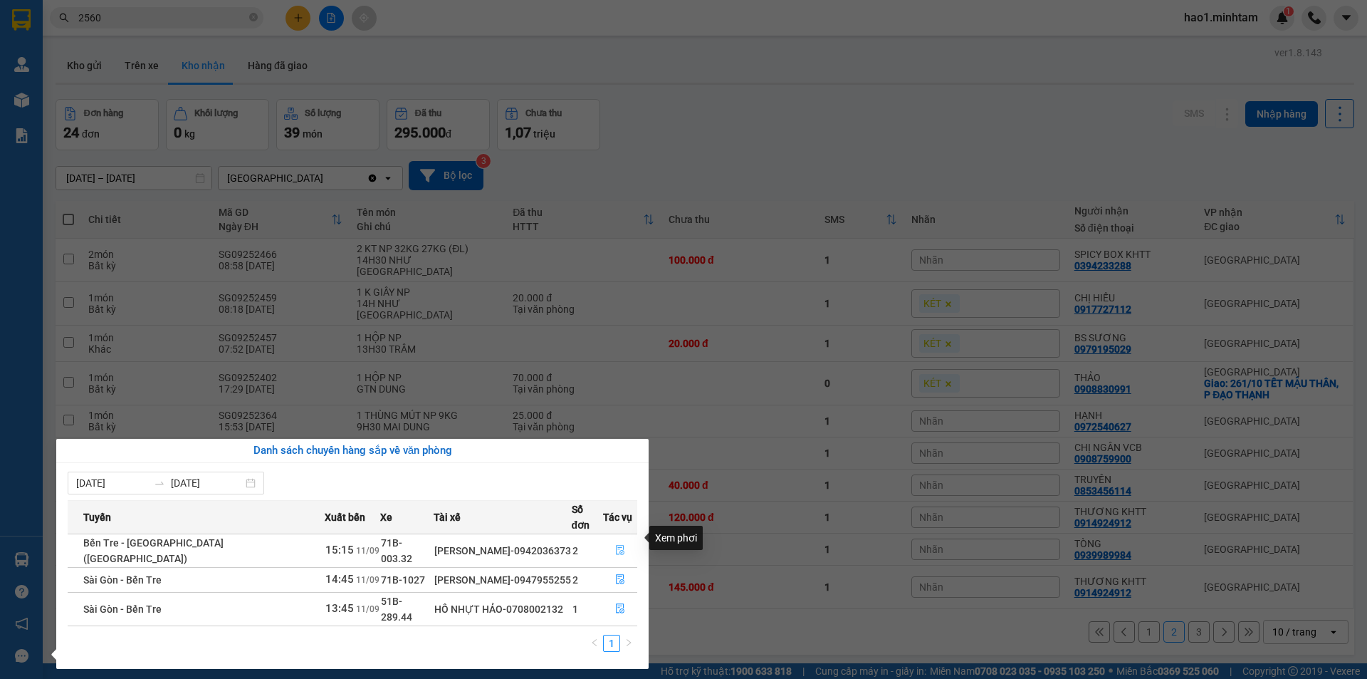
click at [615, 545] on icon "file-done" at bounding box center [620, 550] width 10 height 10
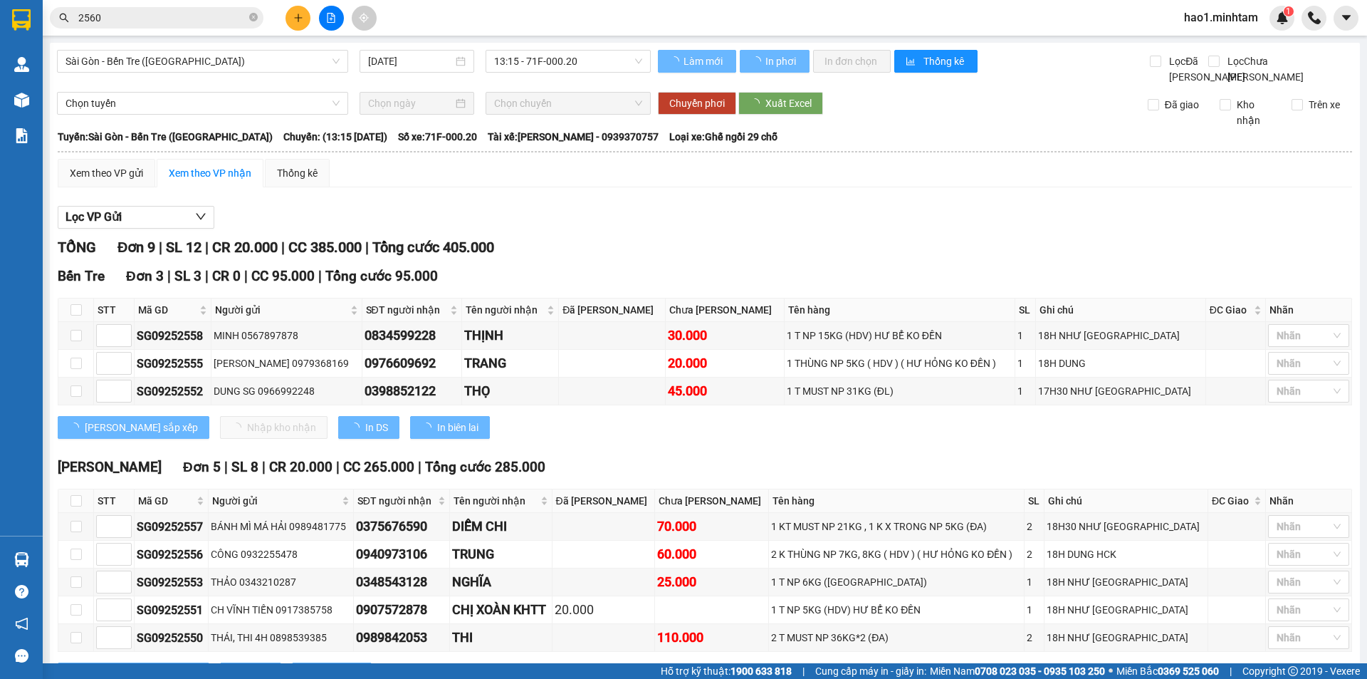
click at [971, 216] on div "Lọc VP Gửi TỔNG Đơn 9 | SL 12 | CR 20.000 | CC 385.000 | Tổng cước 405.000 Bế…" at bounding box center [705, 519] width 1295 height 640
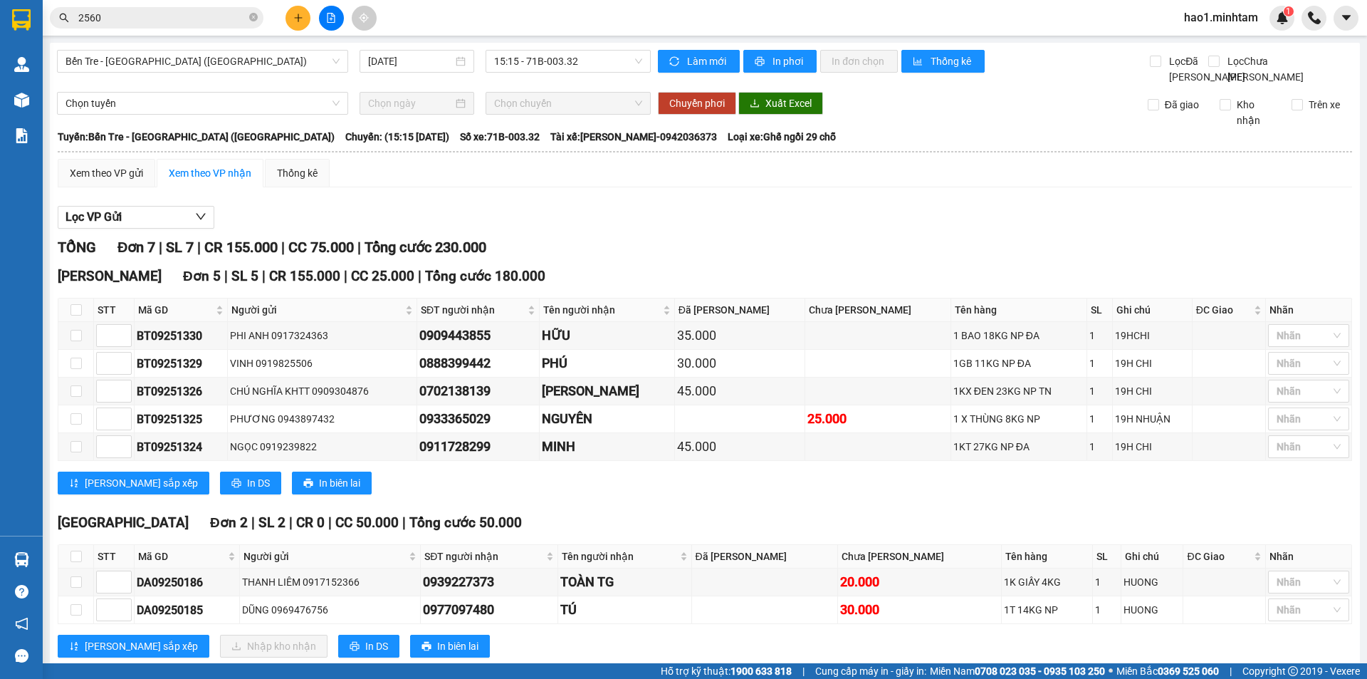
click at [788, 477] on div "TỔNG Đơn 7 | SL 7 | CR 155.000 | CC 75.000 | Tổng cước 230.000 [GEOGRAPHIC_DATA…" at bounding box center [705, 455] width 1295 height 439
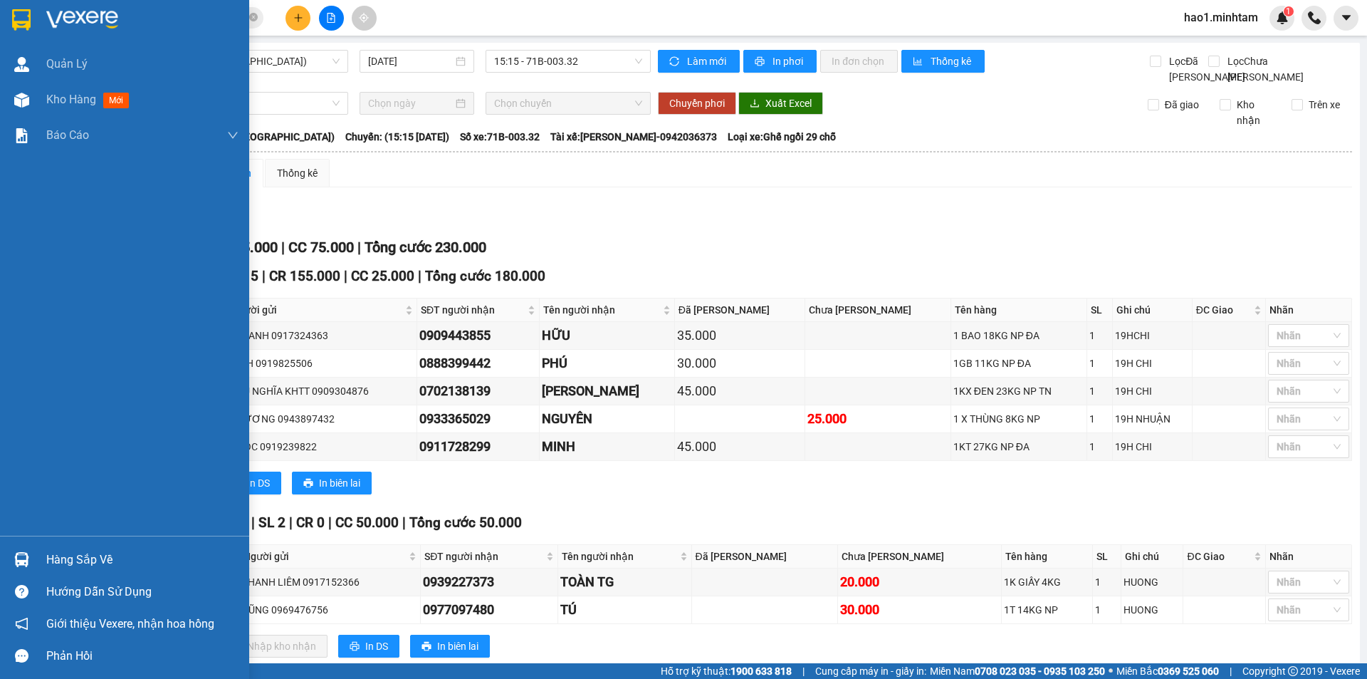
click at [28, 565] on img at bounding box center [21, 559] width 15 height 15
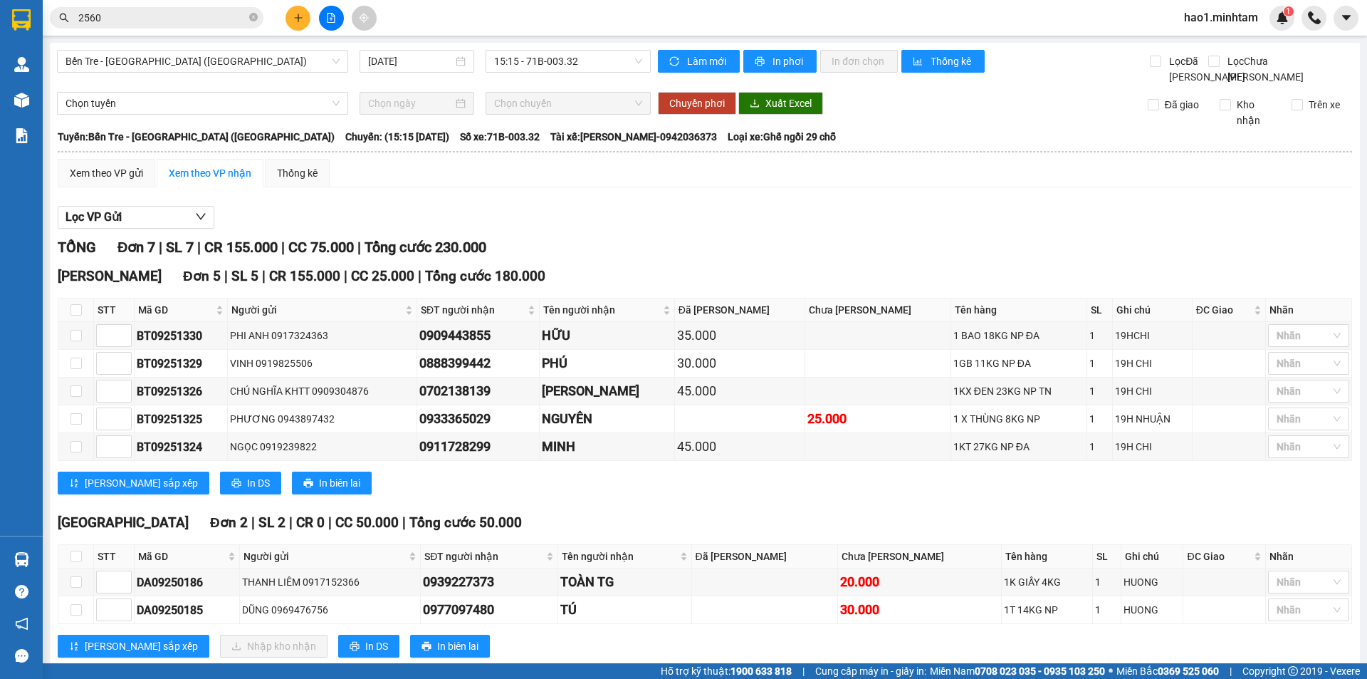
click at [841, 217] on section "Kết quả tìm kiếm ( 47 ) Bộ lọc Thuộc VP này Ngày tạo đơn gần nhất Mã ĐH Trạng t…" at bounding box center [683, 339] width 1367 height 679
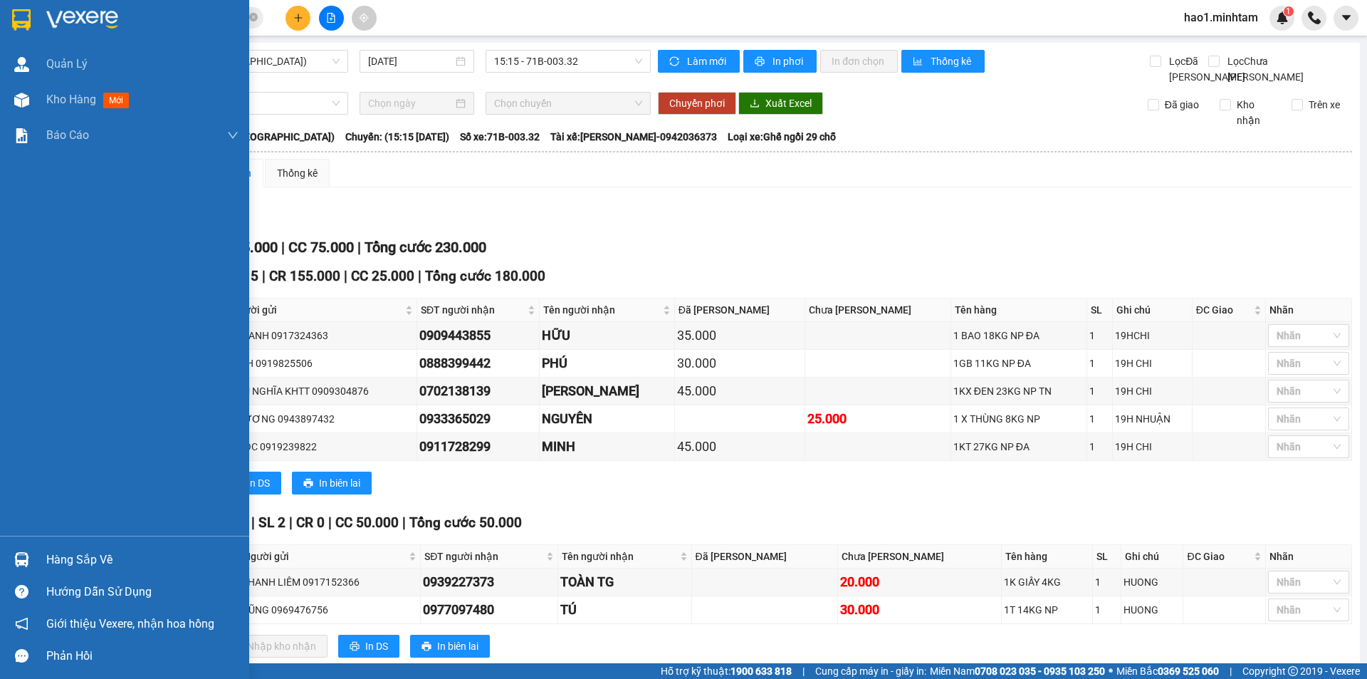
click at [36, 563] on div "Hàng sắp về" at bounding box center [124, 559] width 249 height 32
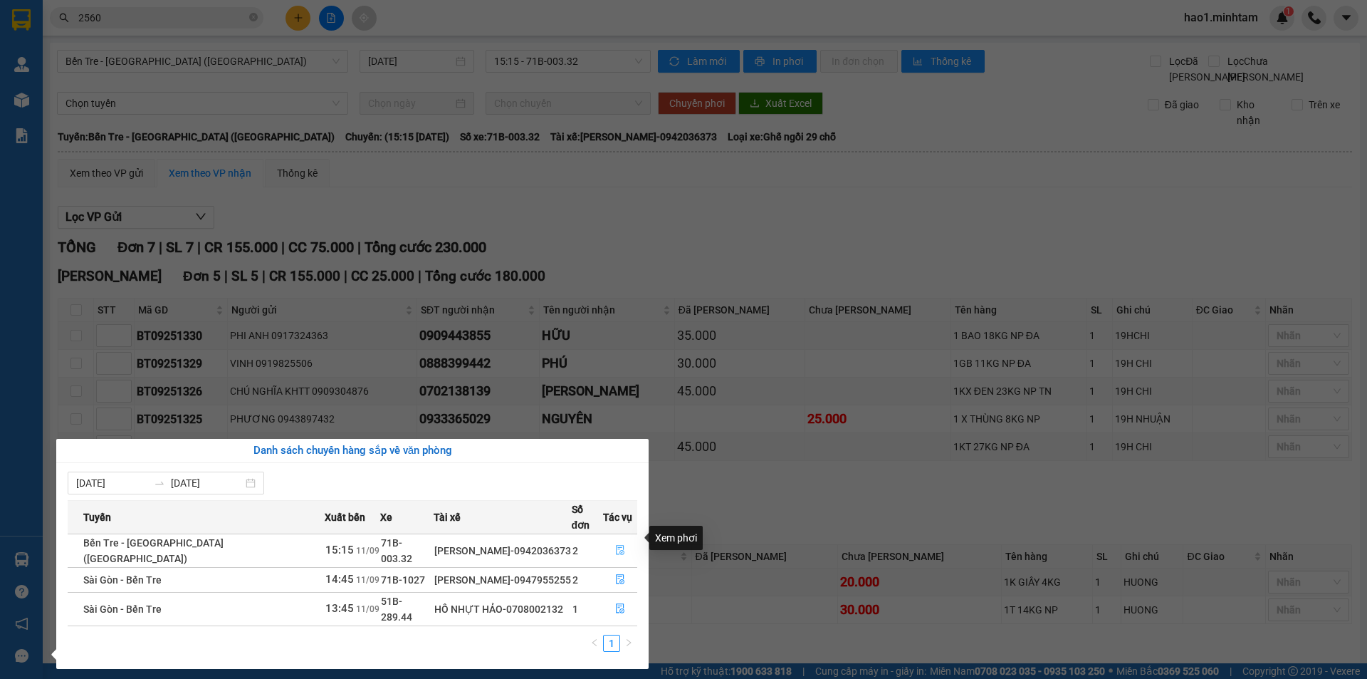
click at [615, 545] on icon "file-done" at bounding box center [620, 550] width 10 height 10
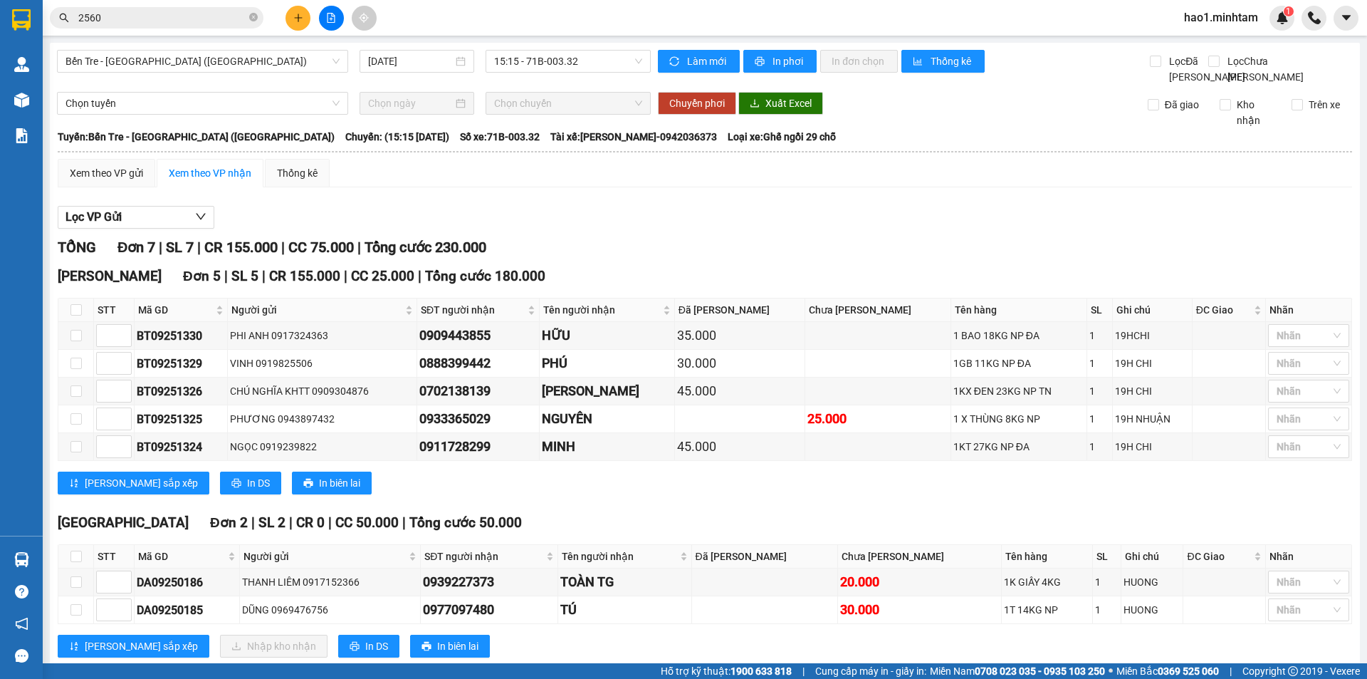
click at [701, 266] on div "[PERSON_NAME][GEOGRAPHIC_DATA] 5 | SL 5 | CR 155.000 | CC 25.000 | Tổng cước 18…" at bounding box center [705, 276] width 1295 height 21
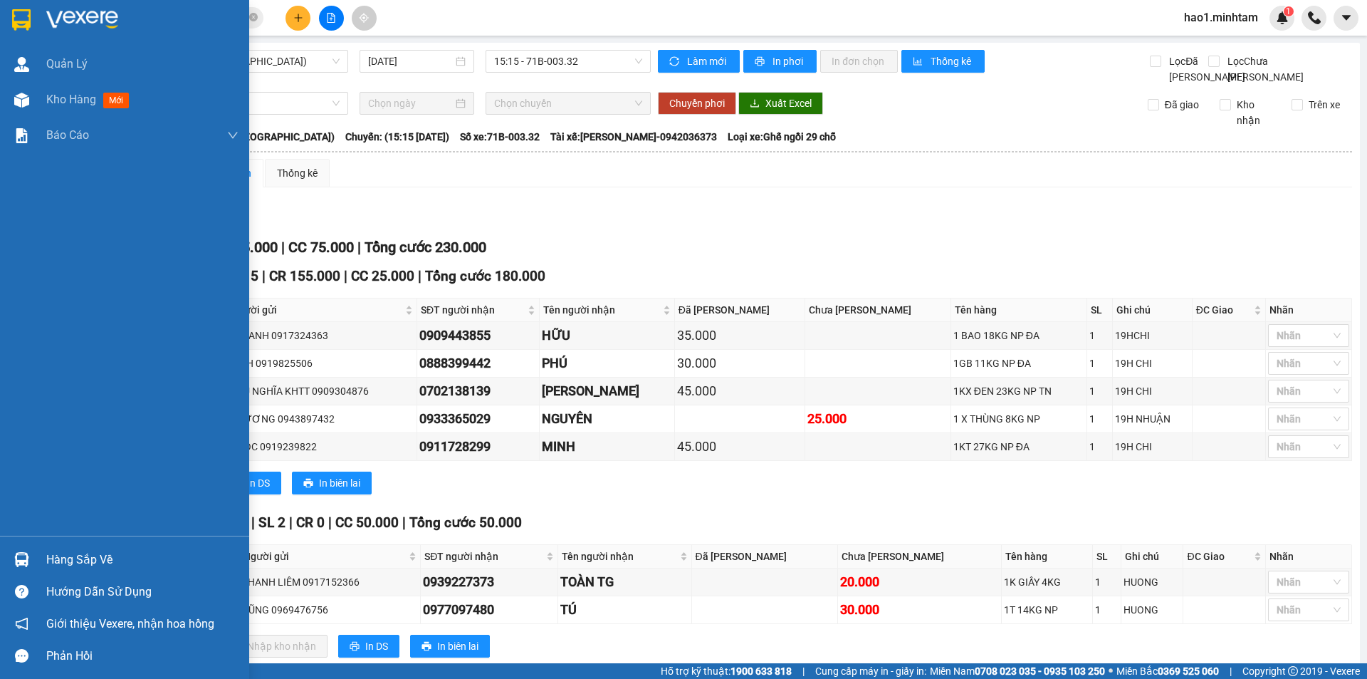
click at [23, 554] on img at bounding box center [21, 559] width 15 height 15
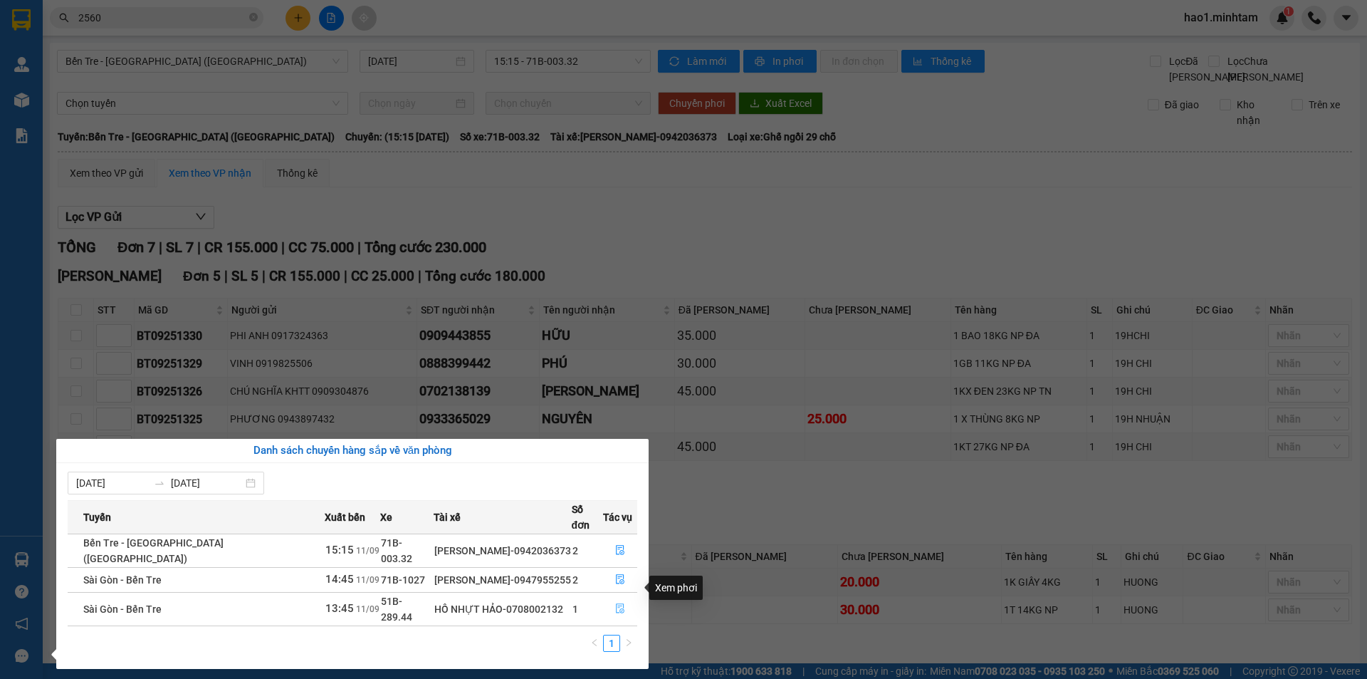
click at [615, 603] on icon "file-done" at bounding box center [620, 608] width 10 height 10
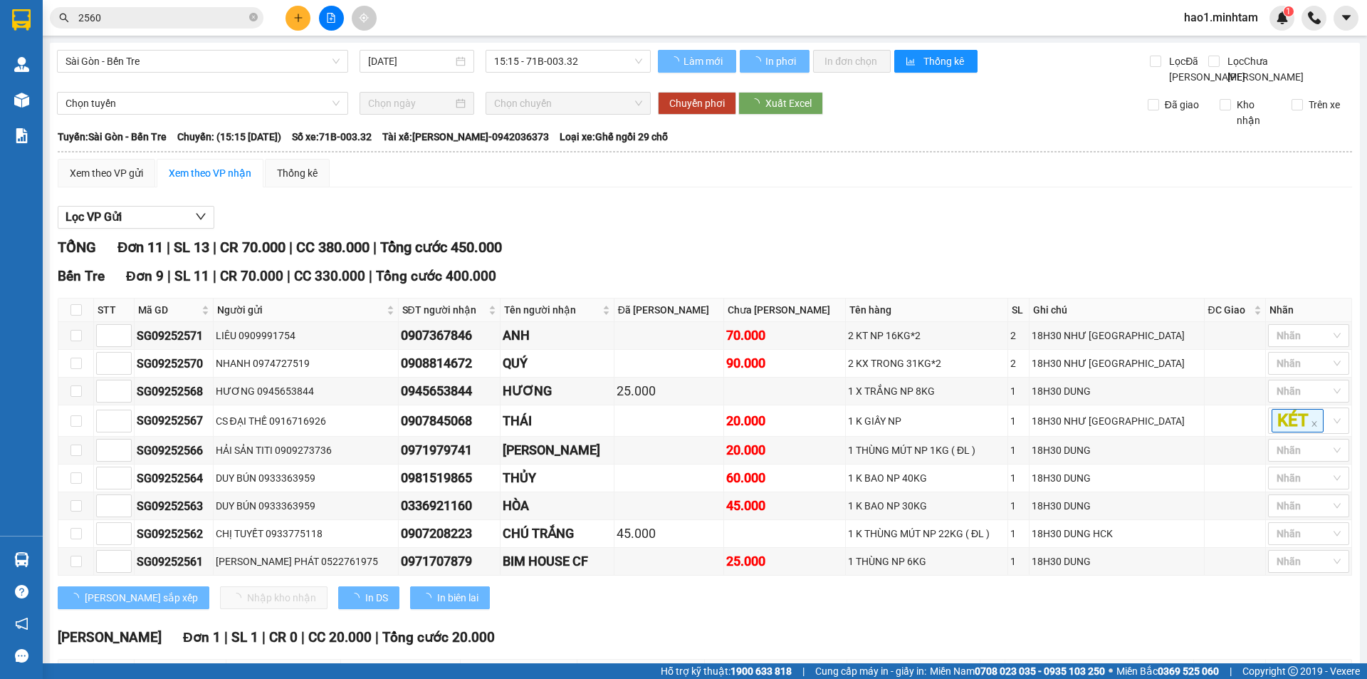
click at [614, 594] on div "TỔNG Đơn 11 | SL 13 | CR 70.000 | CC 380.000 | Tổng cước 450.000 [GEOGRAPHIC_DA…" at bounding box center [705, 566] width 1295 height 661
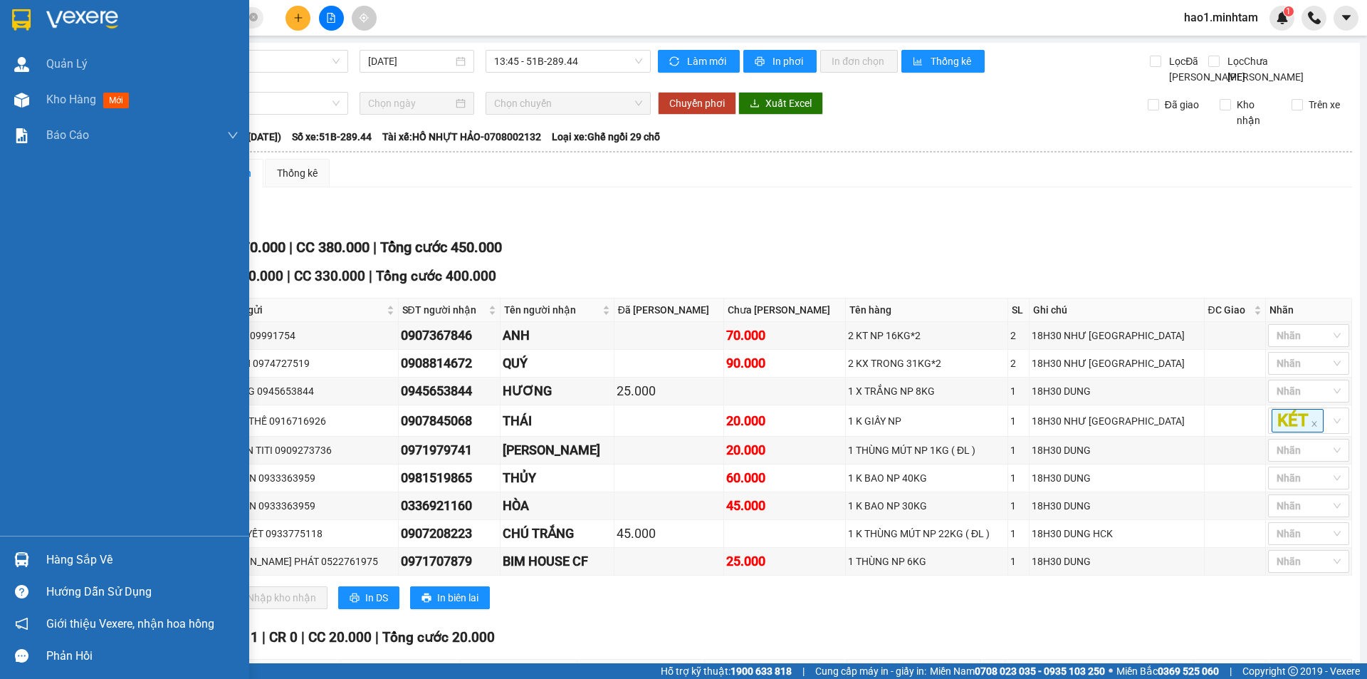
click at [31, 558] on div at bounding box center [21, 559] width 25 height 25
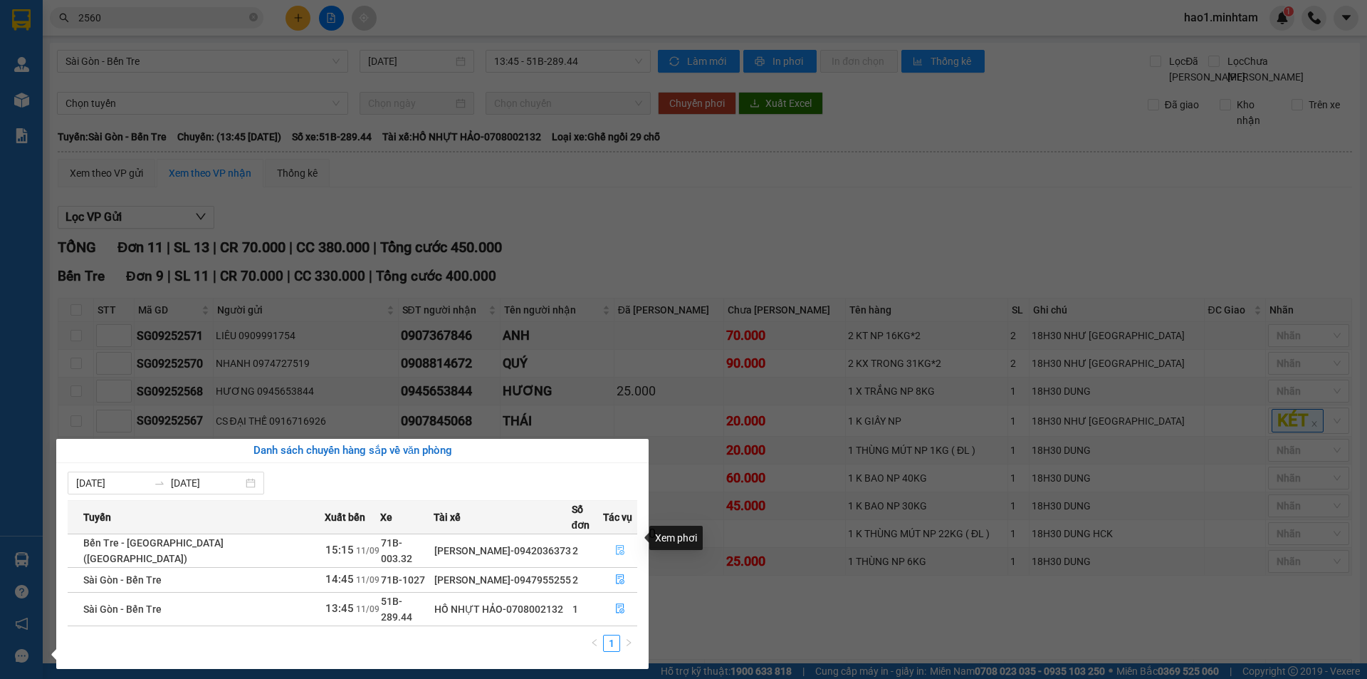
click at [618, 546] on icon "file-done" at bounding box center [620, 551] width 9 height 10
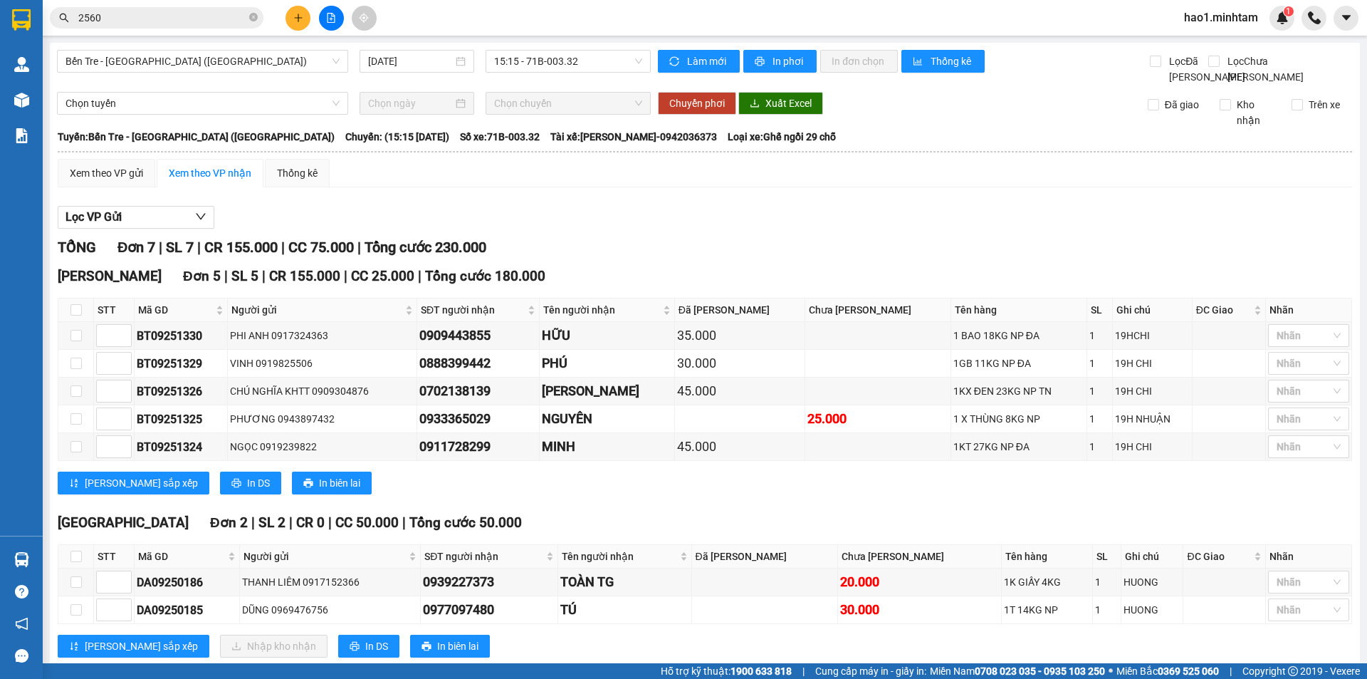
click at [561, 645] on div "Bến Tre - [GEOGRAPHIC_DATA] ([GEOGRAPHIC_DATA]) [DATE] 15:15 - 71B-003.32 Làm m…" at bounding box center [705, 366] width 1311 height 647
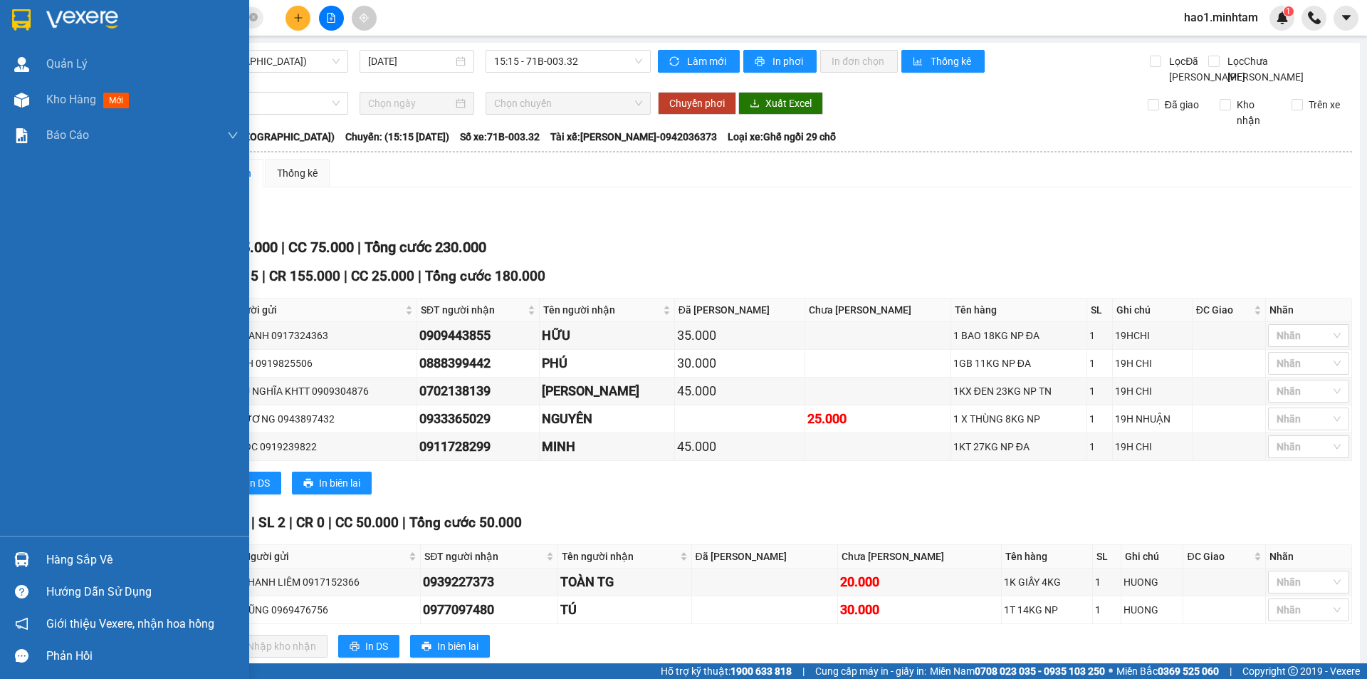
click at [14, 561] on img at bounding box center [21, 559] width 15 height 15
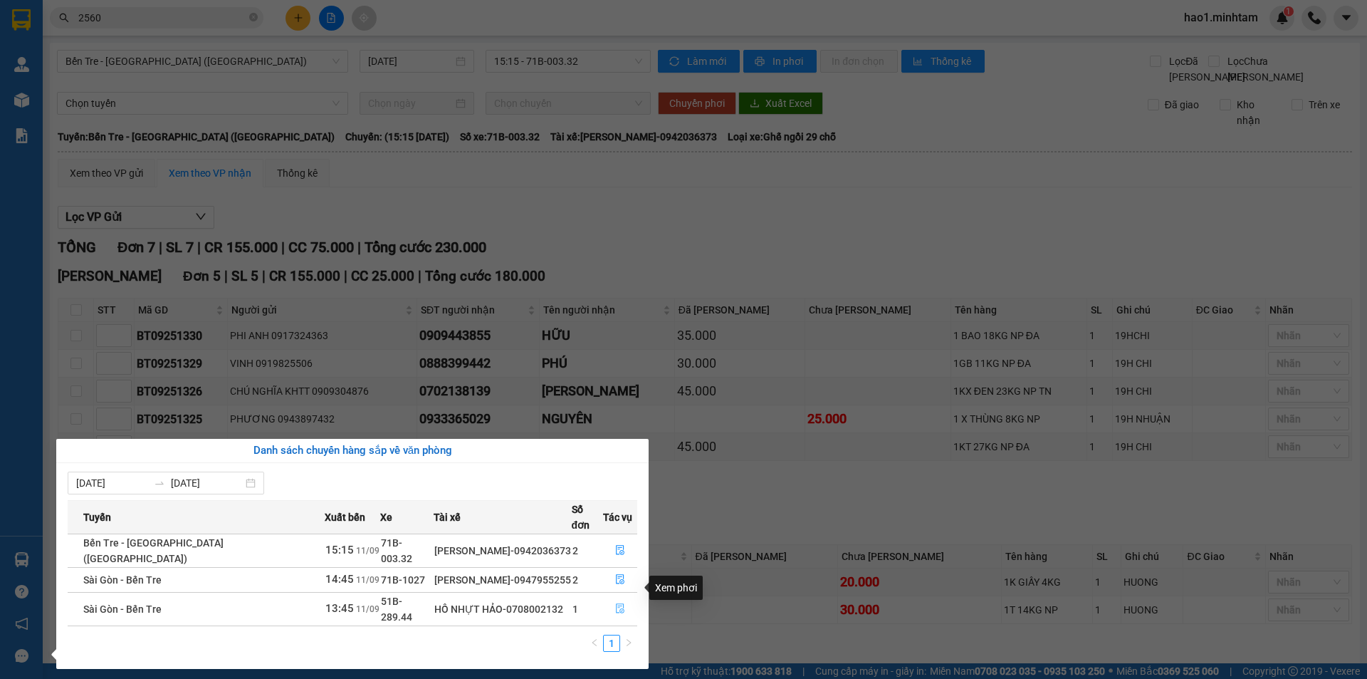
click at [615, 603] on icon "file-done" at bounding box center [620, 608] width 10 height 10
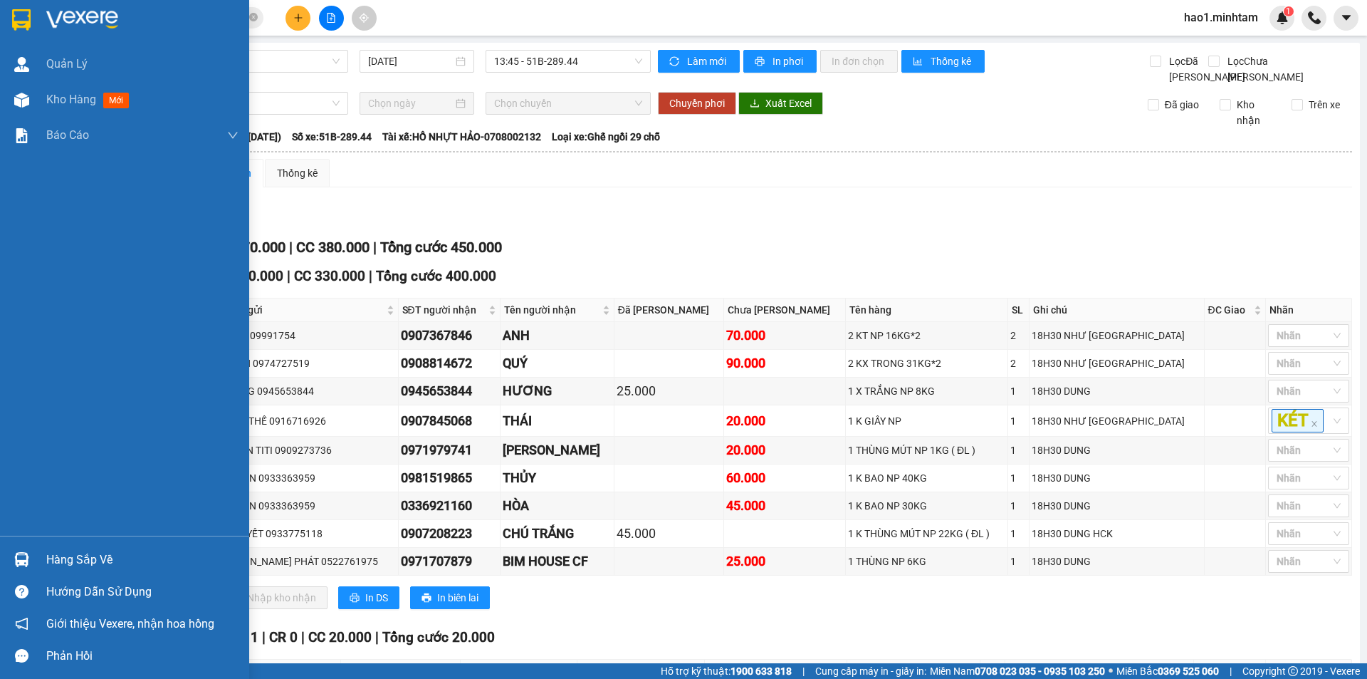
click at [66, 558] on div "Hàng sắp về" at bounding box center [142, 559] width 192 height 21
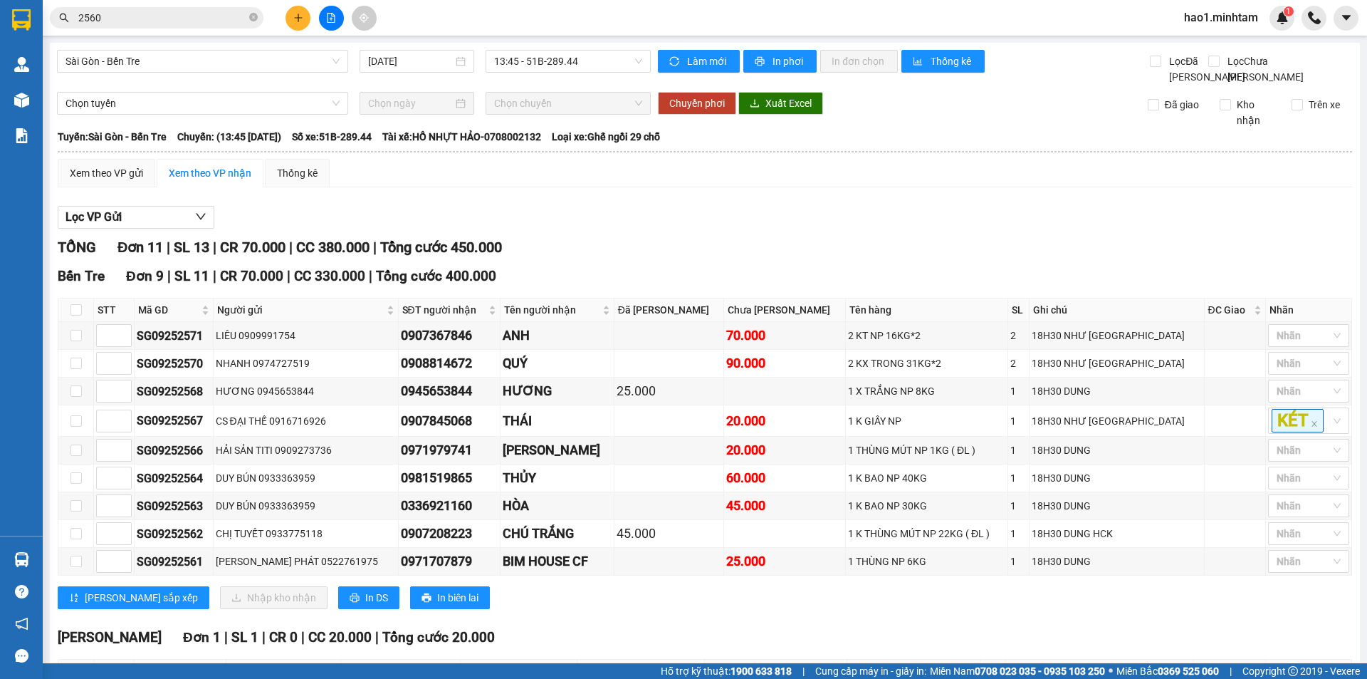
click at [717, 269] on section "Kết quả tìm kiếm ( 47 ) Bộ lọc Thuộc VP này Ngày tạo đơn gần nhất Mã ĐH Trạng t…" at bounding box center [683, 339] width 1367 height 679
click at [717, 259] on div "TỔNG Đơn 11 | SL 13 | CR 70.000 | CC 380.000 | Tổng cước 450.000" at bounding box center [705, 247] width 1295 height 22
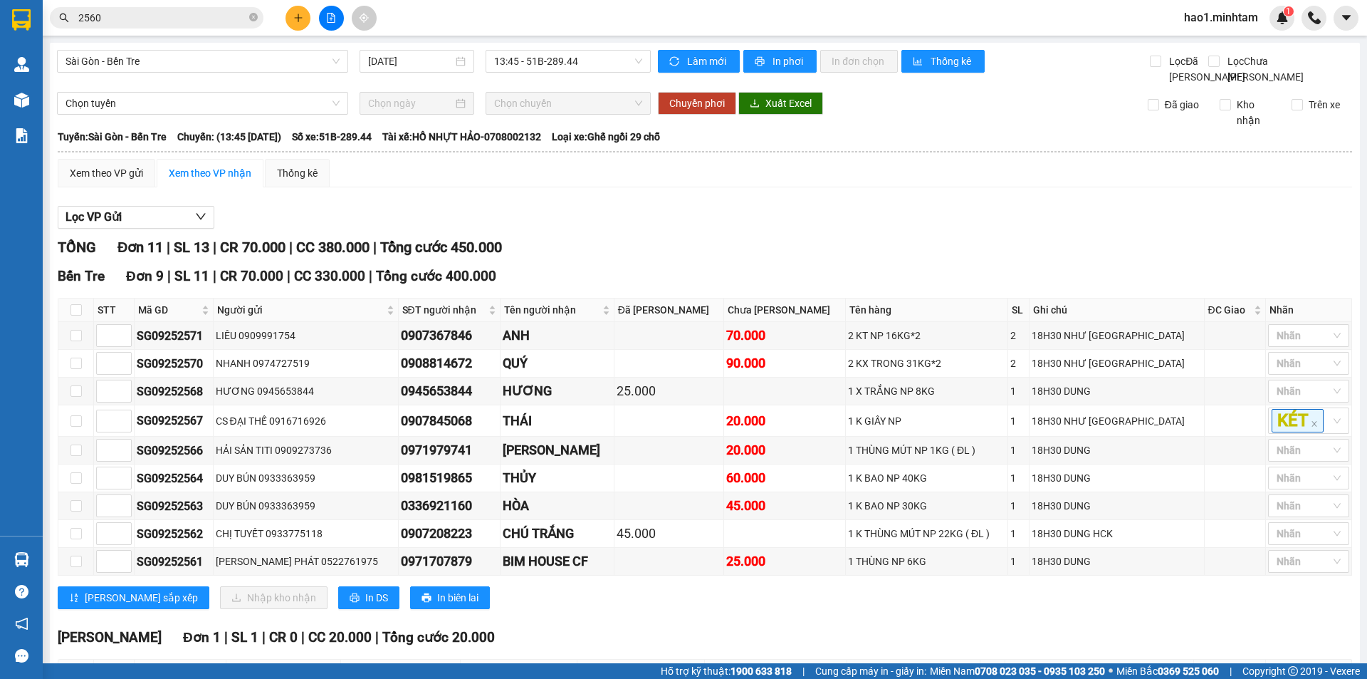
click at [717, 259] on div "TỔNG Đơn 11 | SL 13 | CR 70.000 | CC 380.000 | Tổng cước 450.000" at bounding box center [705, 247] width 1295 height 22
click at [661, 627] on div "[PERSON_NAME] Đơn 1 | SL 1 | CR 0 | CC 20.000 | Tổng cước 20.000 STT Mã GD Ngườ…" at bounding box center [705, 691] width 1295 height 128
